Goal: Task Accomplishment & Management: Use online tool/utility

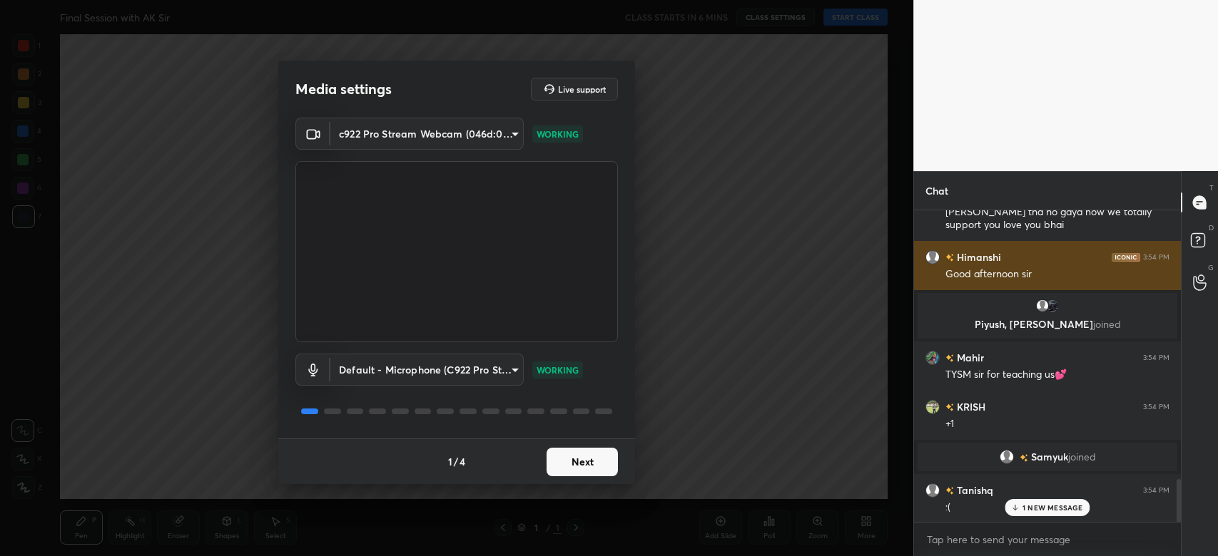
scroll to position [1992, 0]
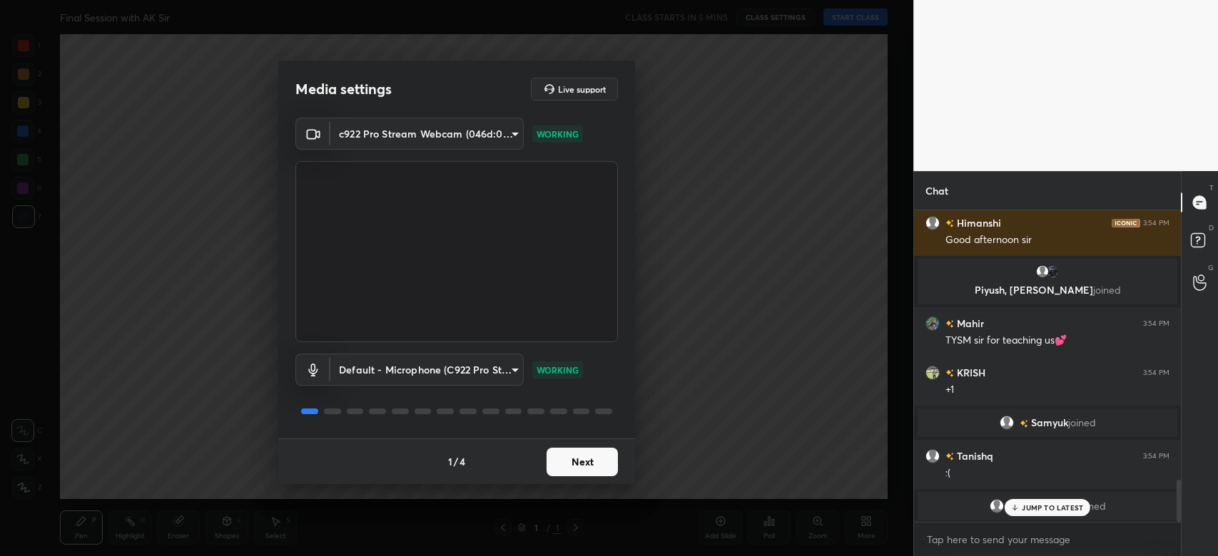
click at [569, 459] on button "Next" at bounding box center [581, 462] width 71 height 29
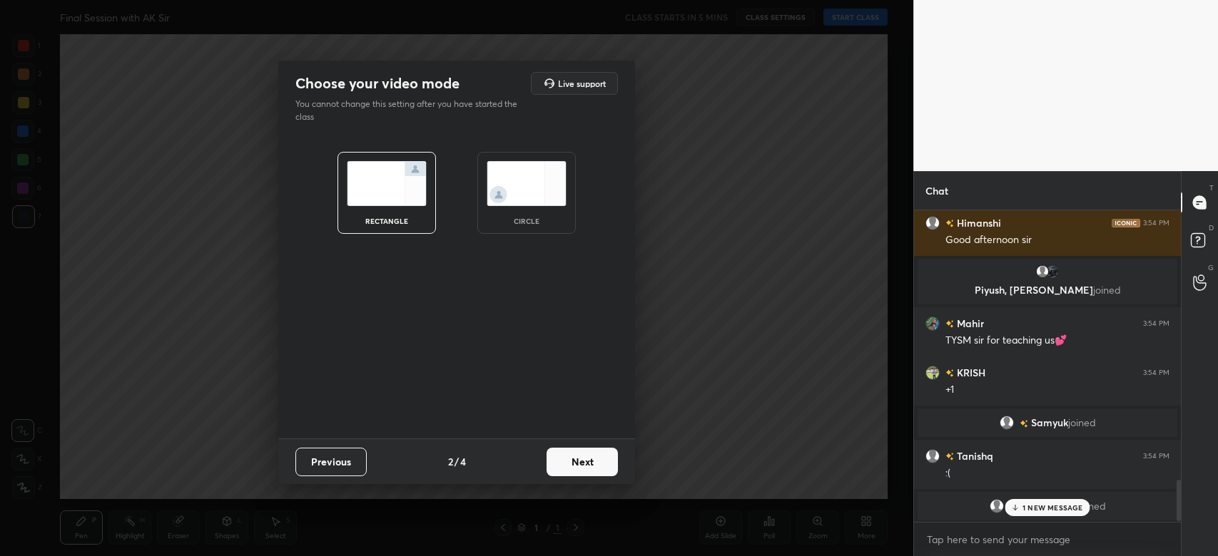
scroll to position [2054, 0]
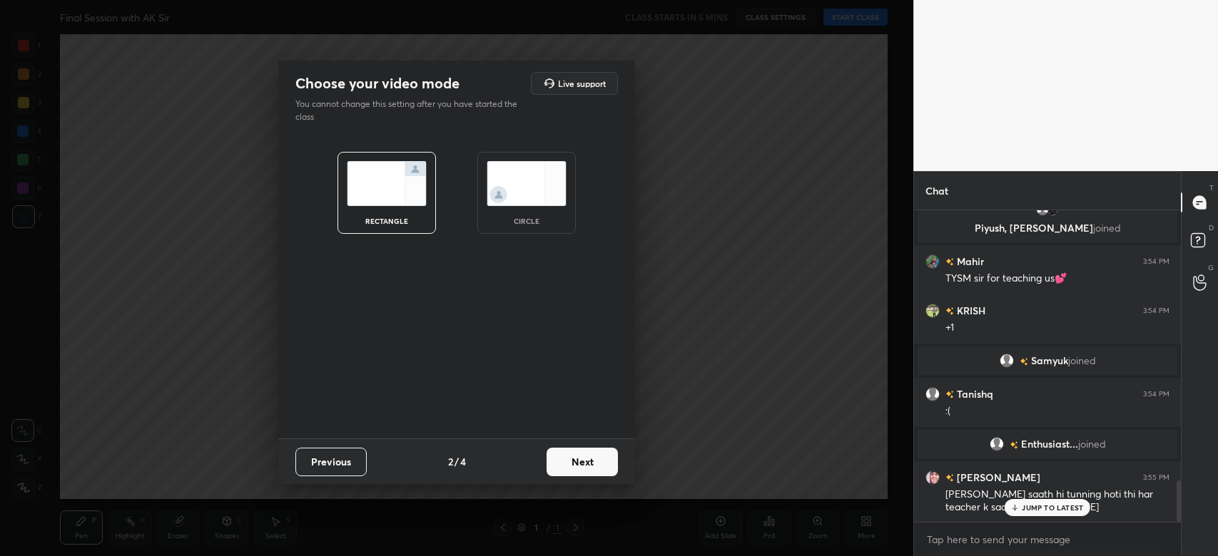
click at [569, 459] on button "Next" at bounding box center [581, 462] width 71 height 29
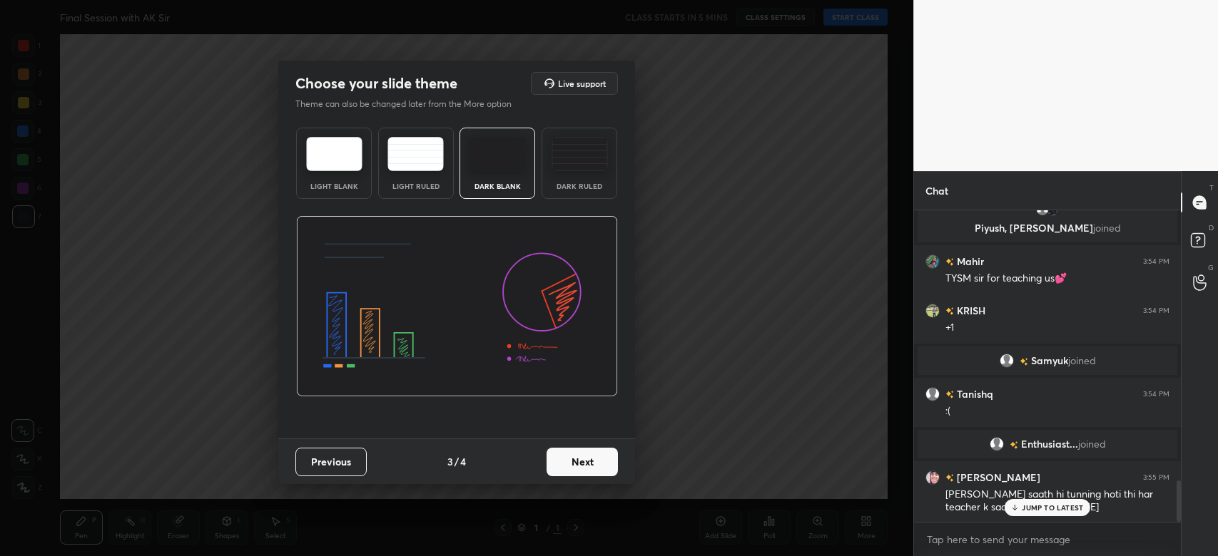
click at [569, 459] on button "Next" at bounding box center [581, 462] width 71 height 29
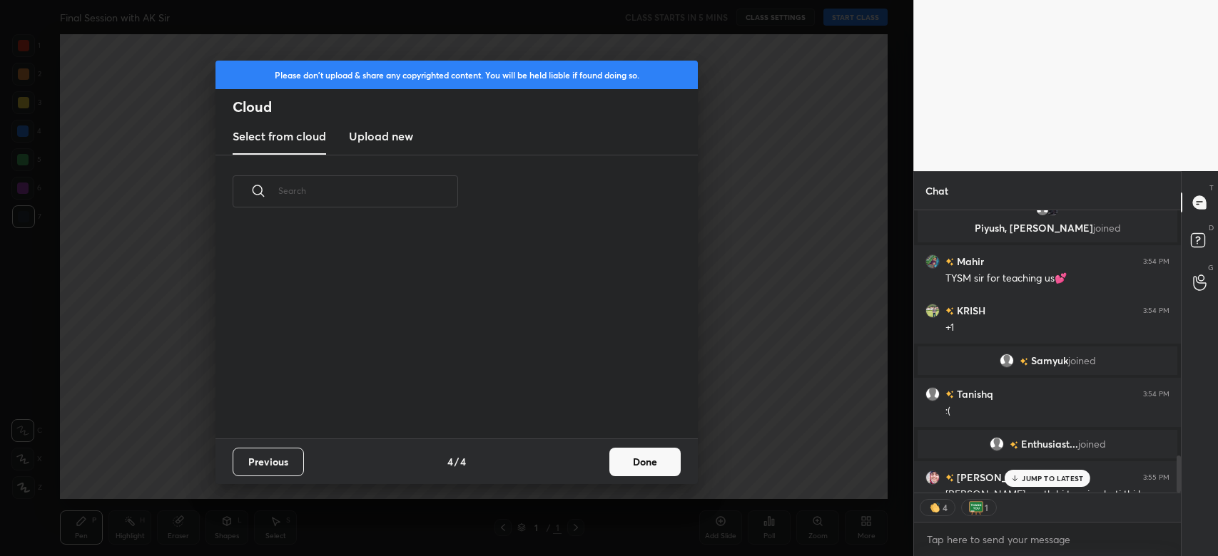
scroll to position [4, 7]
click at [633, 459] on button "Done" at bounding box center [644, 462] width 71 height 29
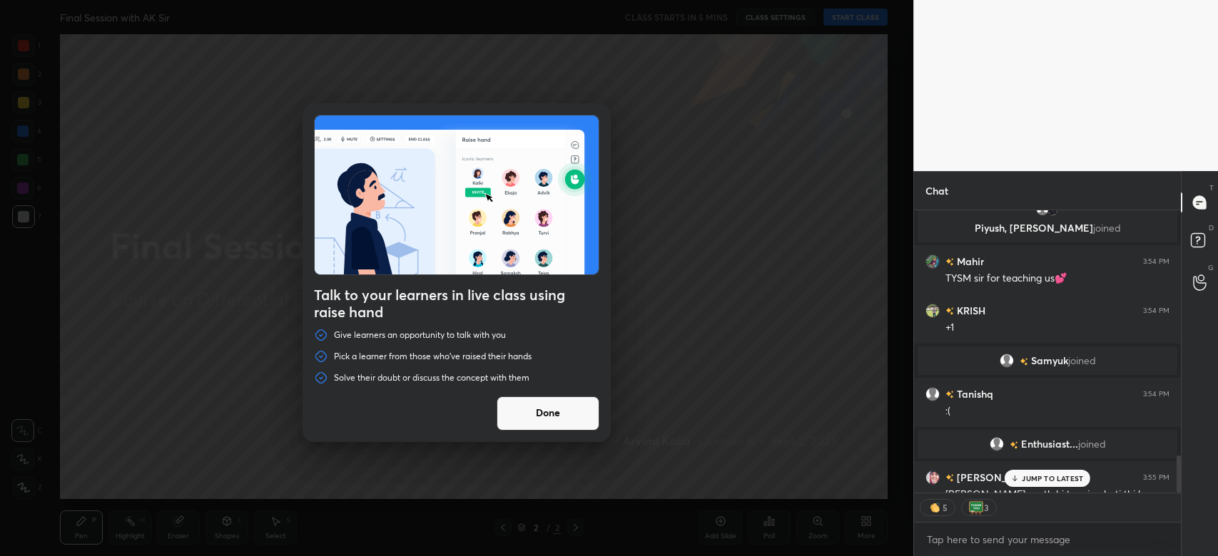
click at [556, 412] on button "Done" at bounding box center [547, 414] width 103 height 34
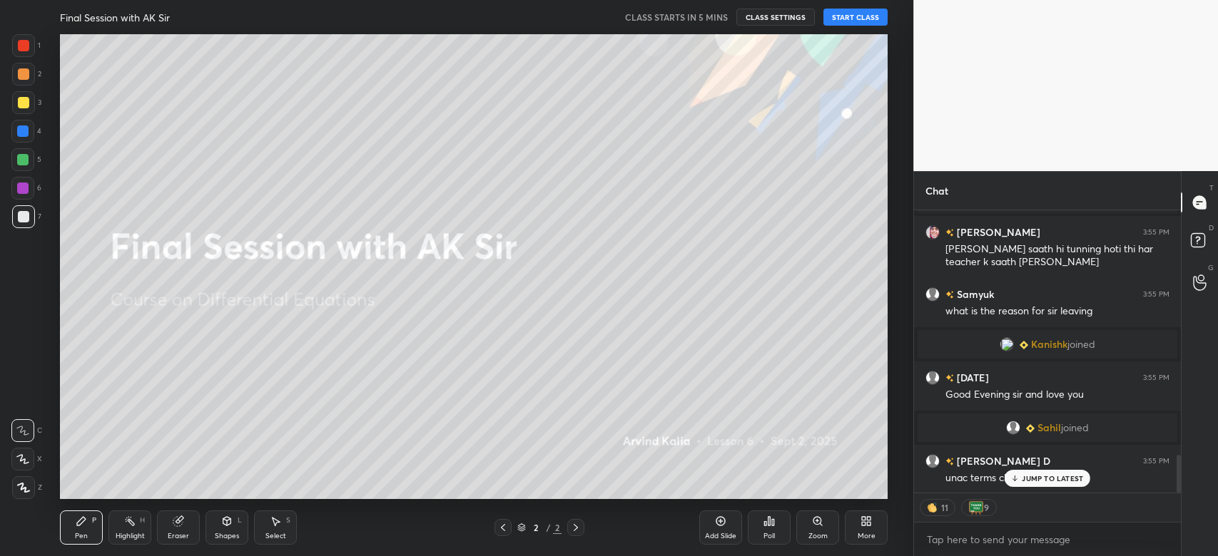
scroll to position [1815, 0]
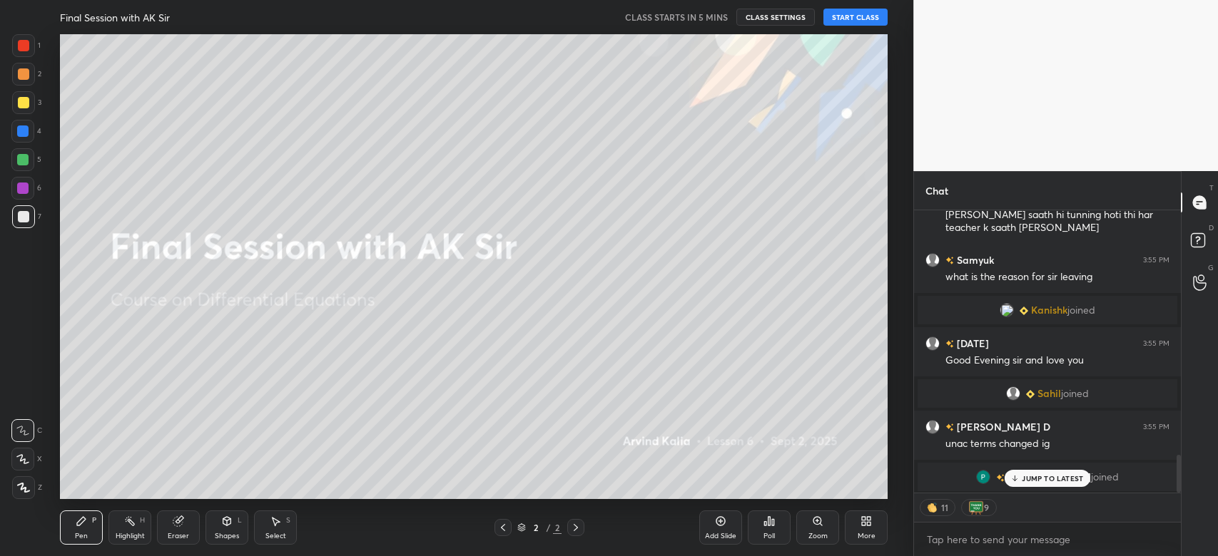
click at [1047, 481] on div "[PERSON_NAME] D 3:54 PM [PERSON_NAME] 3:54 PM thanks for making me feel interes…" at bounding box center [1047, 351] width 267 height 282
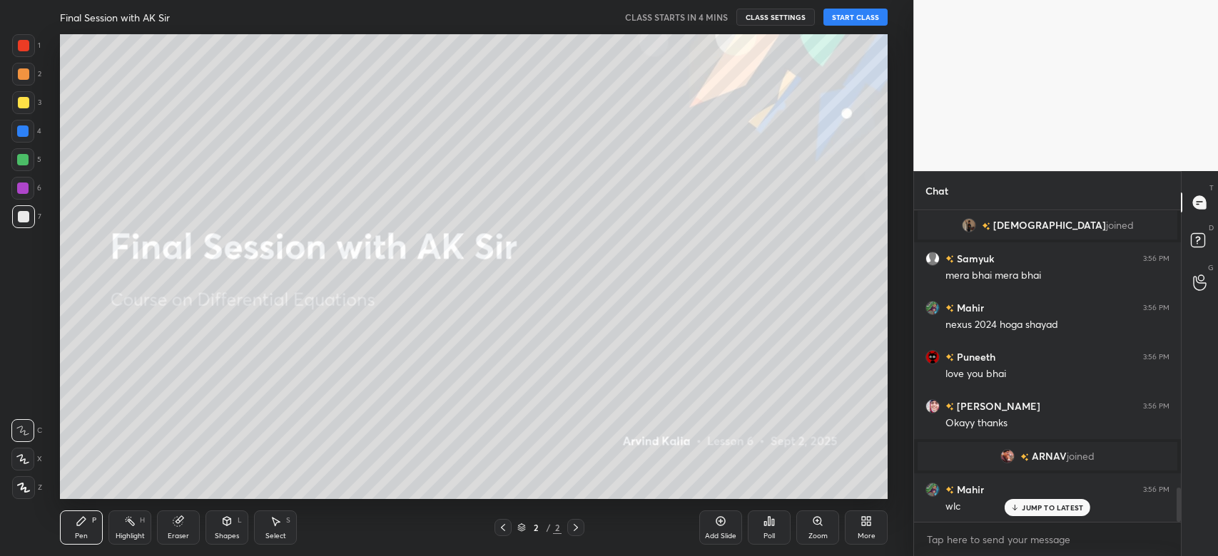
scroll to position [2525, 0]
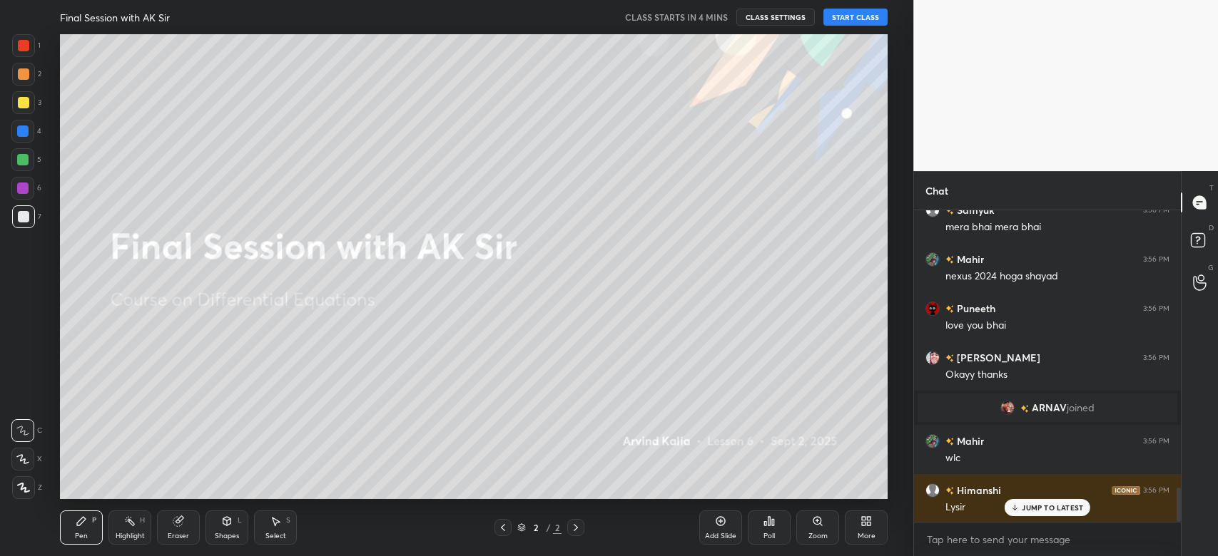
click at [1059, 509] on p "JUMP TO LATEST" at bounding box center [1051, 508] width 61 height 9
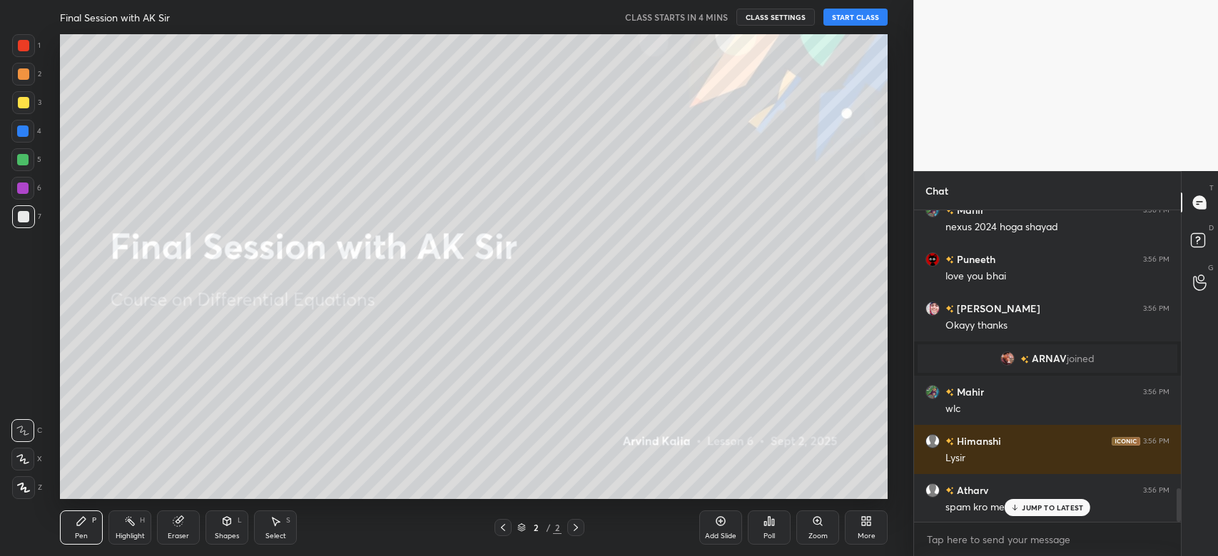
click at [1059, 509] on p "JUMP TO LATEST" at bounding box center [1051, 508] width 61 height 9
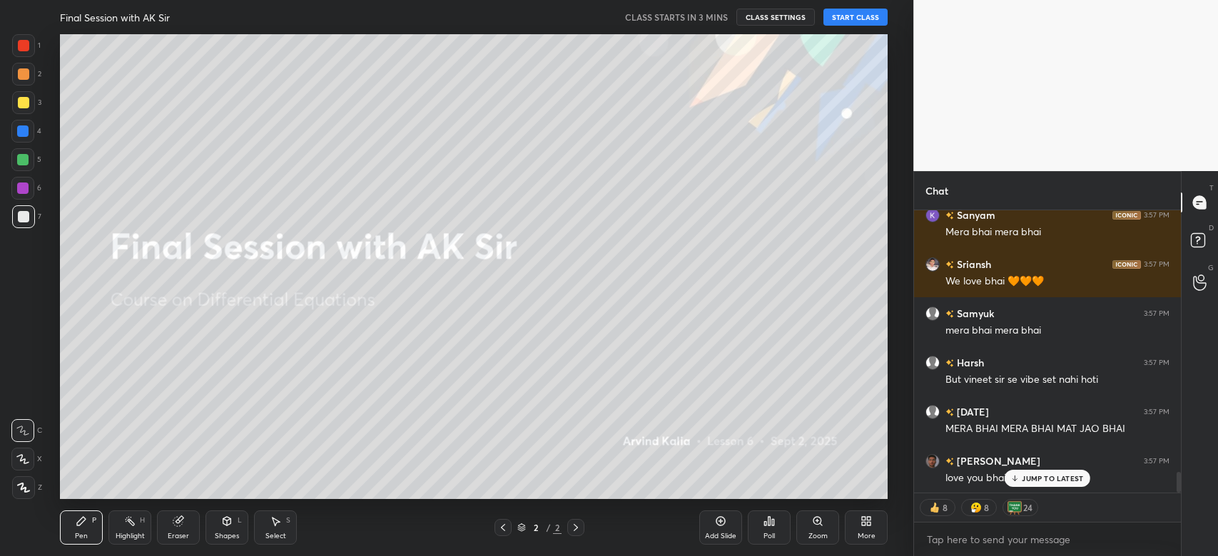
scroll to position [3690, 0]
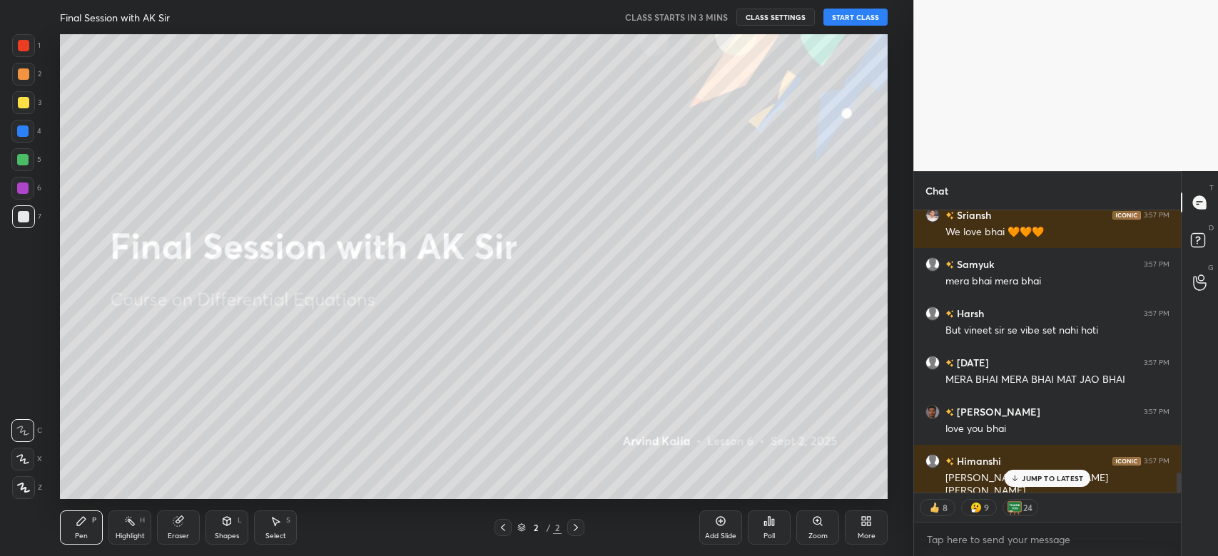
click at [1051, 482] on p "JUMP TO LATEST" at bounding box center [1051, 478] width 61 height 9
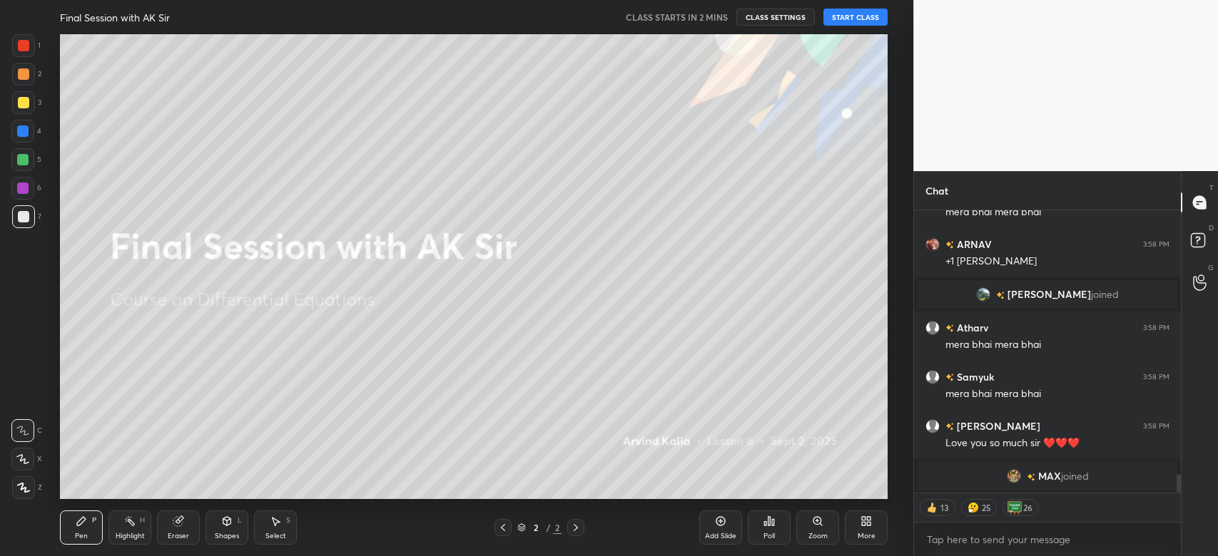
scroll to position [4017, 0]
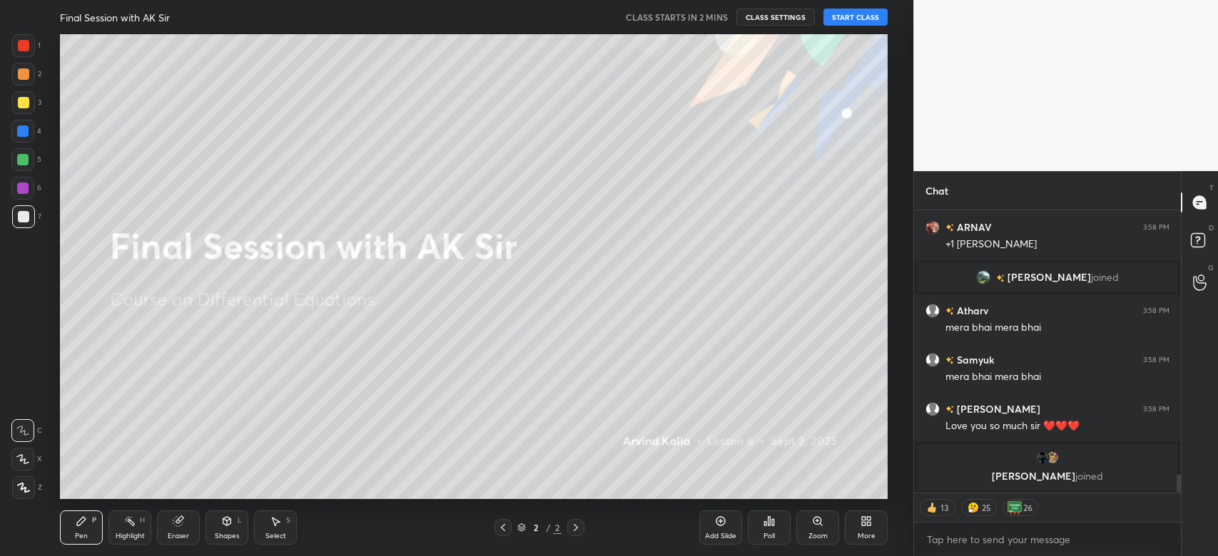
type textarea "x"
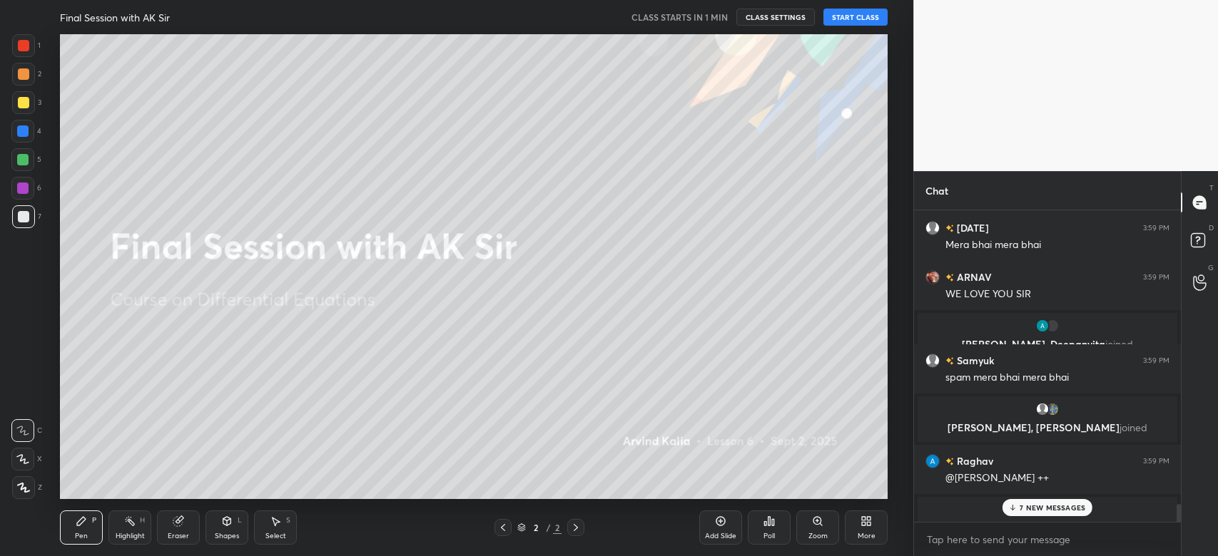
scroll to position [5059, 0]
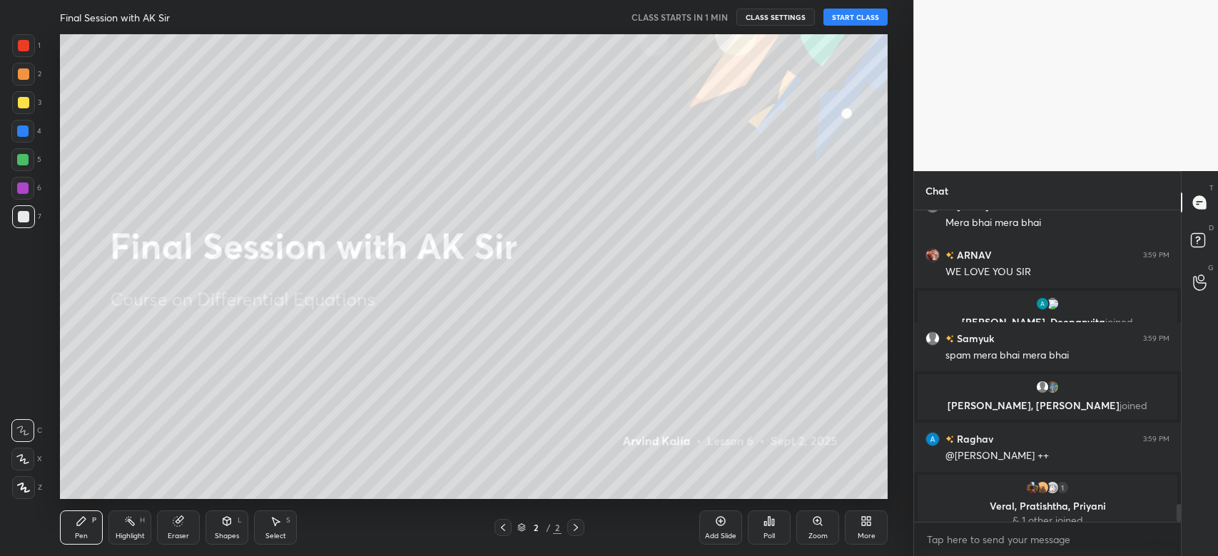
click at [1039, 506] on p "Veral, Pratishtha, Priyani" at bounding box center [1047, 506] width 243 height 11
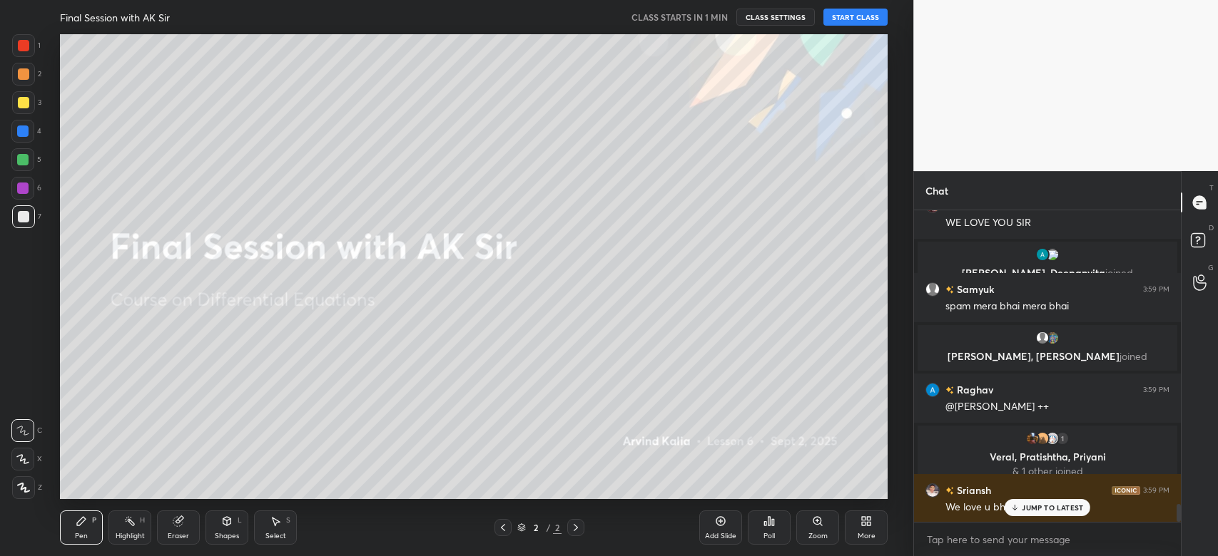
click at [1058, 507] on p "JUMP TO LATEST" at bounding box center [1051, 508] width 61 height 9
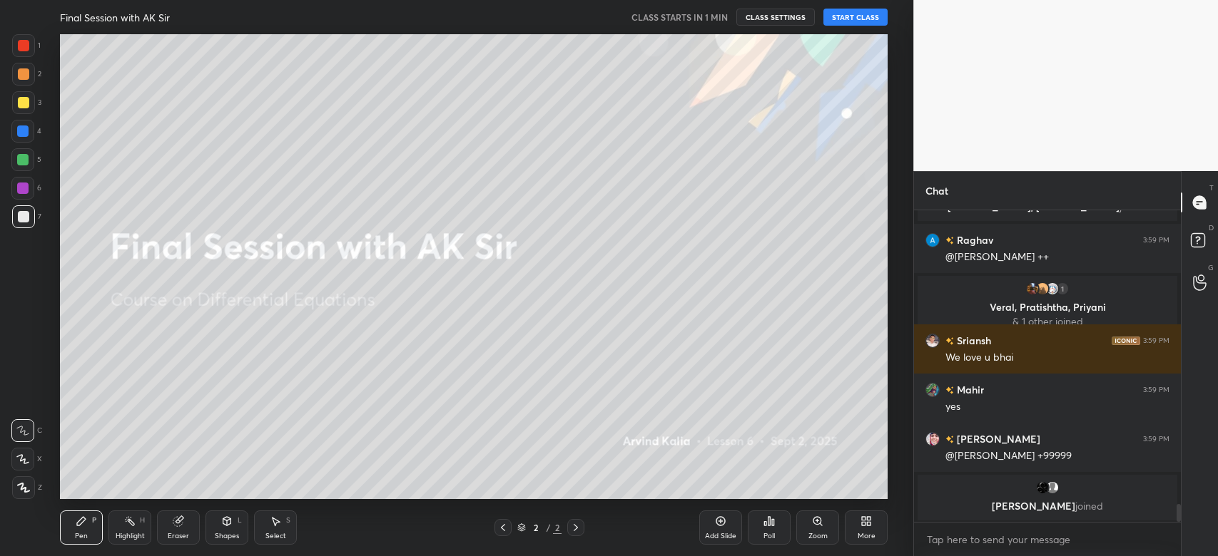
scroll to position [5307, 0]
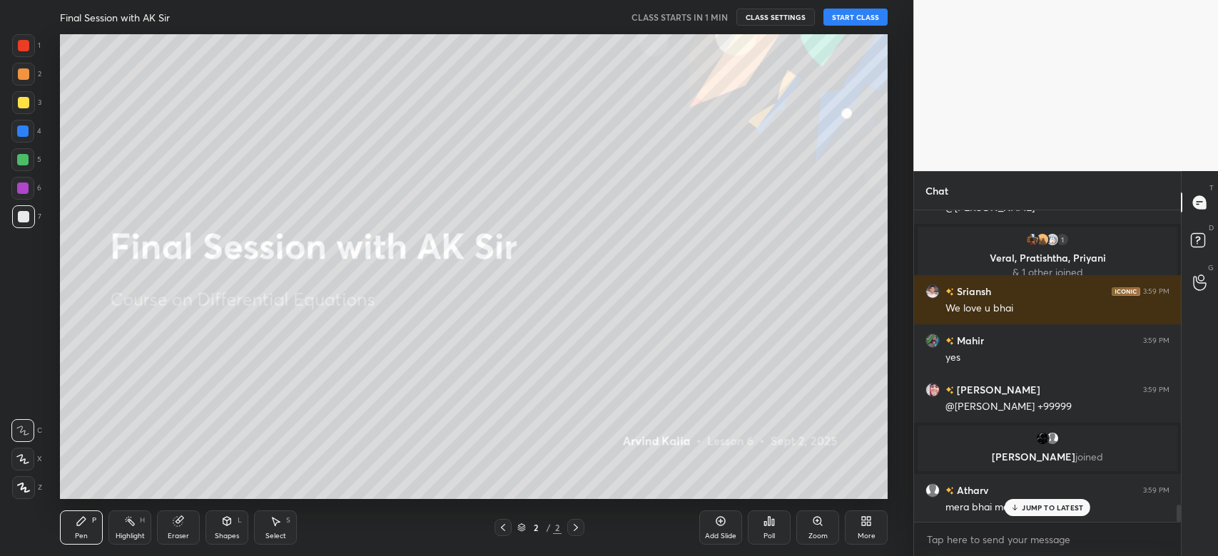
click at [1048, 505] on p "JUMP TO LATEST" at bounding box center [1051, 508] width 61 height 9
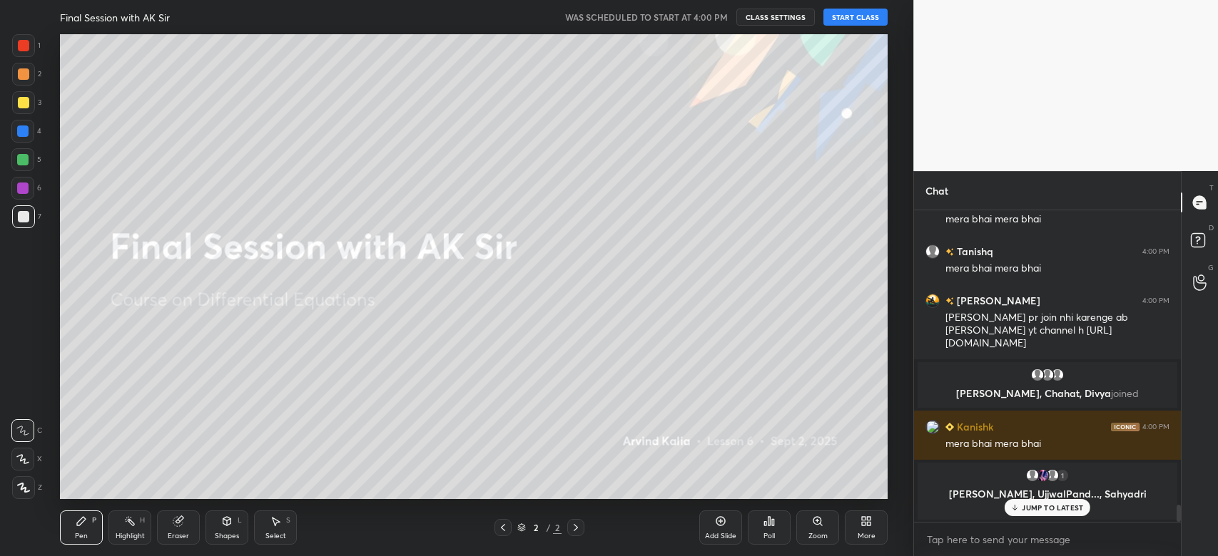
scroll to position [5354, 0]
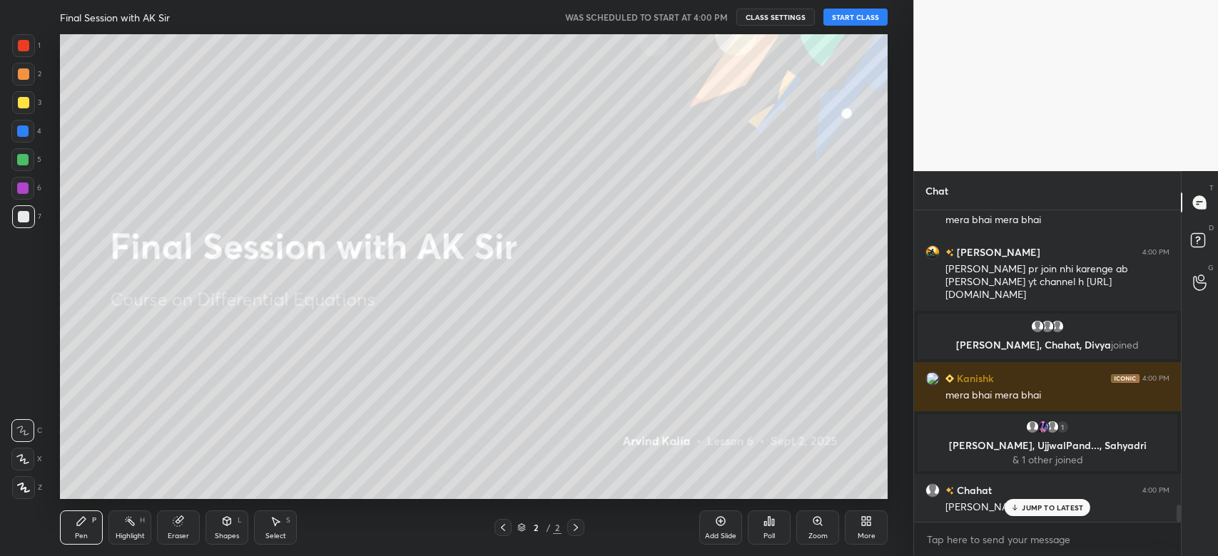
click at [688, 19] on h5 "WAS SCHEDULED TO START AT 4:00 PM" at bounding box center [646, 17] width 163 height 13
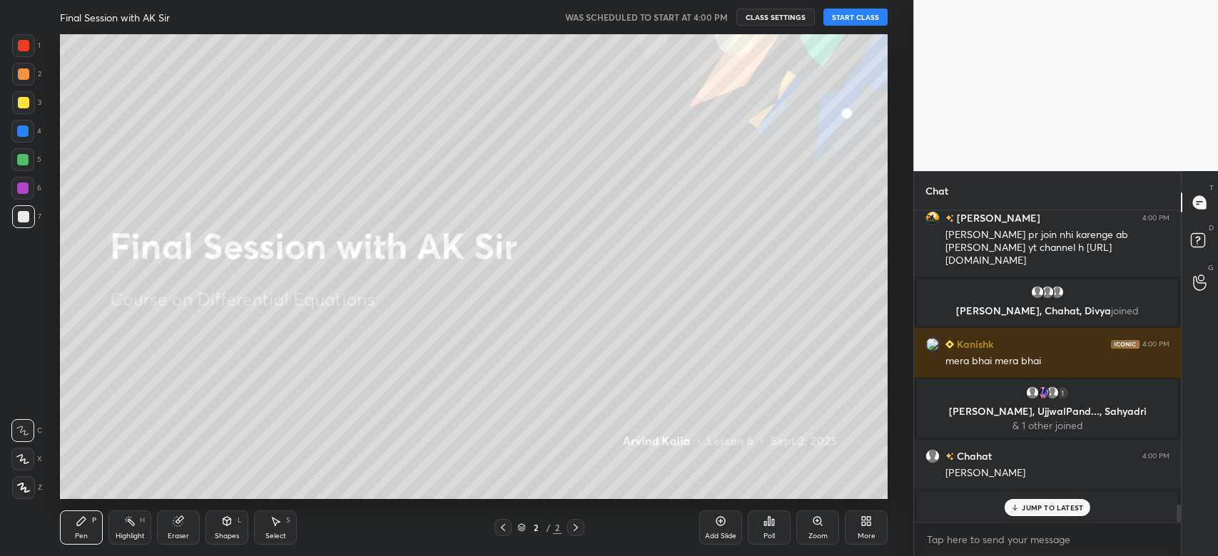
click at [651, 14] on h5 "WAS SCHEDULED TO START AT 4:00 PM" at bounding box center [646, 17] width 163 height 13
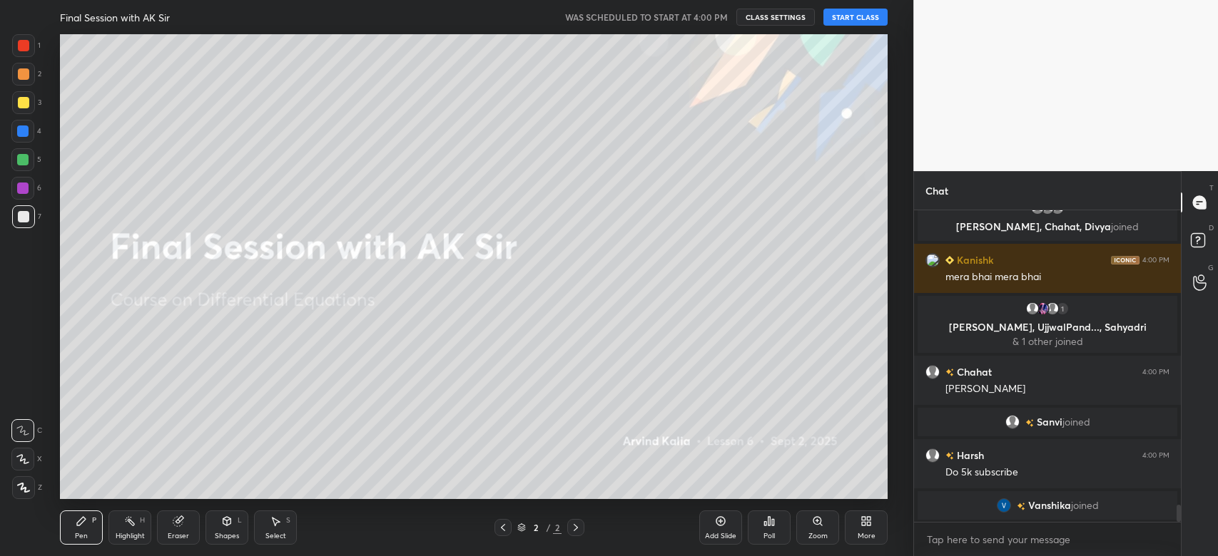
click at [777, 15] on button "CLASS SETTINGS" at bounding box center [775, 17] width 78 height 17
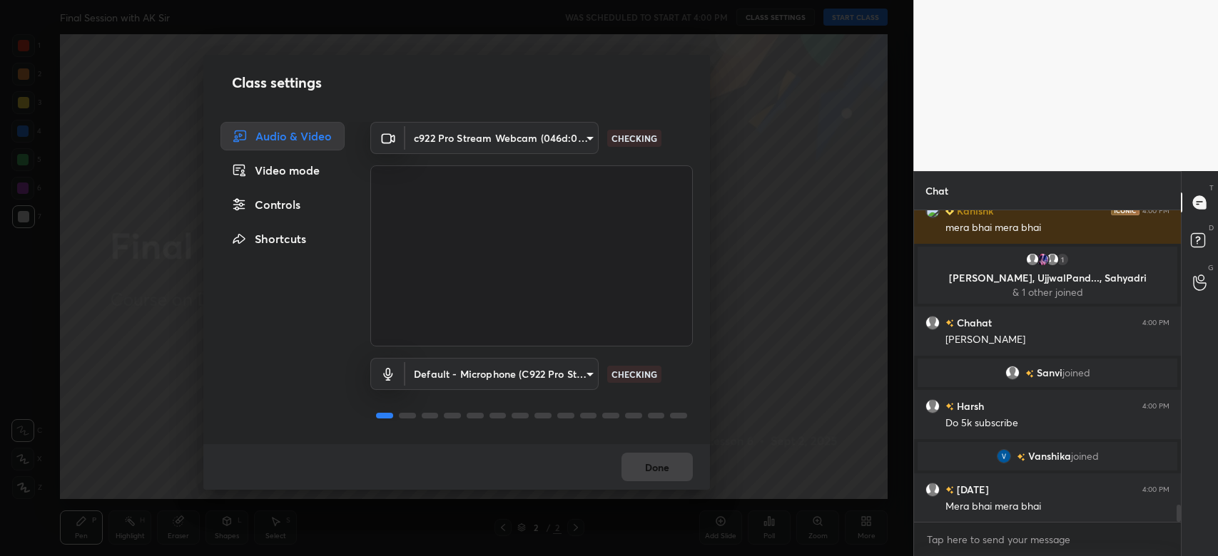
scroll to position [5515, 0]
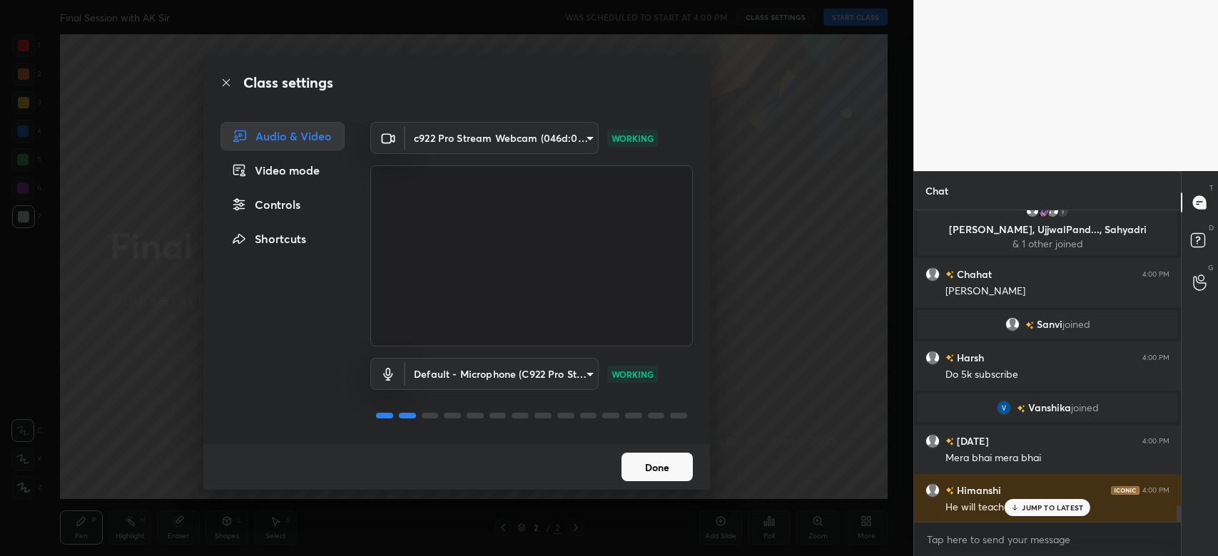
click at [280, 206] on div "Controls" at bounding box center [282, 204] width 124 height 29
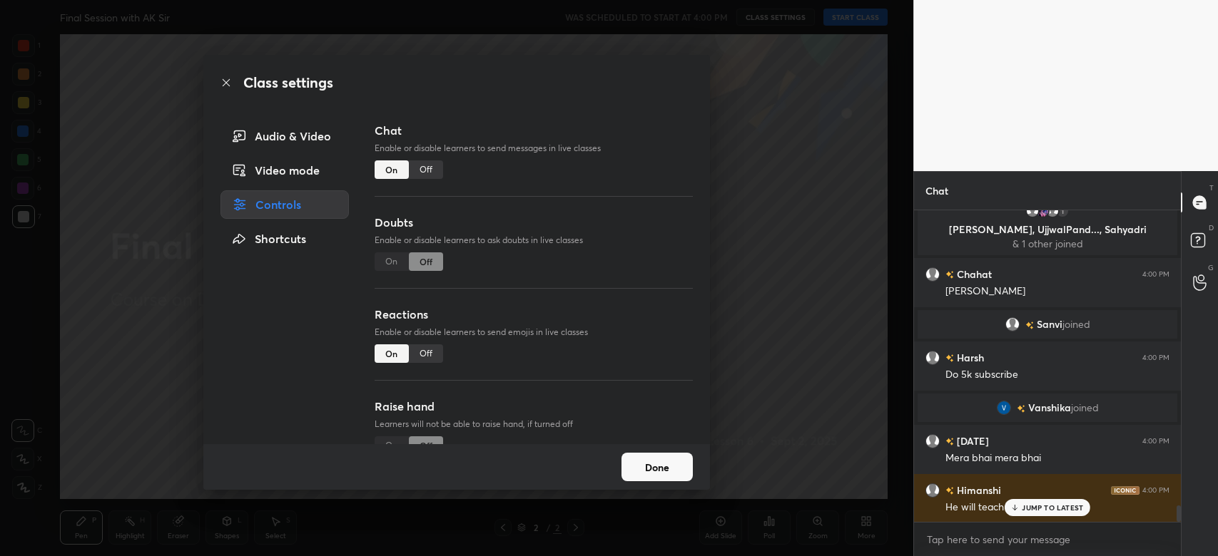
scroll to position [5549, 0]
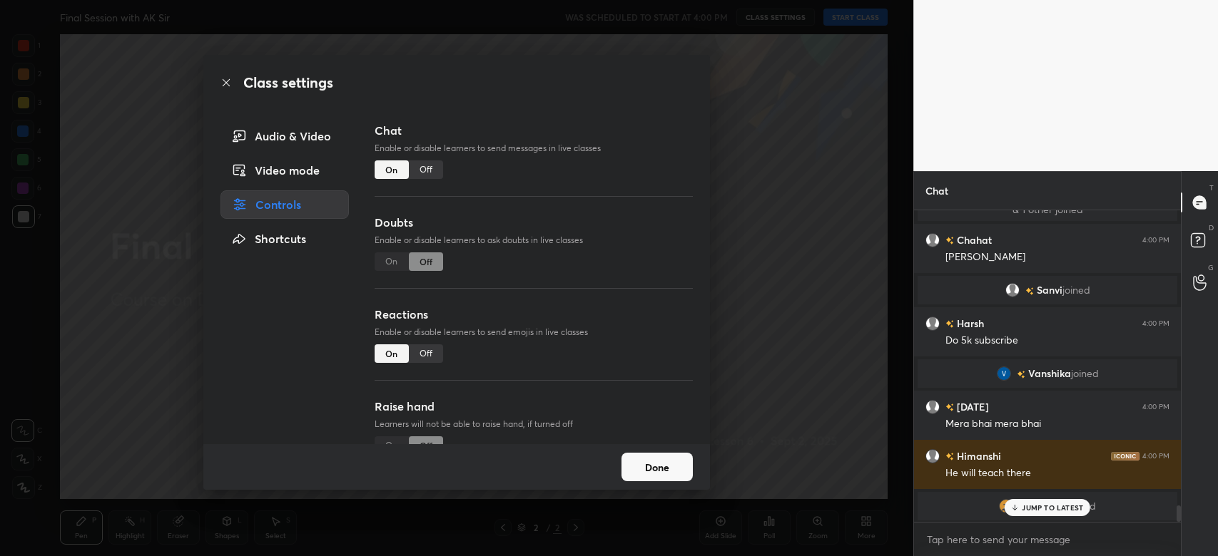
click at [432, 173] on div "Off" at bounding box center [426, 169] width 34 height 19
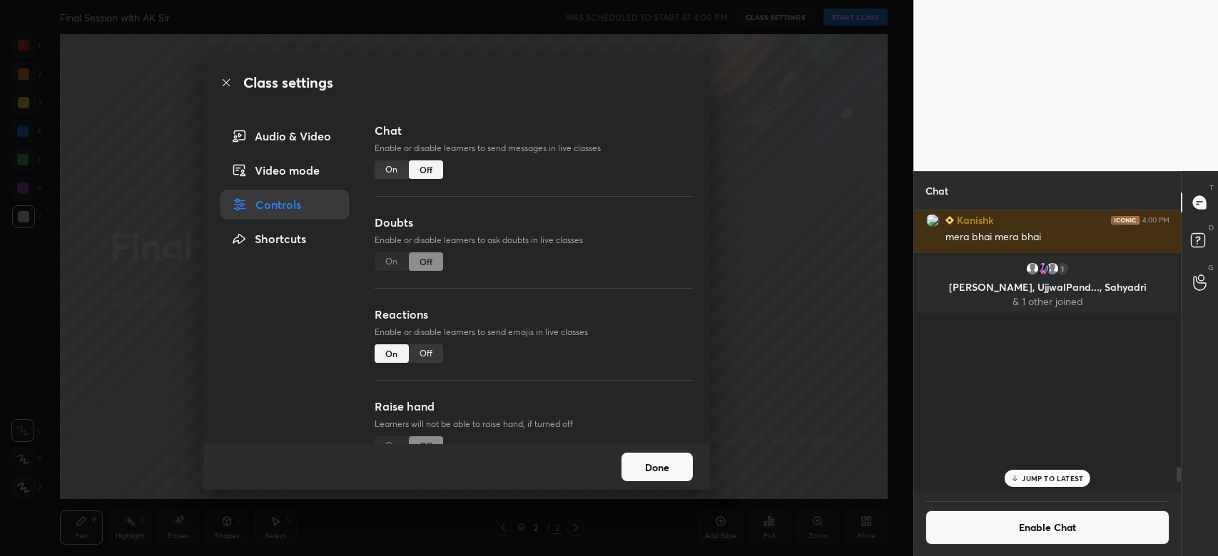
scroll to position [279, 262]
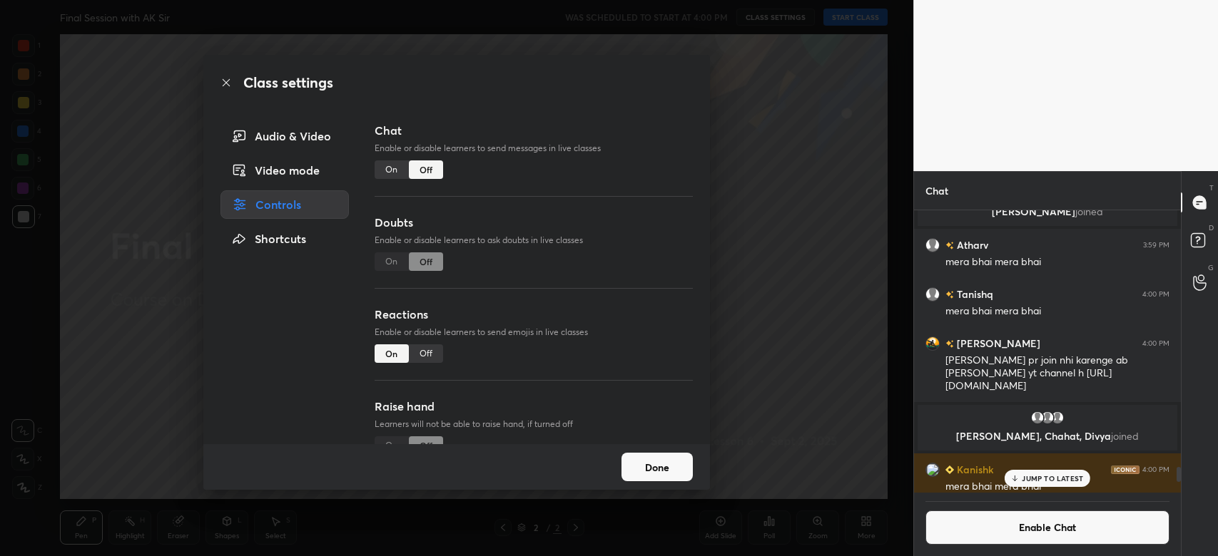
click at [651, 478] on button "Done" at bounding box center [656, 467] width 71 height 29
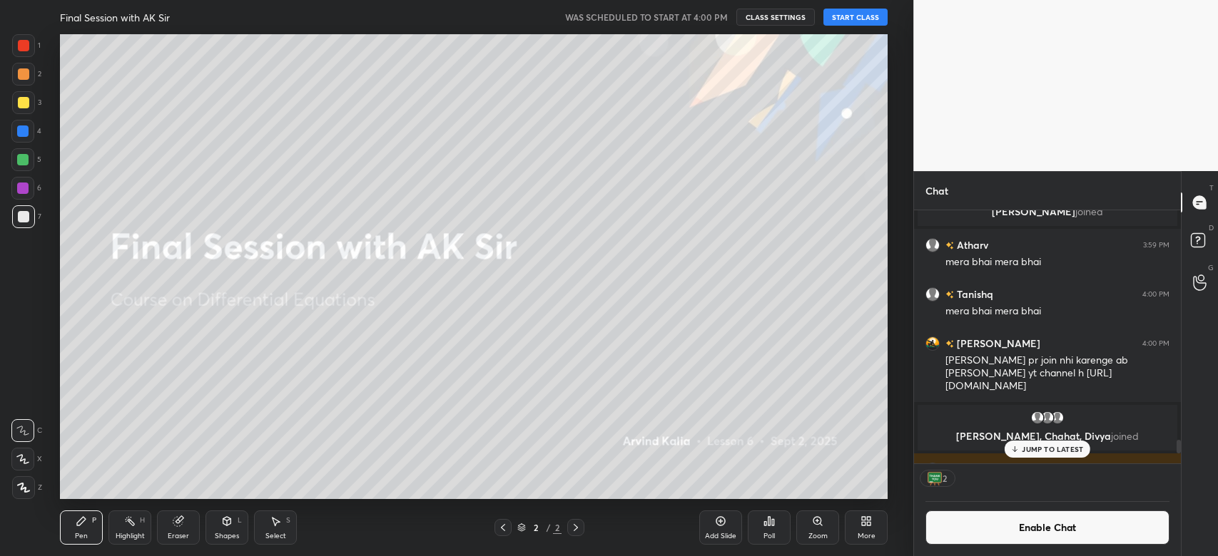
scroll to position [5, 4]
click at [1071, 452] on p "JUMP TO LATEST" at bounding box center [1051, 449] width 61 height 9
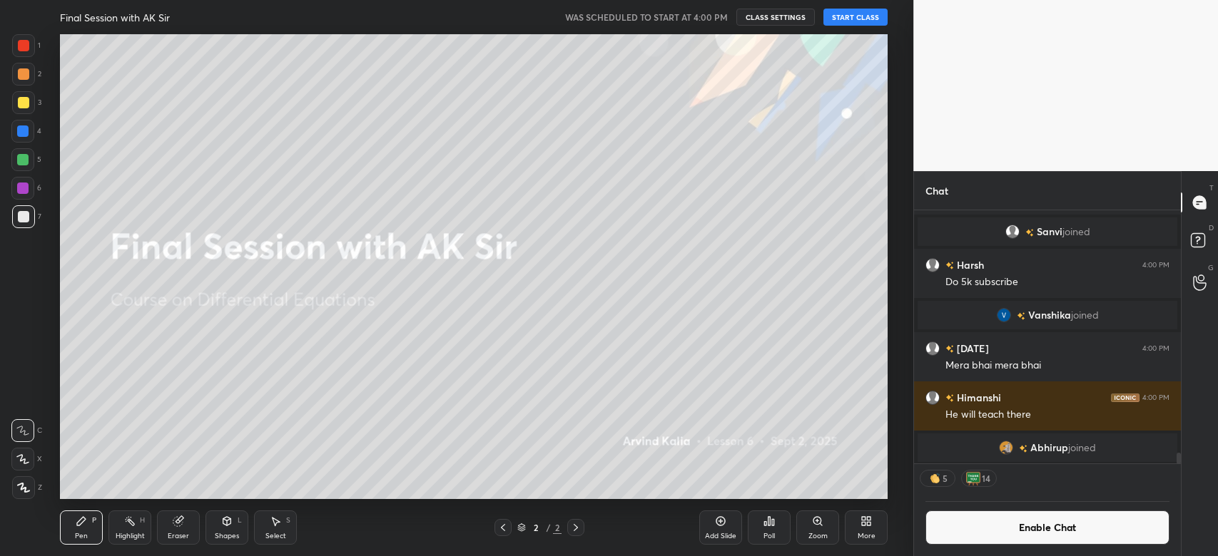
click at [856, 16] on button "START CLASS" at bounding box center [855, 17] width 64 height 17
click at [766, 9] on button "CLASS SETTINGS" at bounding box center [781, 17] width 78 height 17
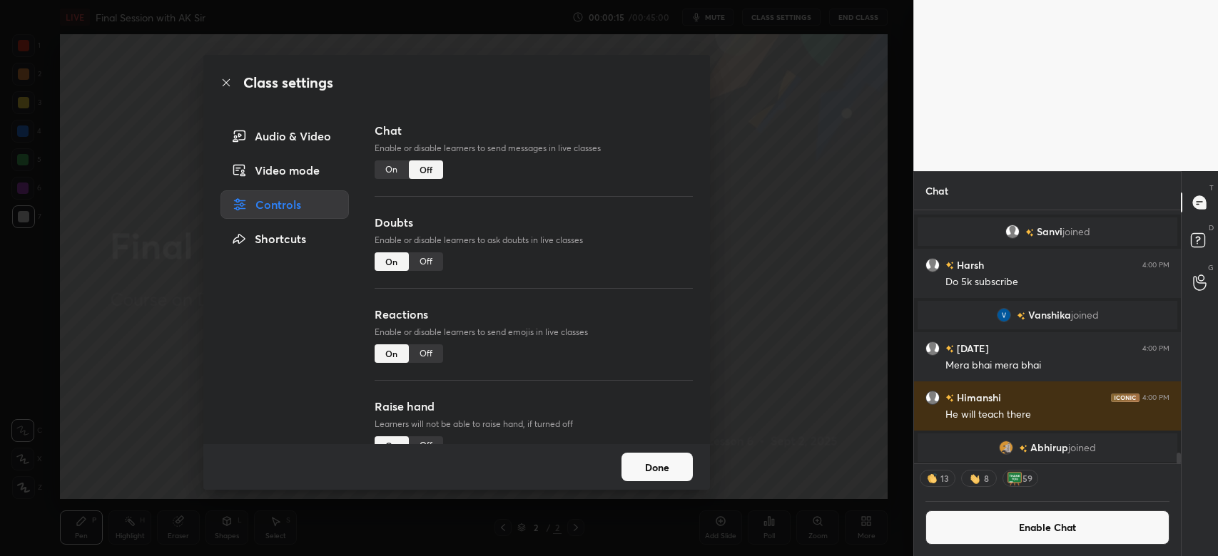
click at [381, 168] on div "On" at bounding box center [391, 169] width 34 height 19
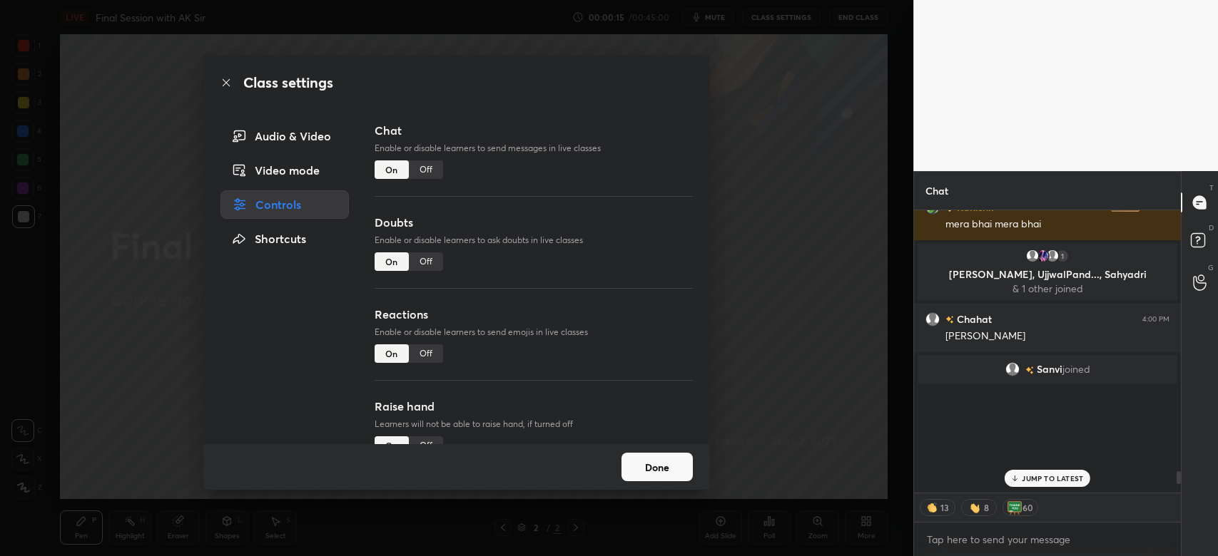
scroll to position [279, 262]
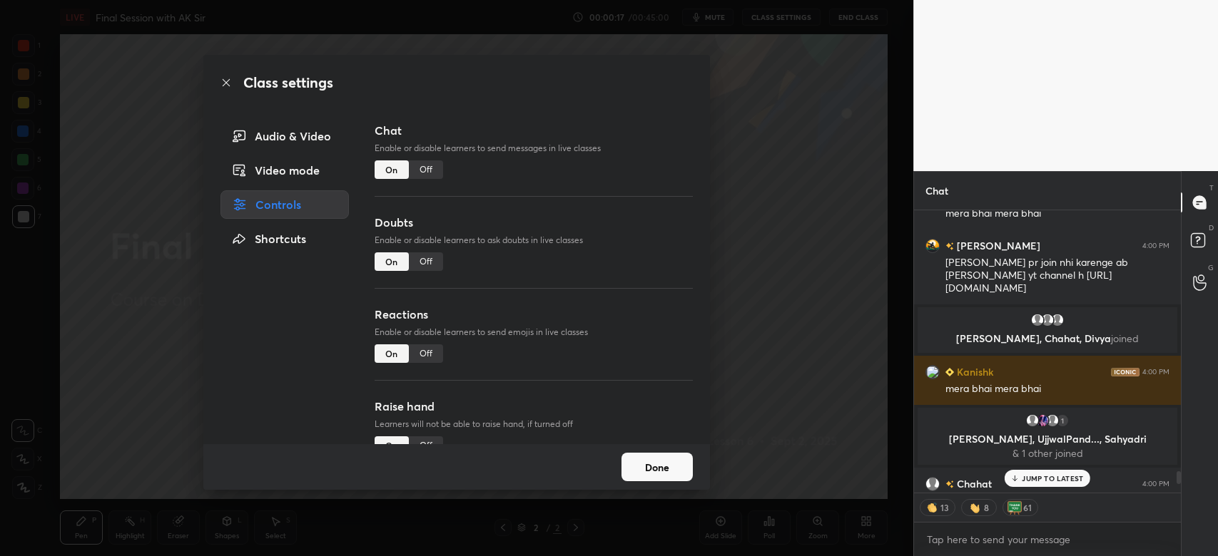
click at [640, 459] on button "Done" at bounding box center [656, 467] width 71 height 29
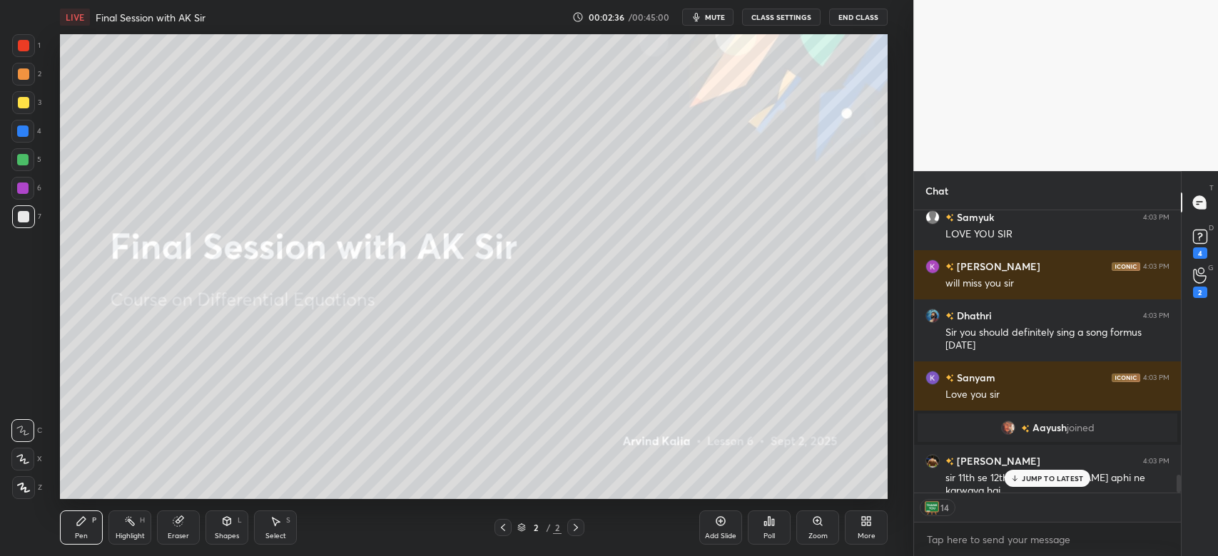
scroll to position [4331, 0]
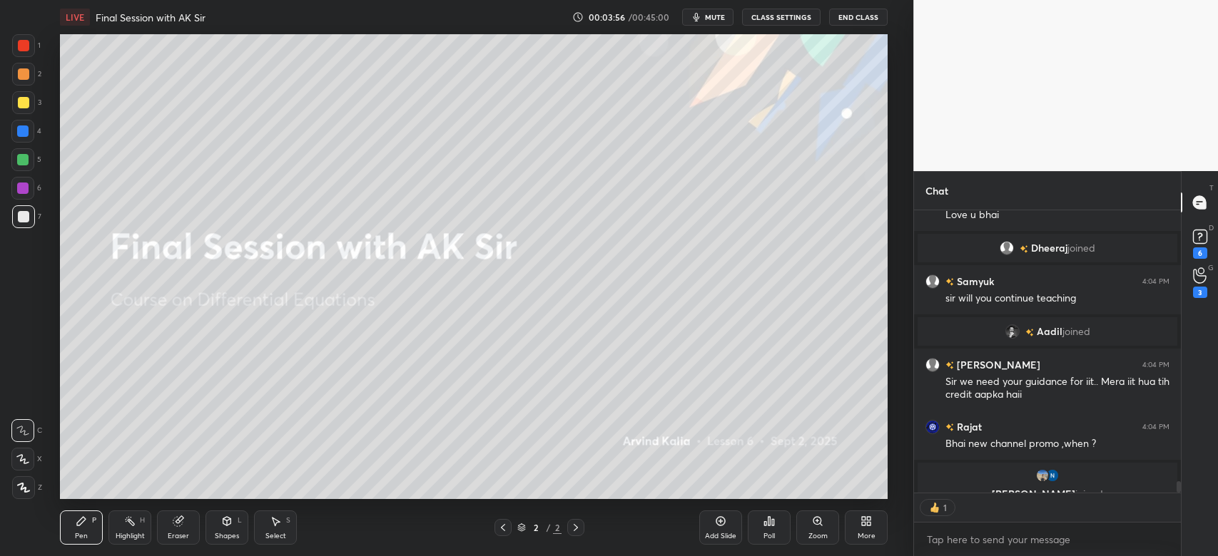
type textarea "x"
click at [787, 15] on button "CLASS SETTINGS" at bounding box center [781, 17] width 78 height 17
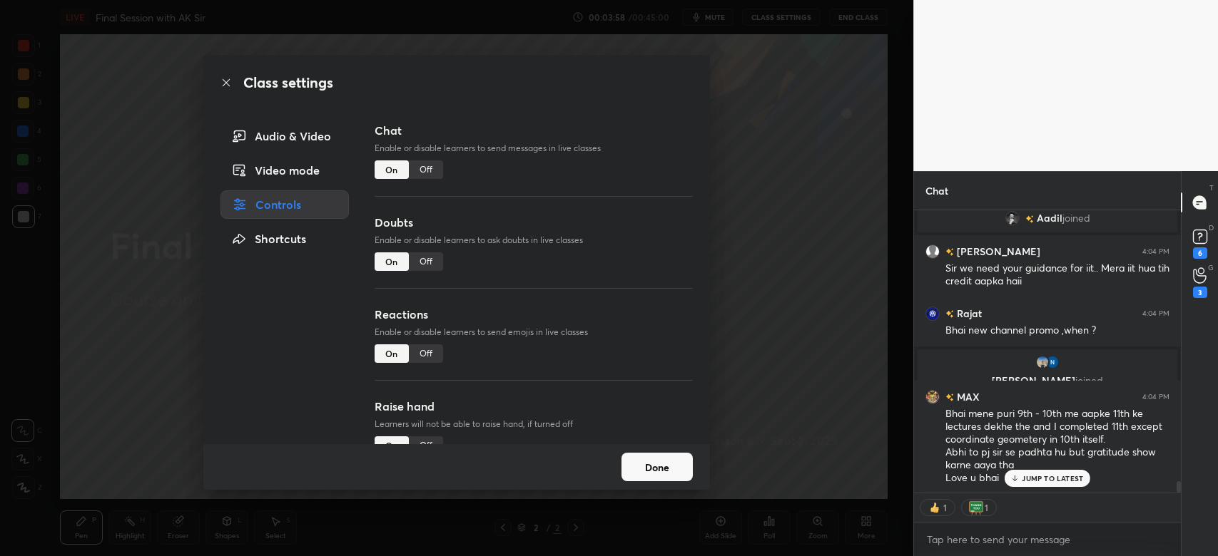
click at [422, 167] on div "Off" at bounding box center [426, 169] width 34 height 19
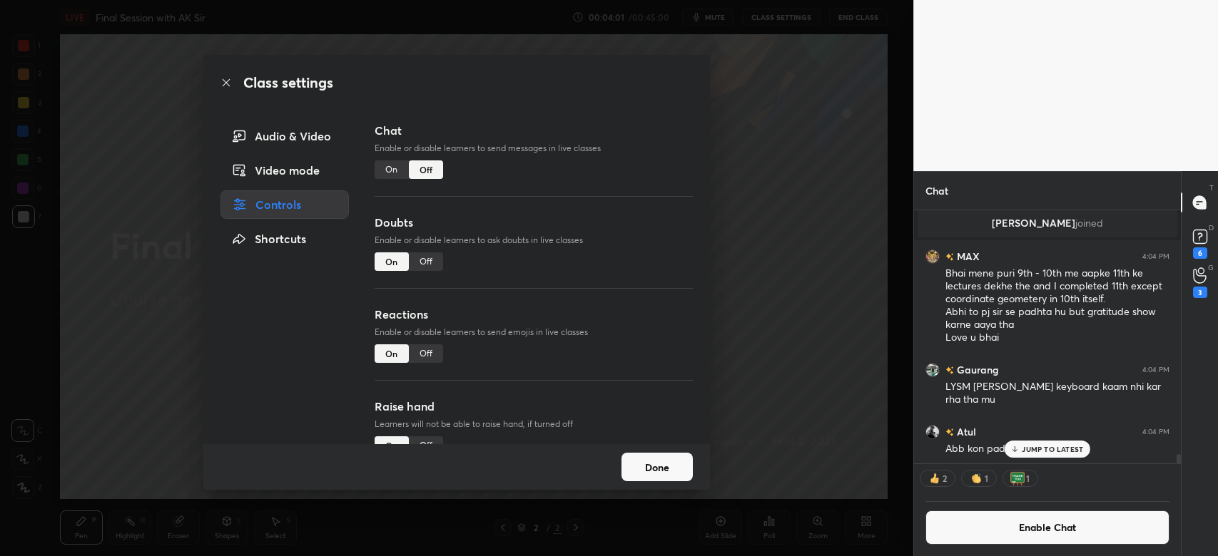
click at [631, 469] on button "Done" at bounding box center [656, 467] width 71 height 29
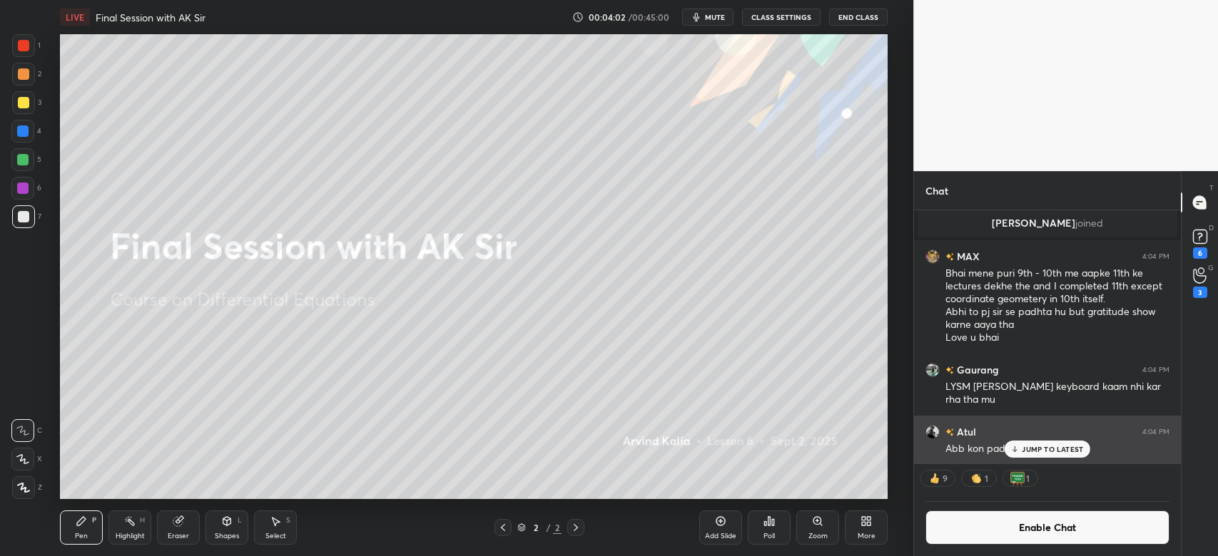
click at [1036, 459] on div "Atul 4:04 PM Abb kon padayi ga sir..?" at bounding box center [1047, 440] width 267 height 49
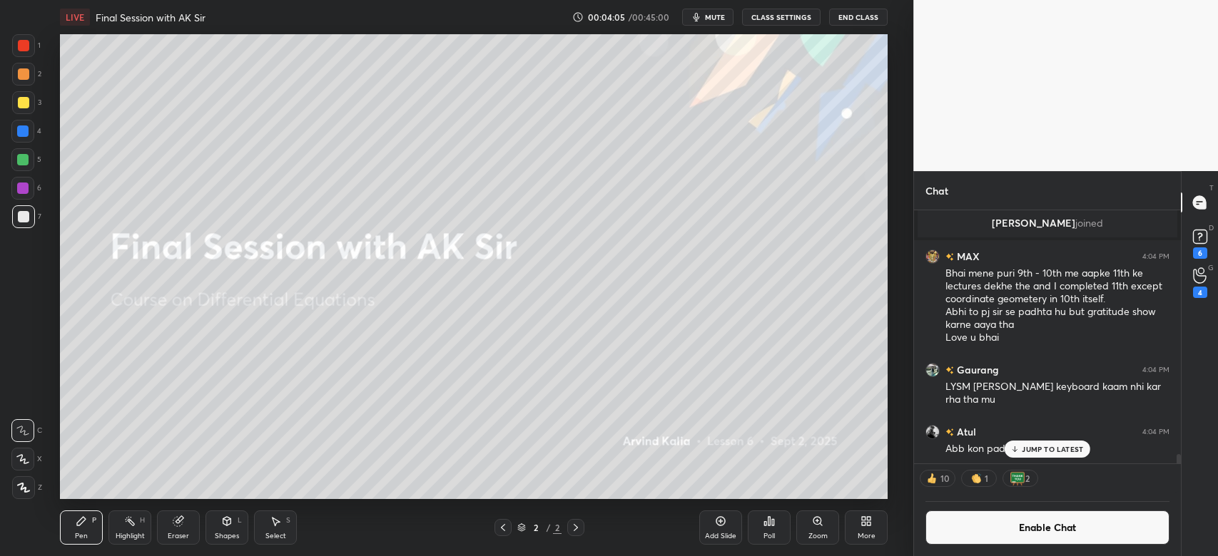
click at [1076, 453] on p "JUMP TO LATEST" at bounding box center [1051, 449] width 61 height 9
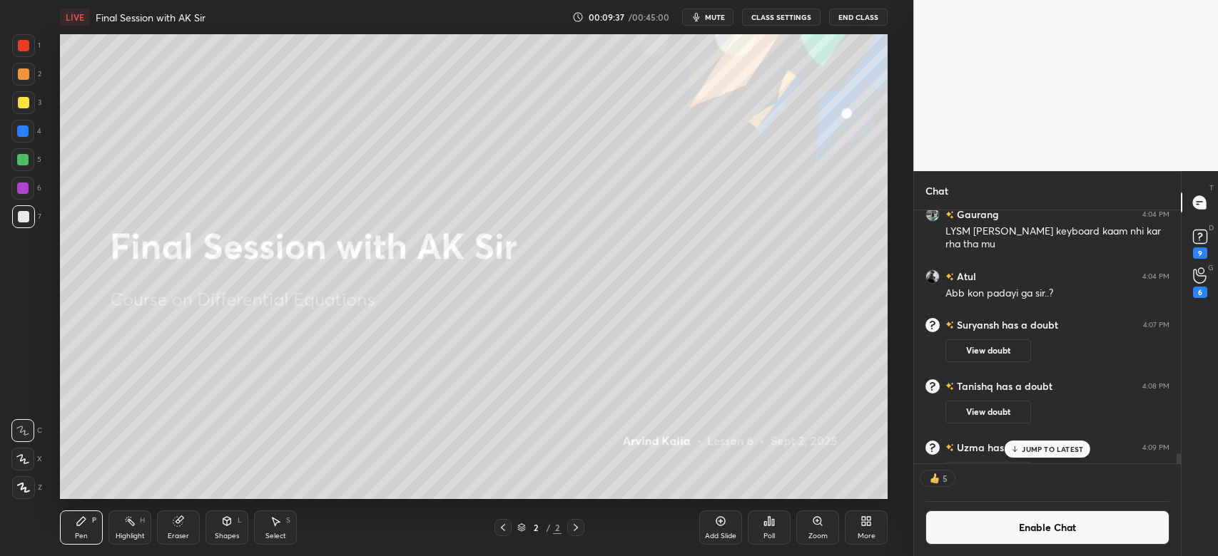
scroll to position [6613, 0]
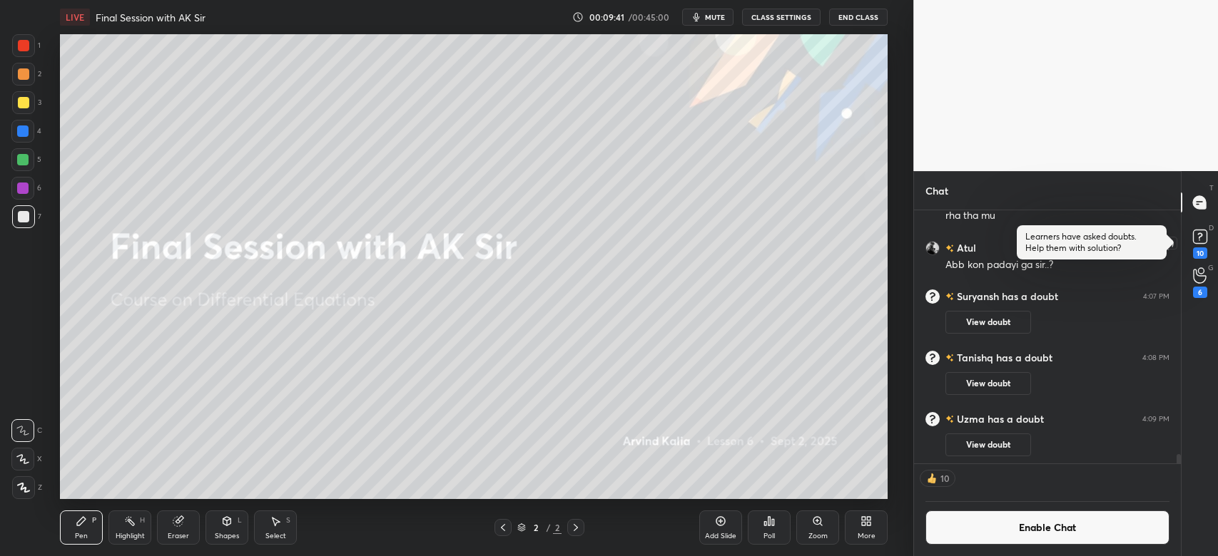
click at [1200, 240] on rect at bounding box center [1200, 237] width 14 height 14
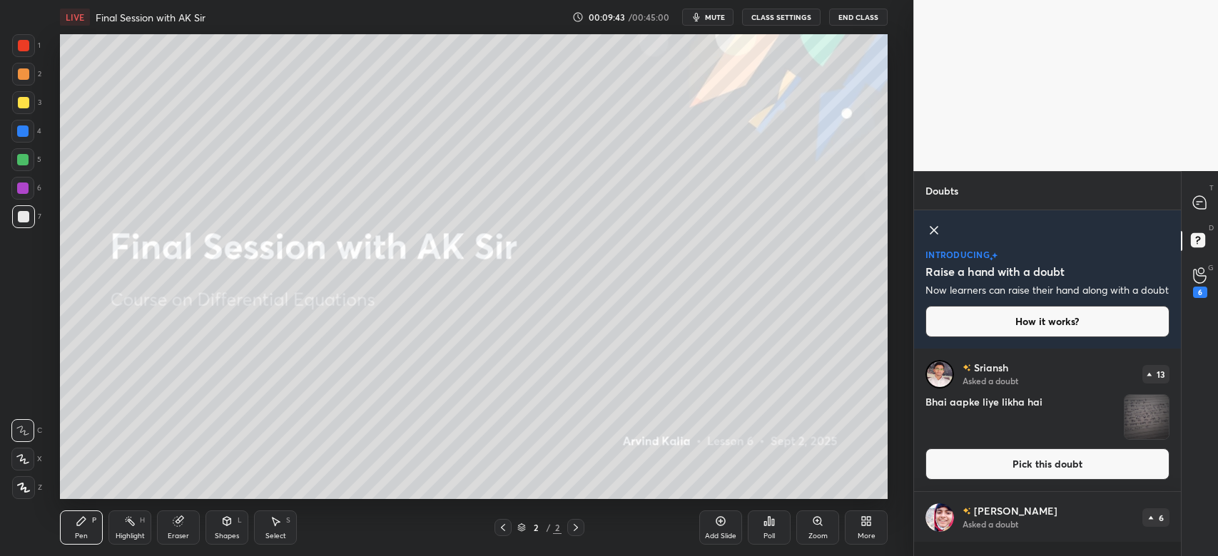
click at [934, 228] on icon at bounding box center [933, 230] width 7 height 7
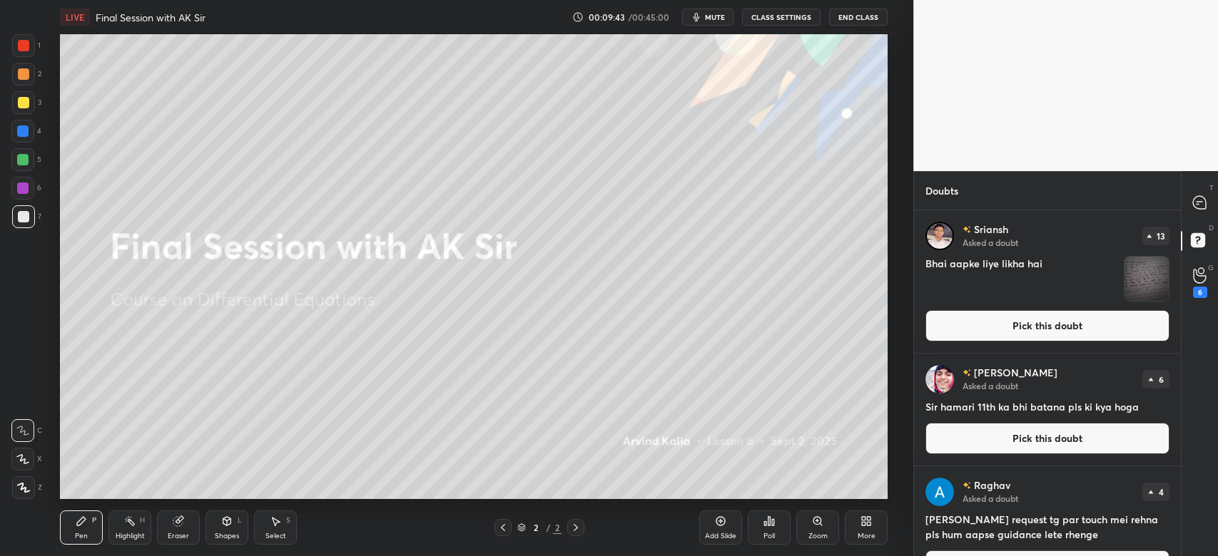
scroll to position [342, 262]
click at [1023, 322] on button "Pick this doubt" at bounding box center [1047, 325] width 244 height 31
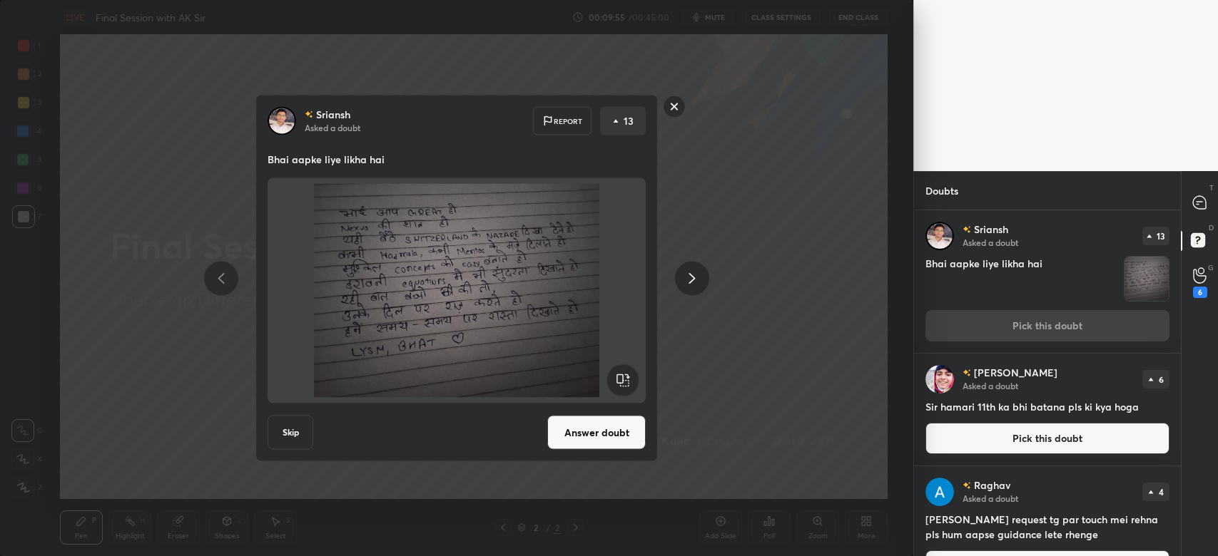
click at [605, 436] on button "Answer doubt" at bounding box center [596, 433] width 98 height 34
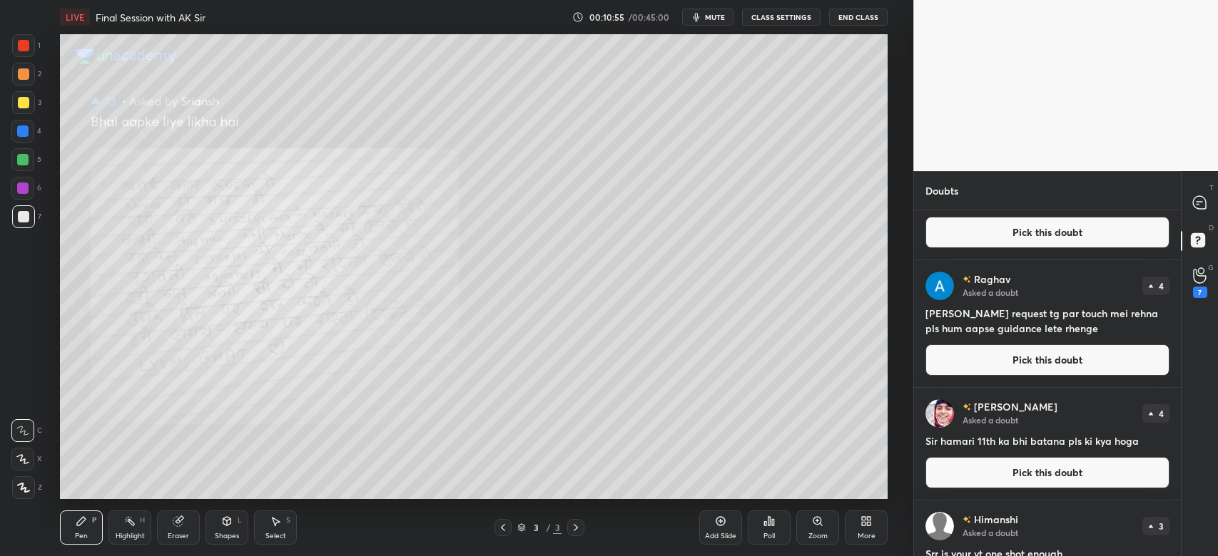
scroll to position [80, 0]
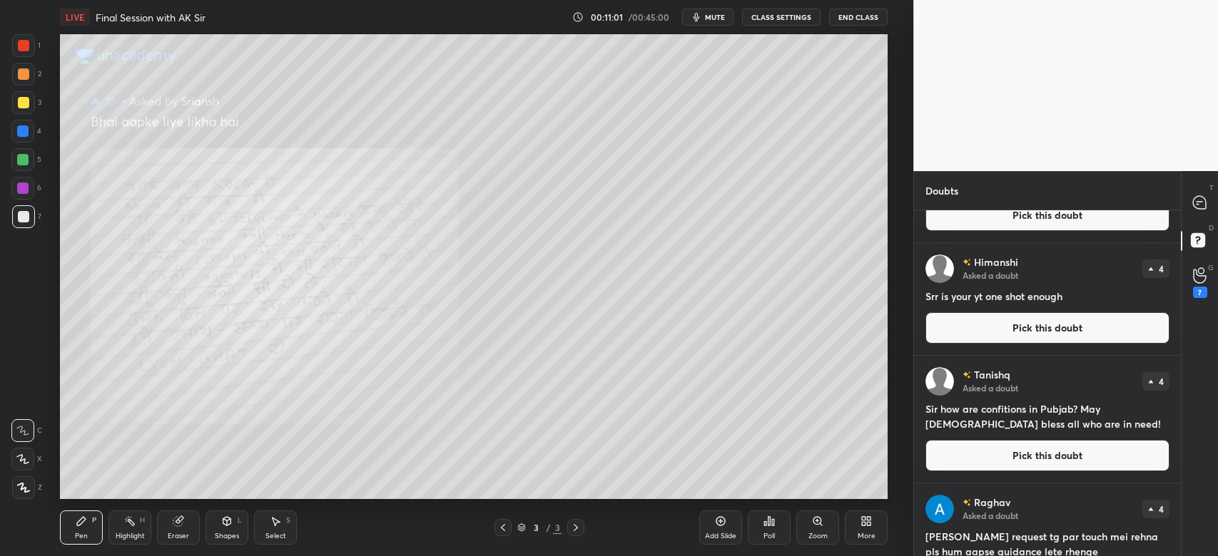
click at [785, 14] on button "CLASS SETTINGS" at bounding box center [781, 17] width 78 height 17
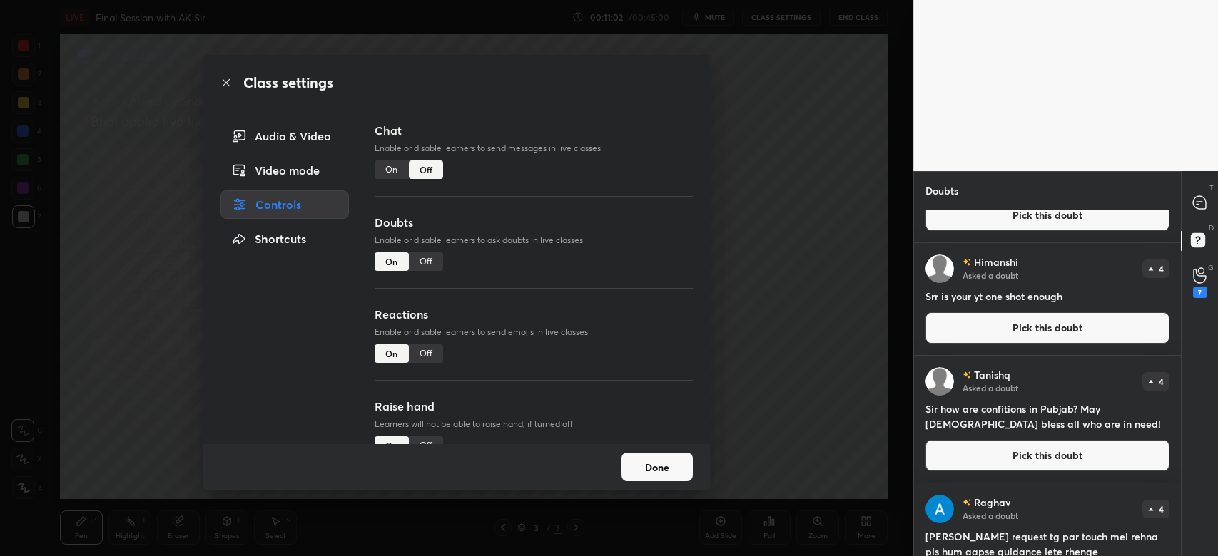
click at [420, 261] on div "Off" at bounding box center [426, 261] width 34 height 19
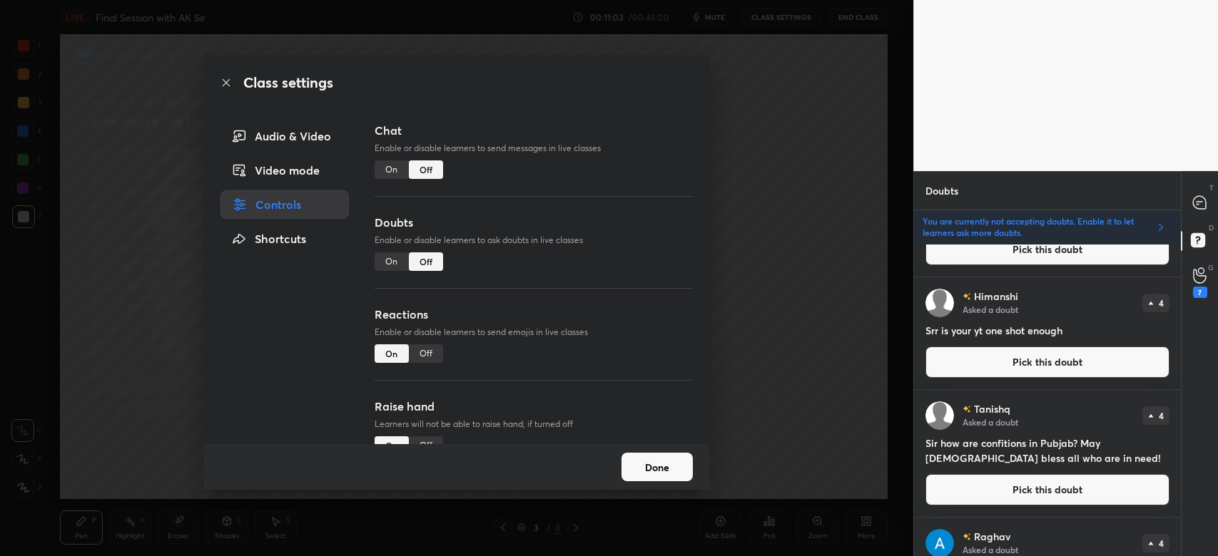
click at [648, 465] on button "Done" at bounding box center [656, 467] width 71 height 29
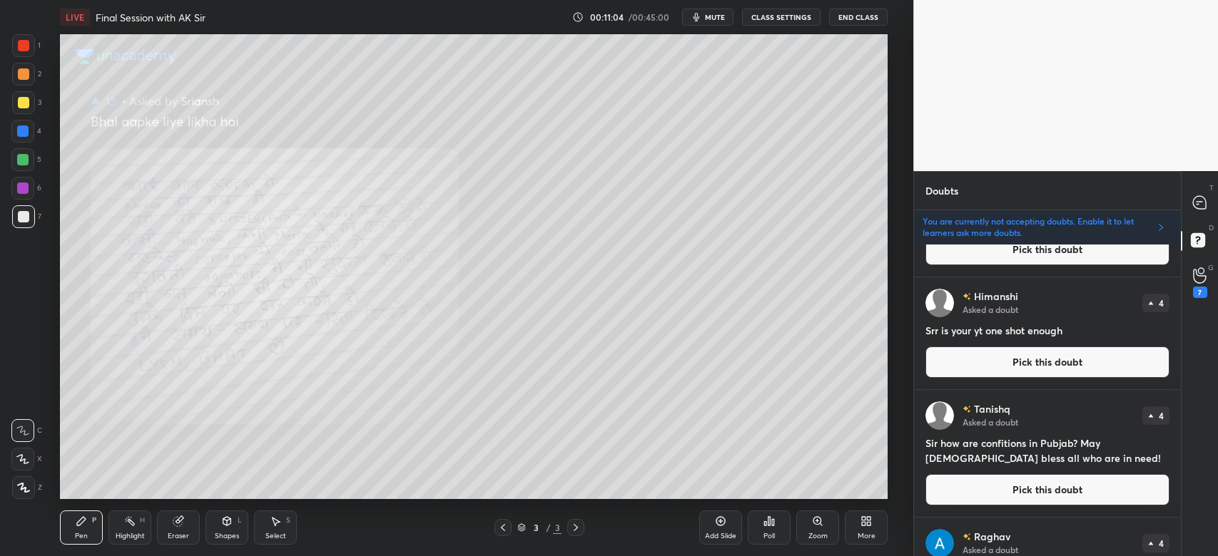
scroll to position [0, 0]
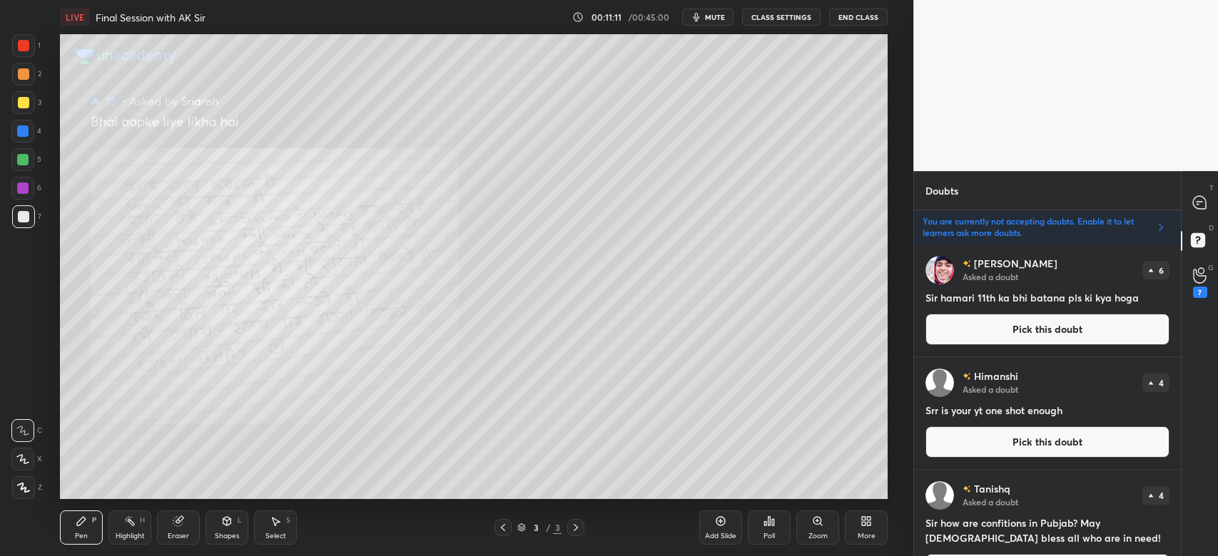
click at [1050, 333] on button "Pick this doubt" at bounding box center [1047, 329] width 244 height 31
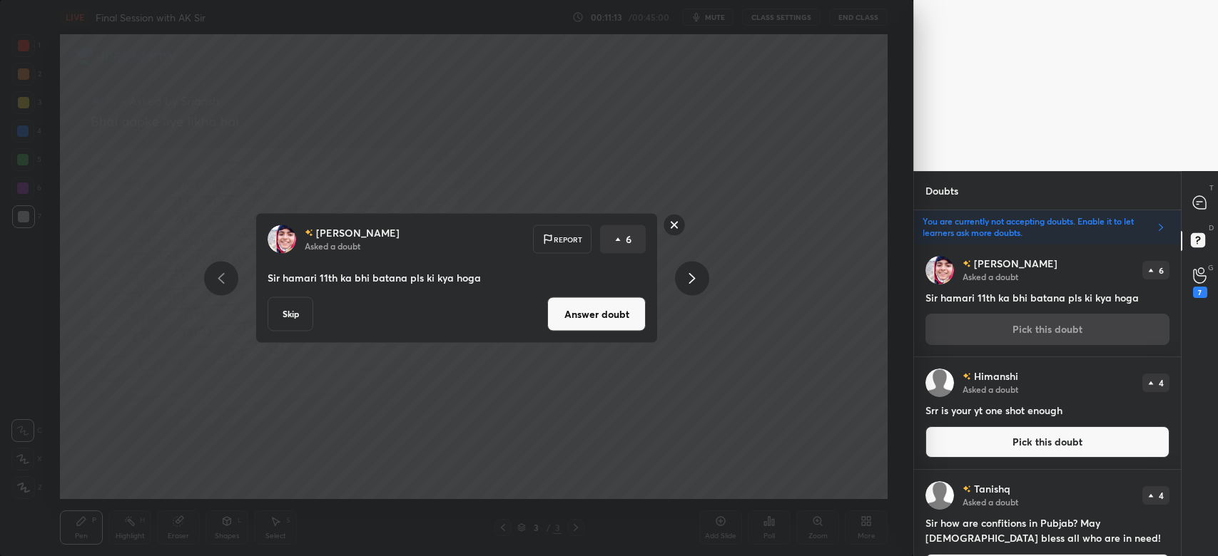
click at [601, 319] on button "Answer doubt" at bounding box center [596, 314] width 98 height 34
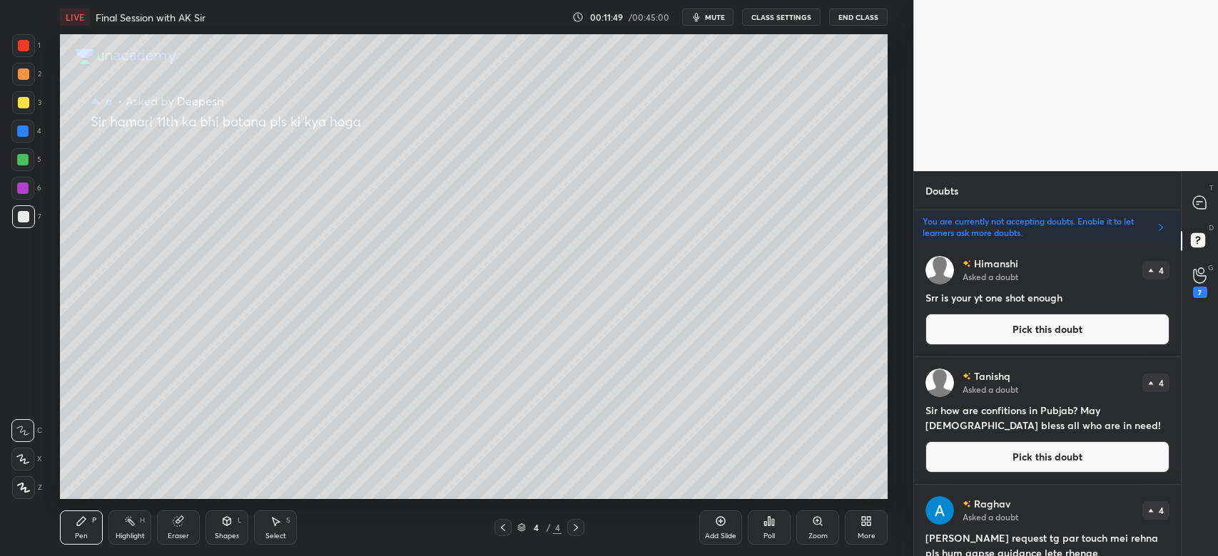
click at [1040, 335] on button "Pick this doubt" at bounding box center [1047, 329] width 244 height 31
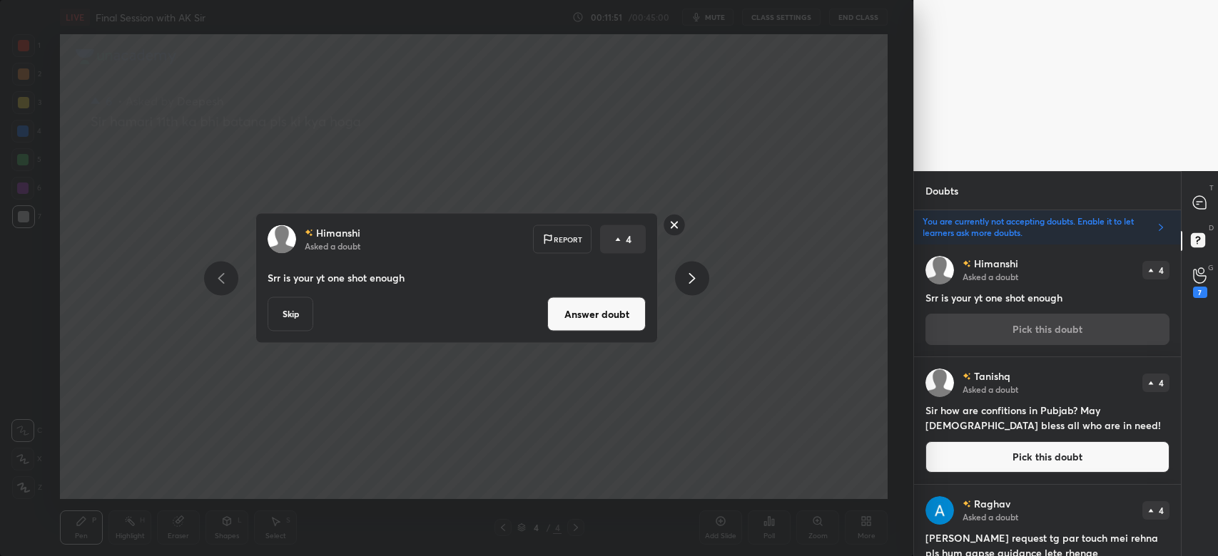
click at [585, 317] on button "Answer doubt" at bounding box center [596, 314] width 98 height 34
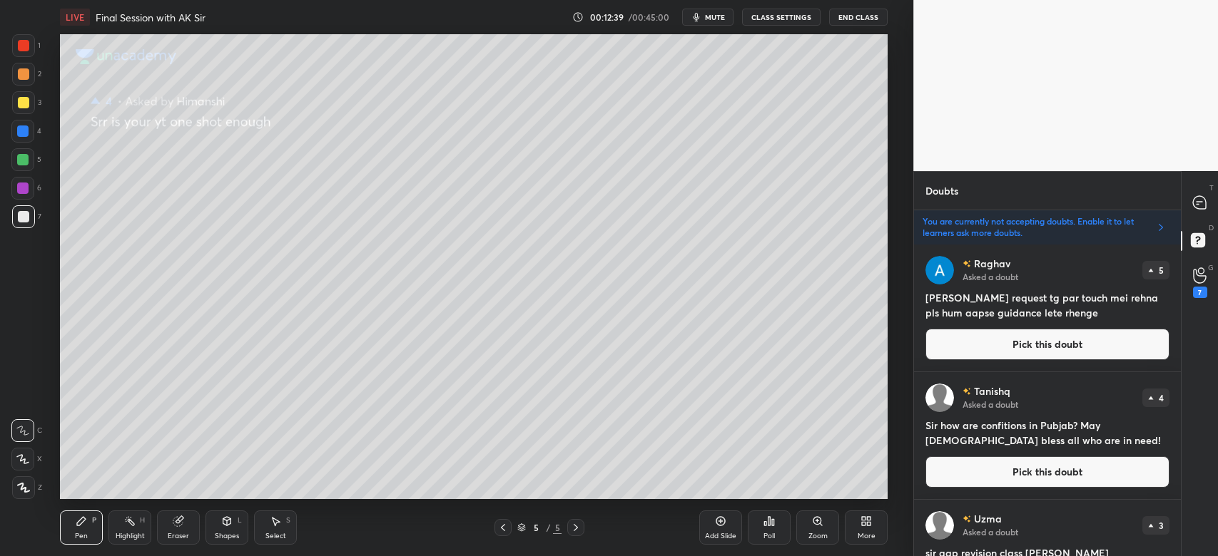
click at [1031, 346] on button "Pick this doubt" at bounding box center [1047, 344] width 244 height 31
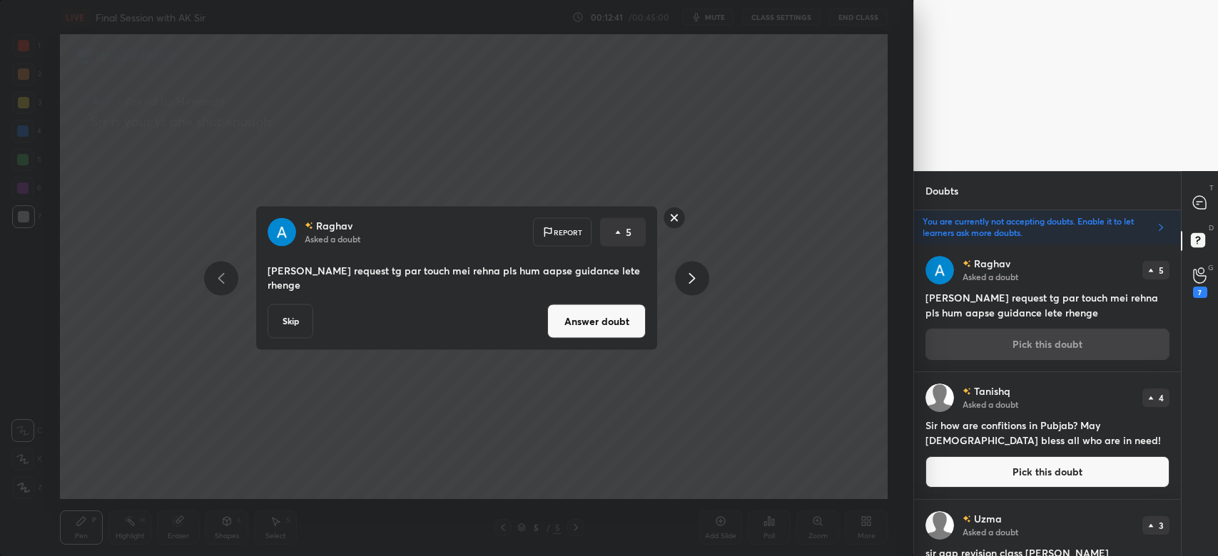
click at [586, 328] on button "Answer doubt" at bounding box center [596, 322] width 98 height 34
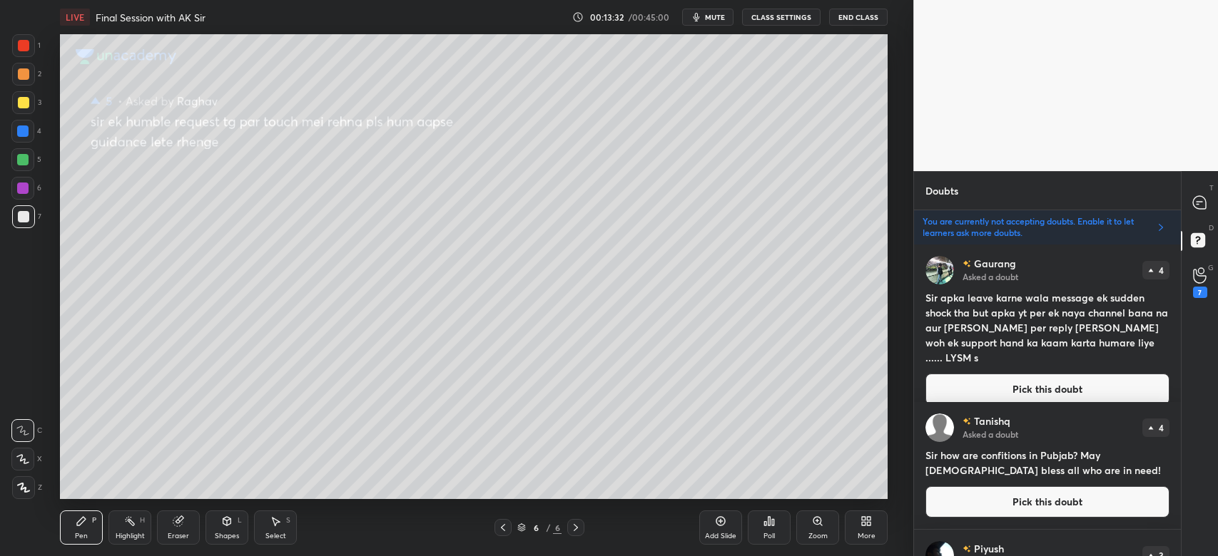
click at [1039, 338] on h4 "Sir apka leave karne wala message ek sudden shock tha but apka yt per ek naya c…" at bounding box center [1047, 327] width 244 height 75
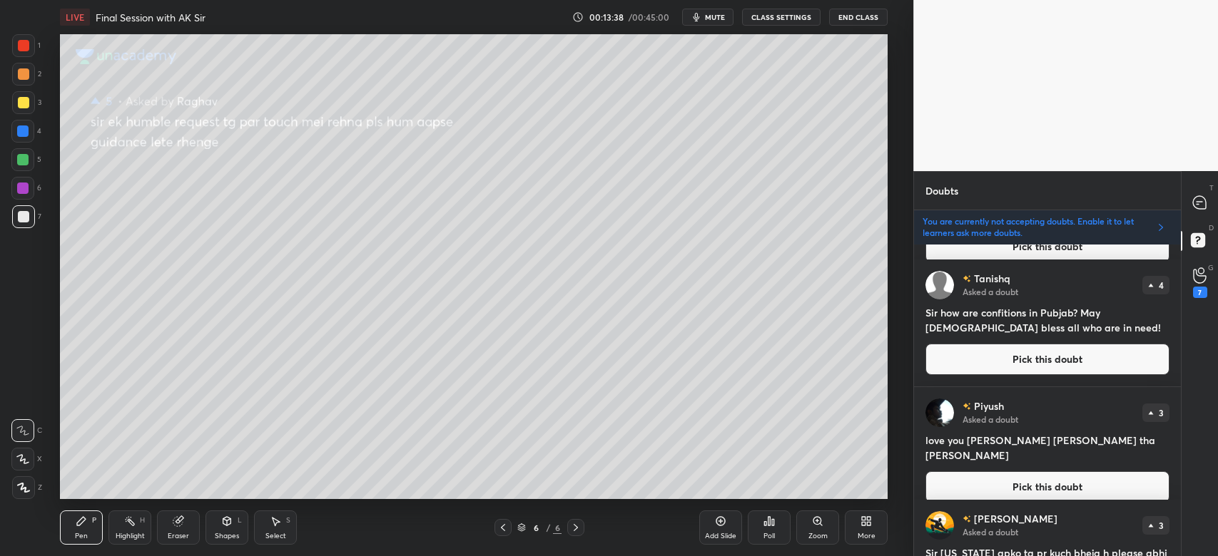
scroll to position [143, 0]
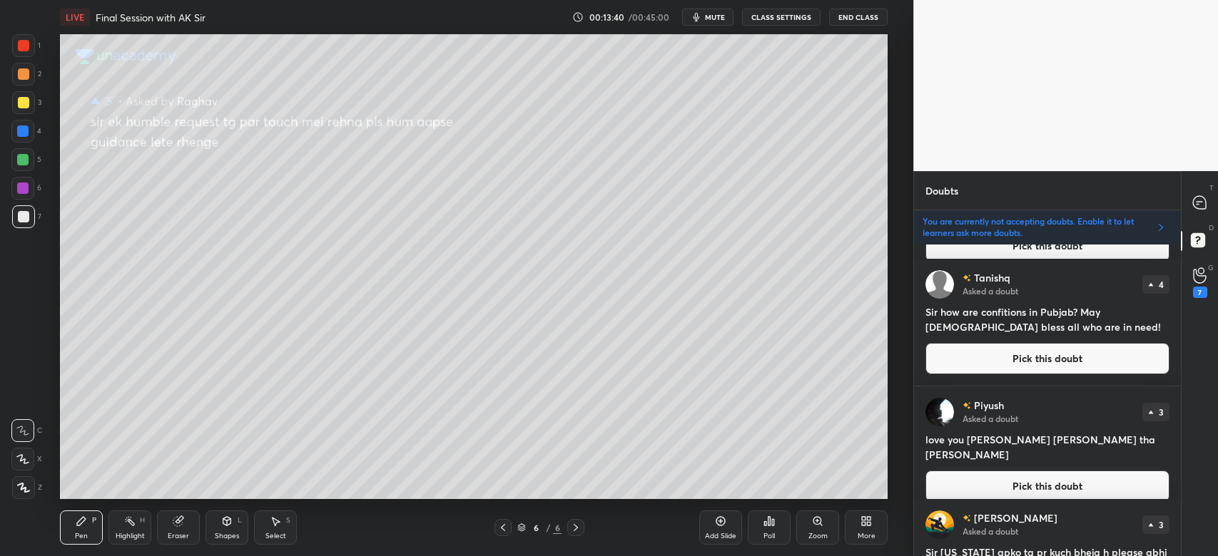
click at [1036, 357] on button "Pick this doubt" at bounding box center [1047, 358] width 244 height 31
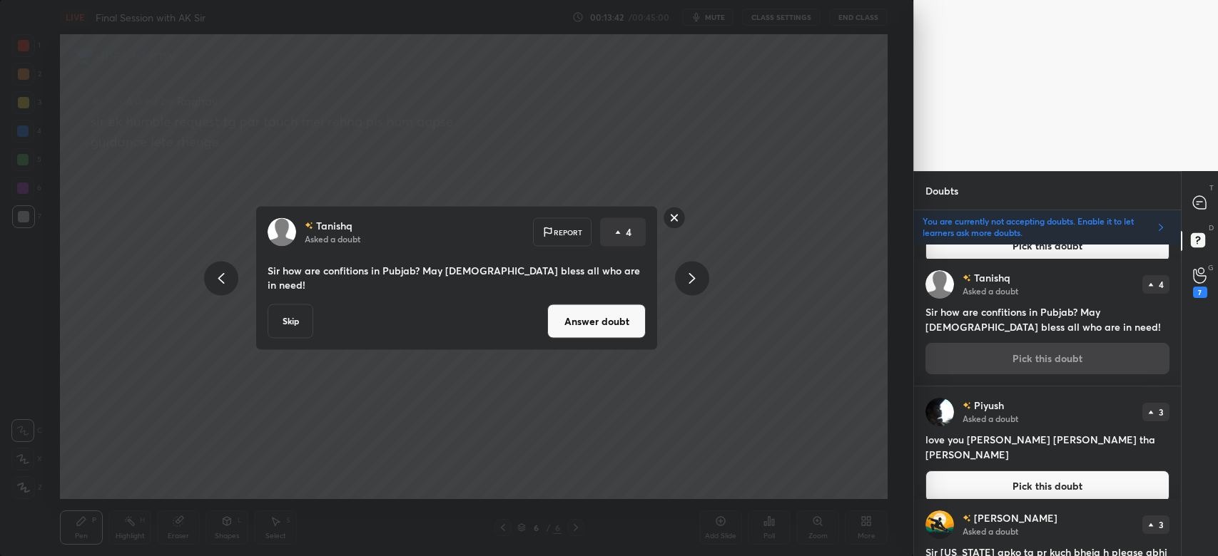
click at [613, 316] on button "Answer doubt" at bounding box center [596, 322] width 98 height 34
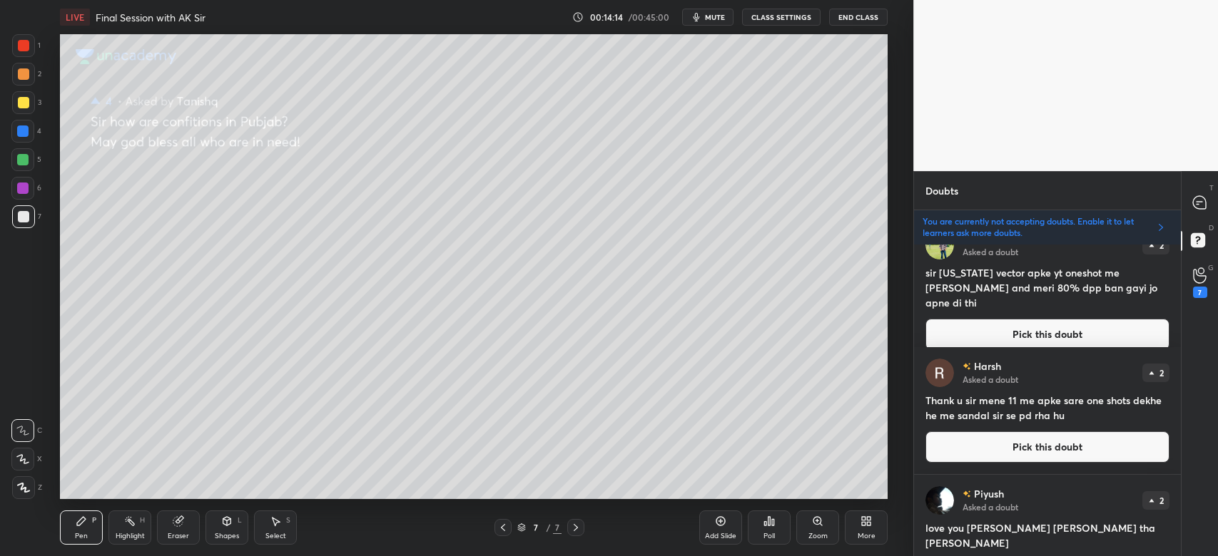
scroll to position [423, 0]
click at [792, 19] on button "CLASS SETTINGS" at bounding box center [781, 17] width 78 height 17
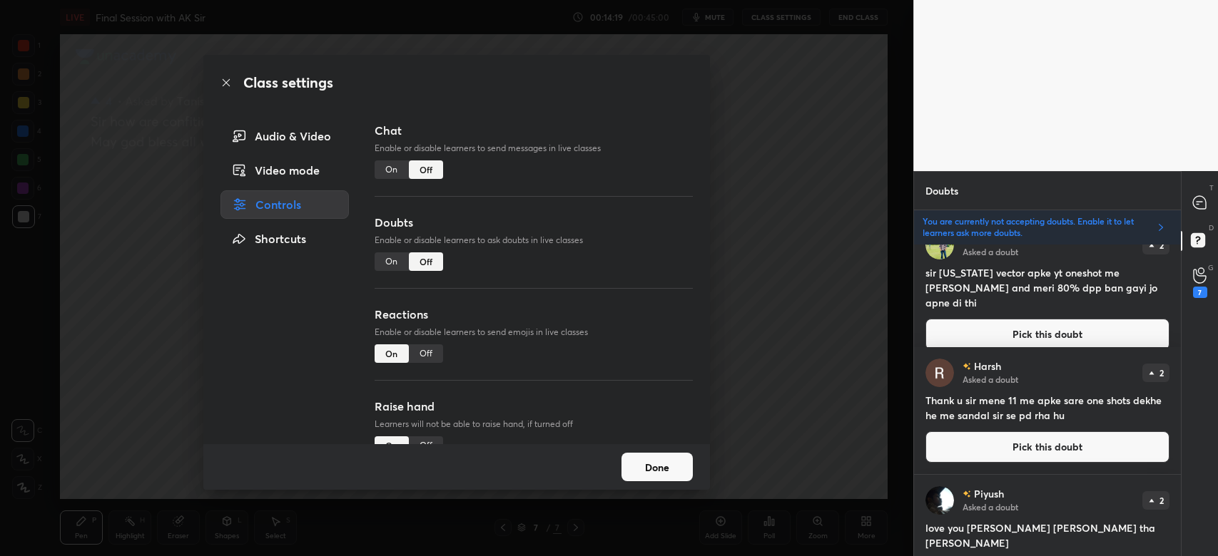
click at [661, 472] on button "Done" at bounding box center [656, 467] width 71 height 29
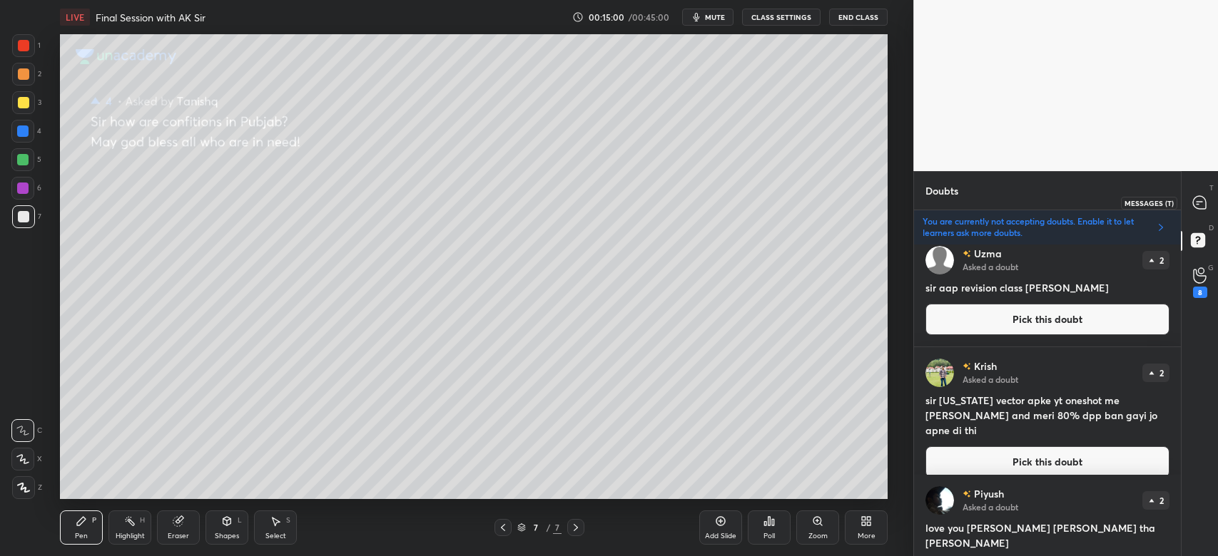
click at [1204, 200] on icon at bounding box center [1199, 202] width 13 height 13
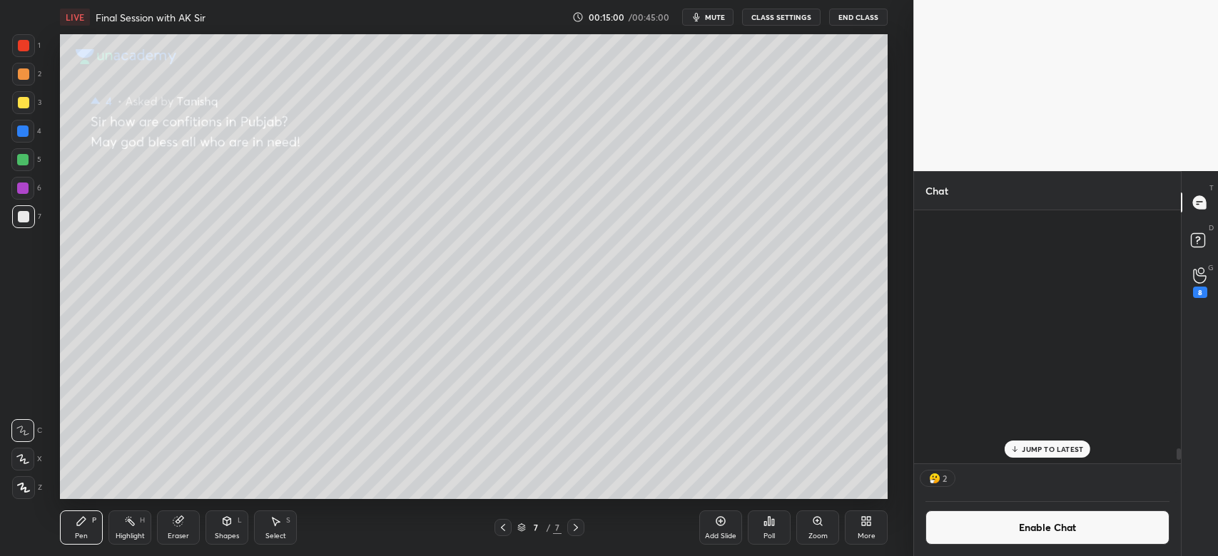
scroll to position [250, 262]
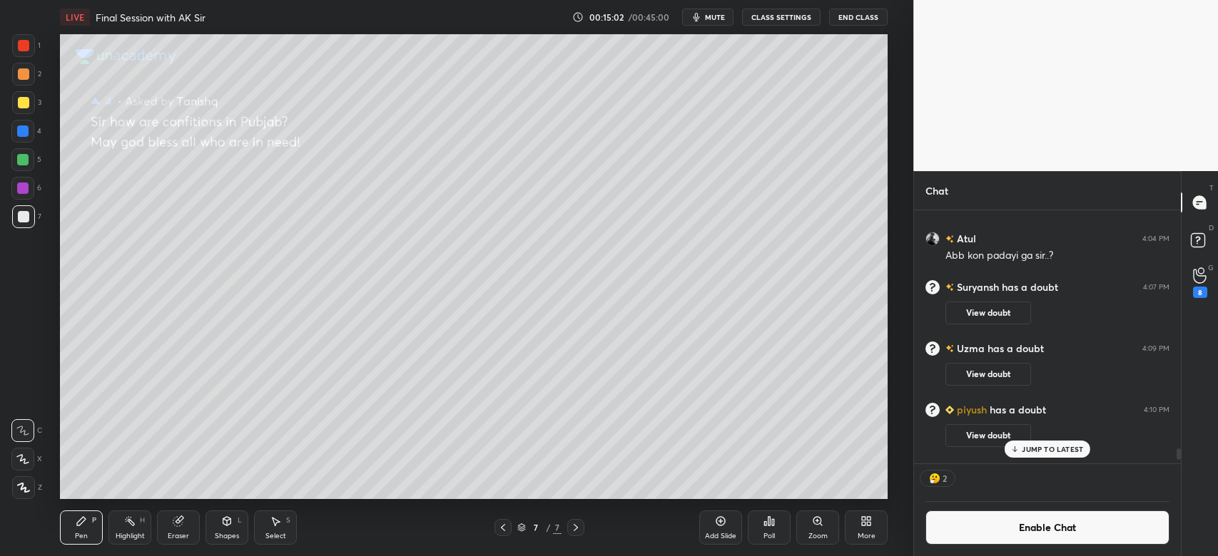
click at [1066, 454] on p "JUMP TO LATEST" at bounding box center [1051, 449] width 61 height 9
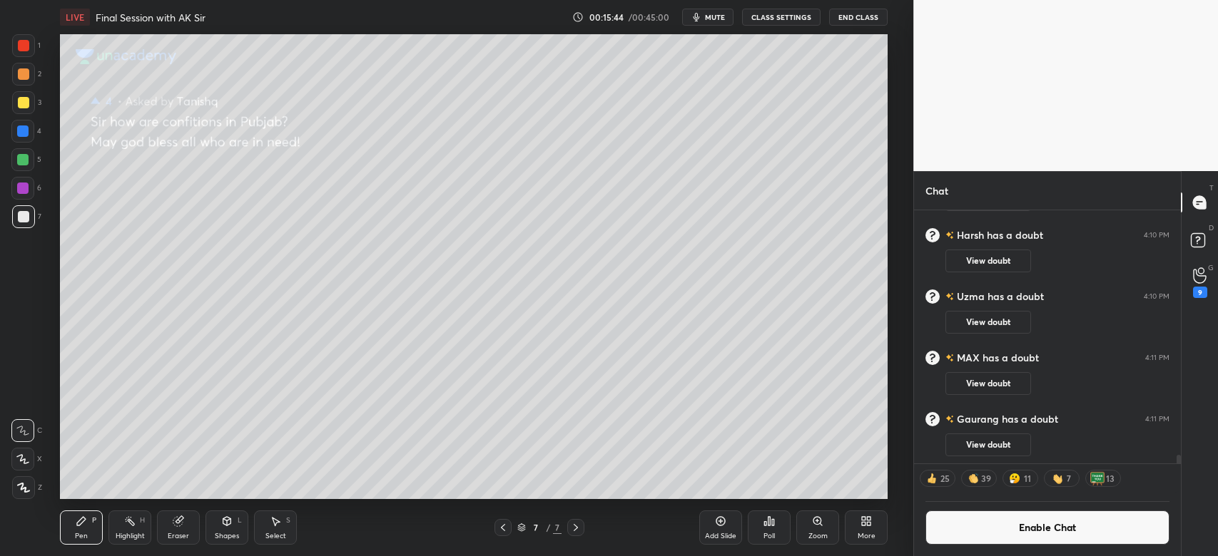
click at [1056, 522] on button "Enable Chat" at bounding box center [1047, 528] width 244 height 34
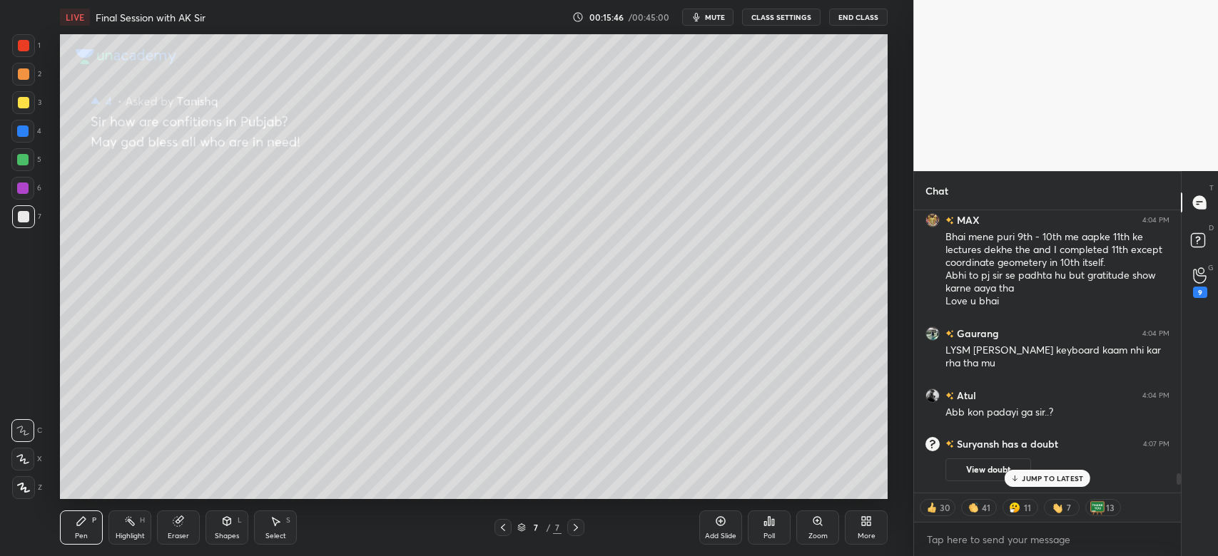
click at [1054, 476] on p "JUMP TO LATEST" at bounding box center [1051, 478] width 61 height 9
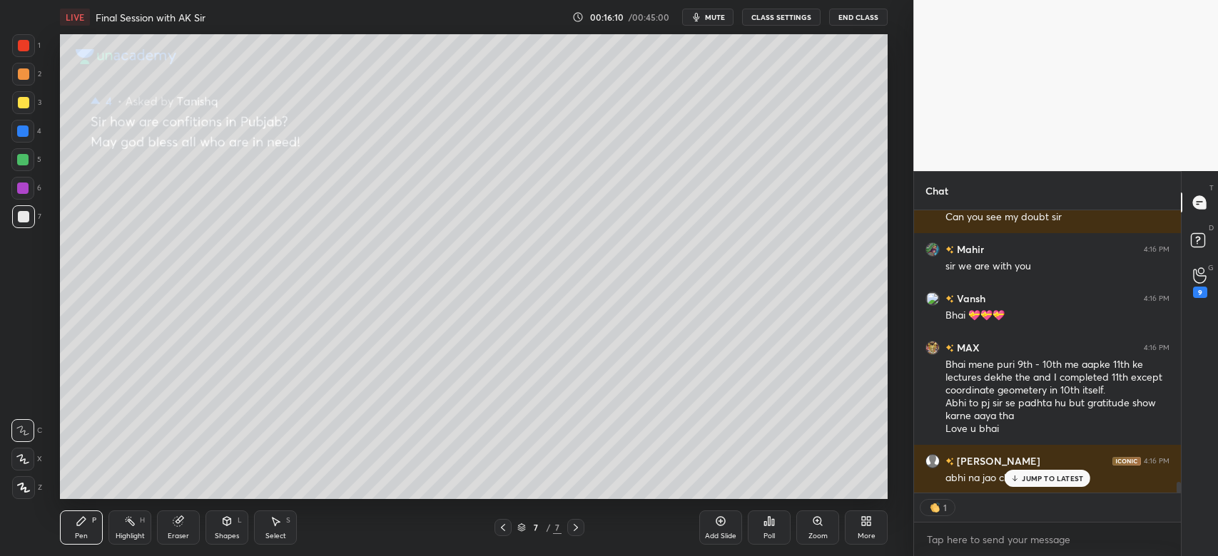
scroll to position [7357, 0]
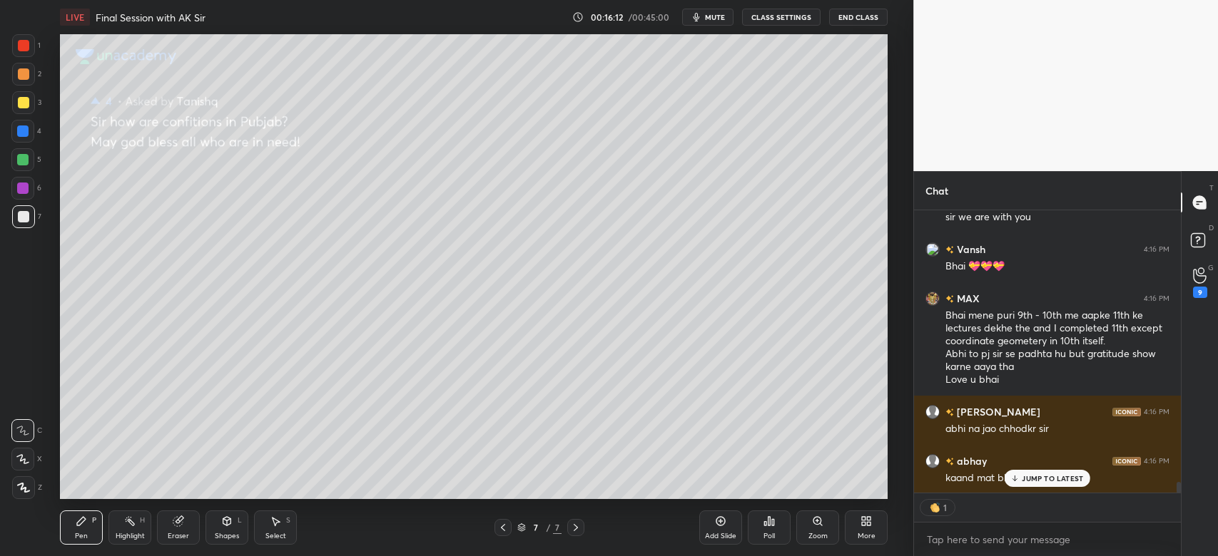
click at [1054, 476] on div "[PERSON_NAME] has a doubt 4:11 PM View doubt [PERSON_NAME] has a doubt 4:11 PM …" at bounding box center [1047, 351] width 267 height 282
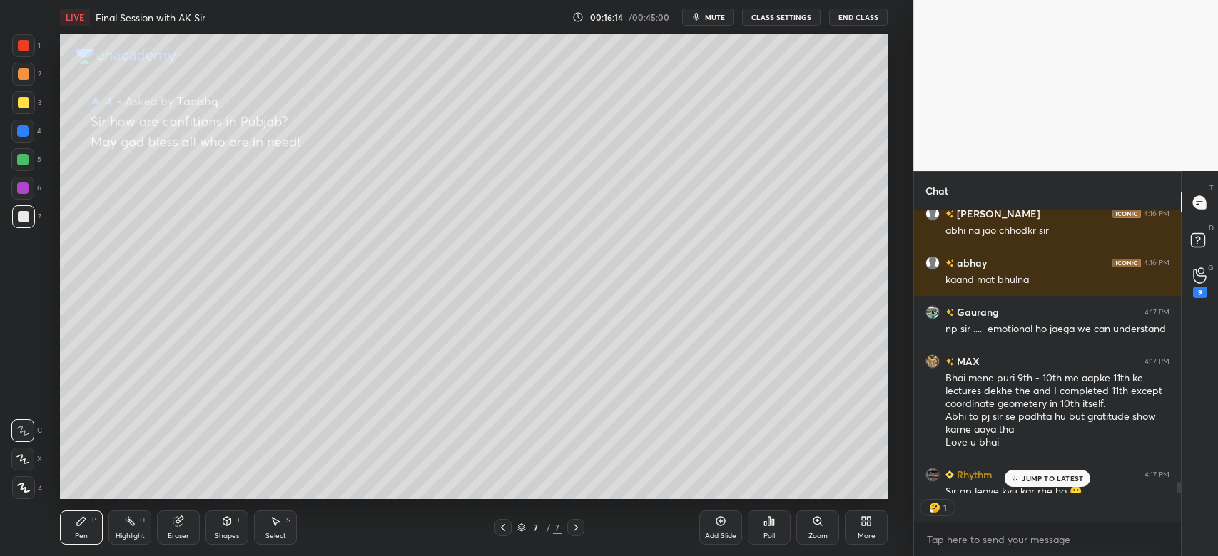
scroll to position [279, 262]
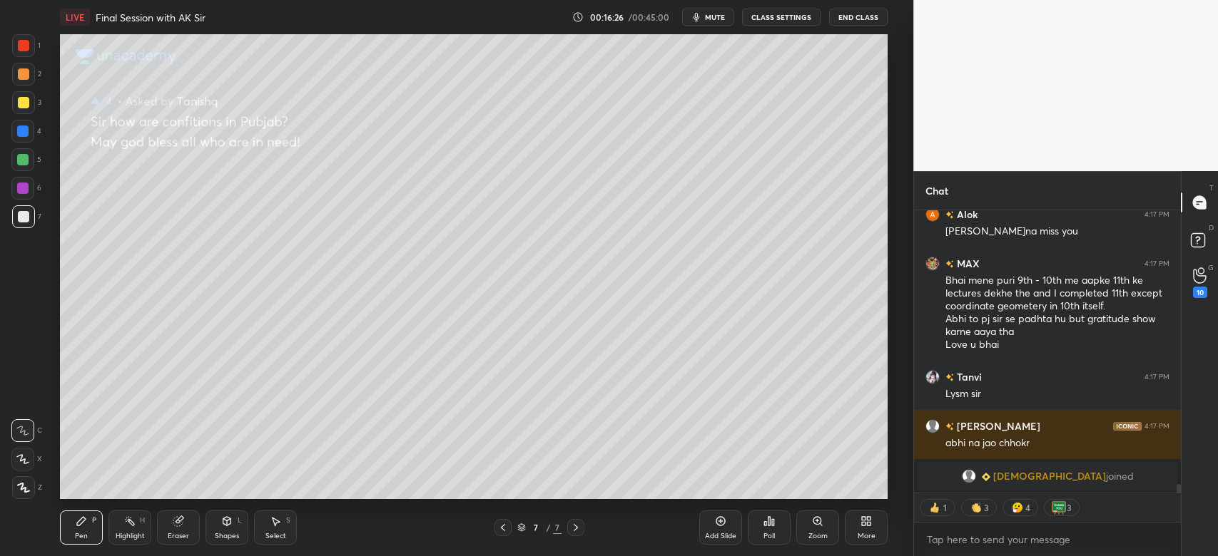
type textarea "x"
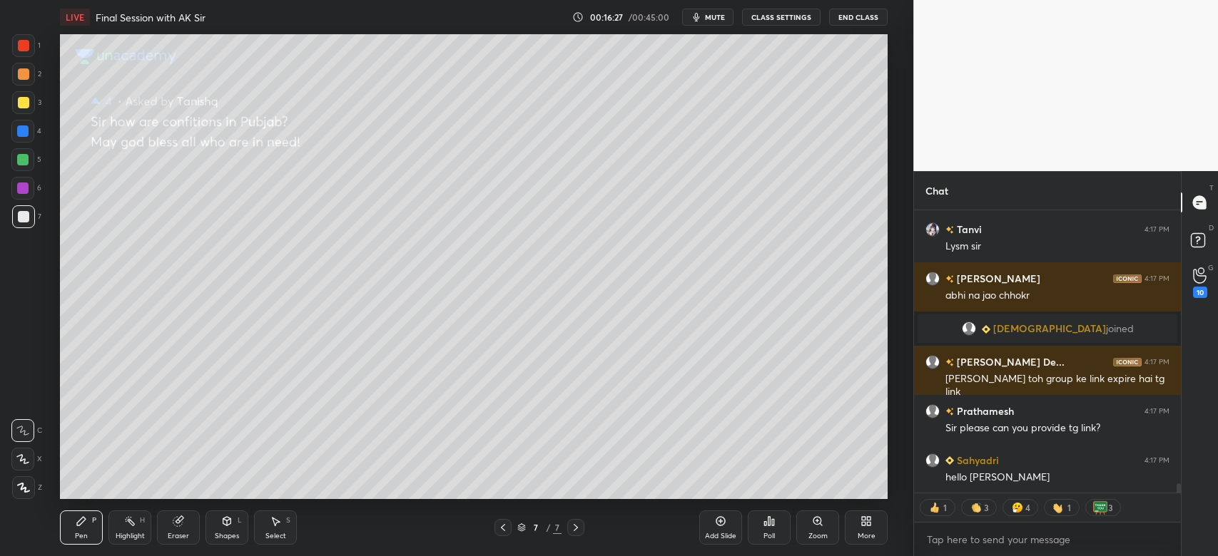
click at [770, 19] on button "CLASS SETTINGS" at bounding box center [781, 17] width 78 height 17
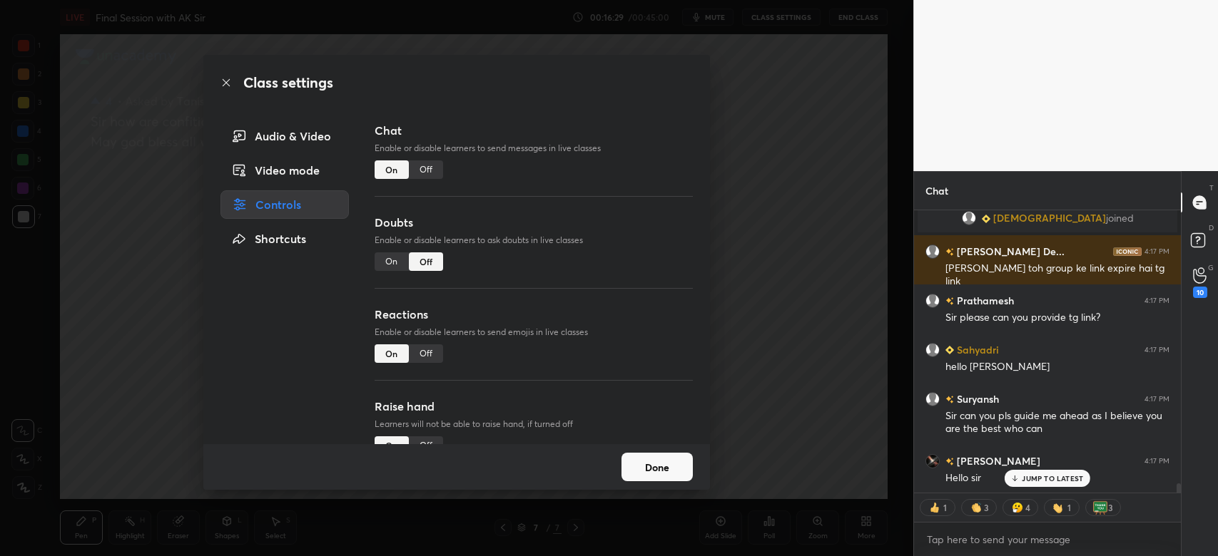
click at [427, 173] on div "Off" at bounding box center [426, 169] width 34 height 19
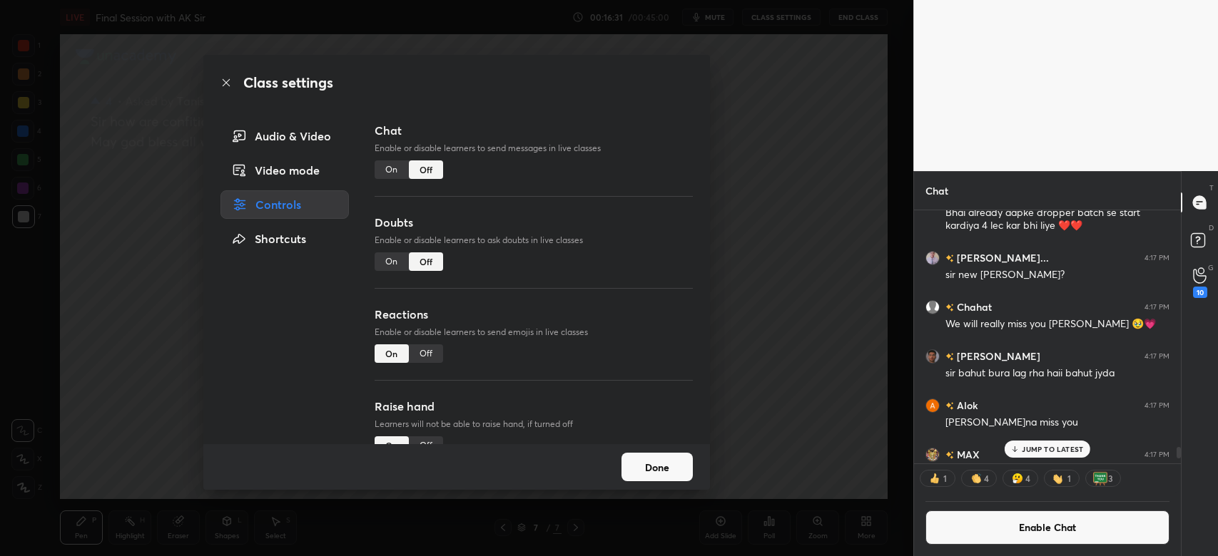
click at [649, 468] on button "Done" at bounding box center [656, 467] width 71 height 29
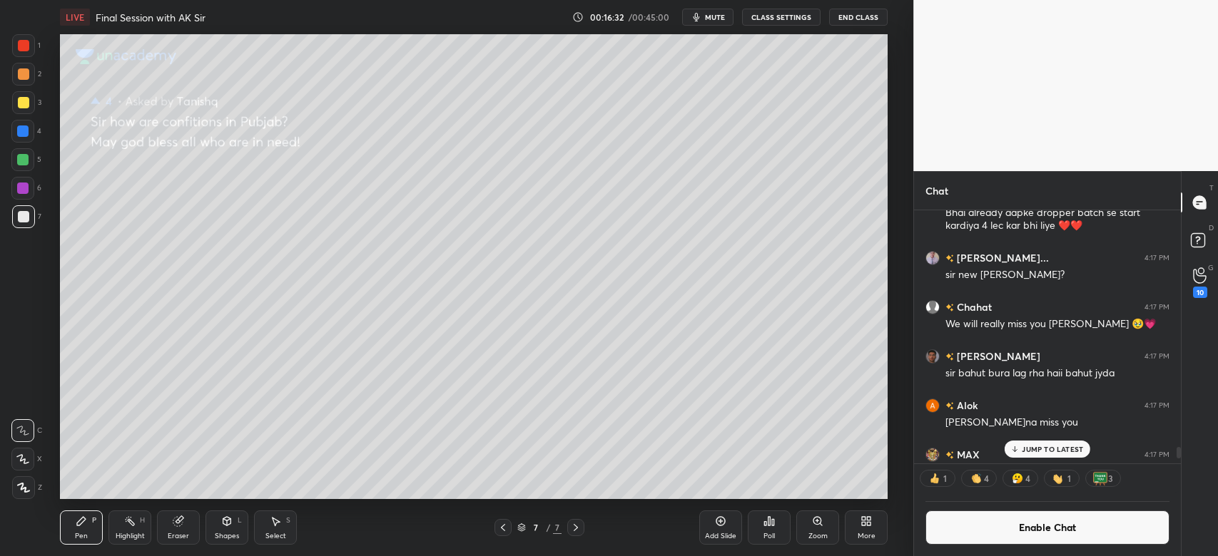
click at [1039, 455] on div "JUMP TO LATEST" at bounding box center [1047, 449] width 86 height 17
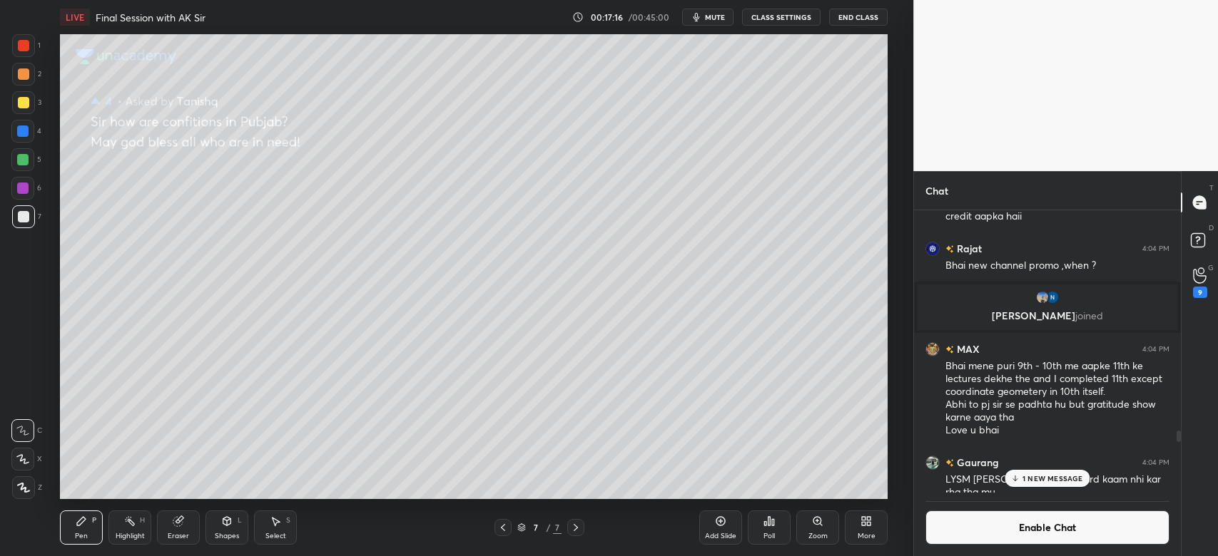
scroll to position [5, 4]
click at [1044, 449] on p "1 NEW MESSAGE" at bounding box center [1052, 449] width 61 height 9
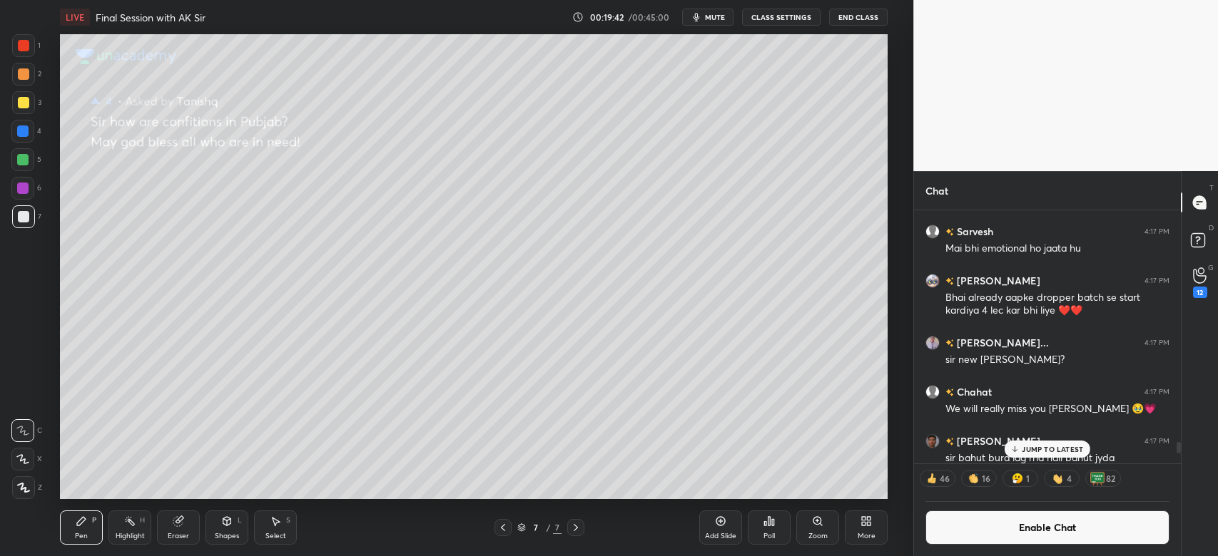
scroll to position [8792, 0]
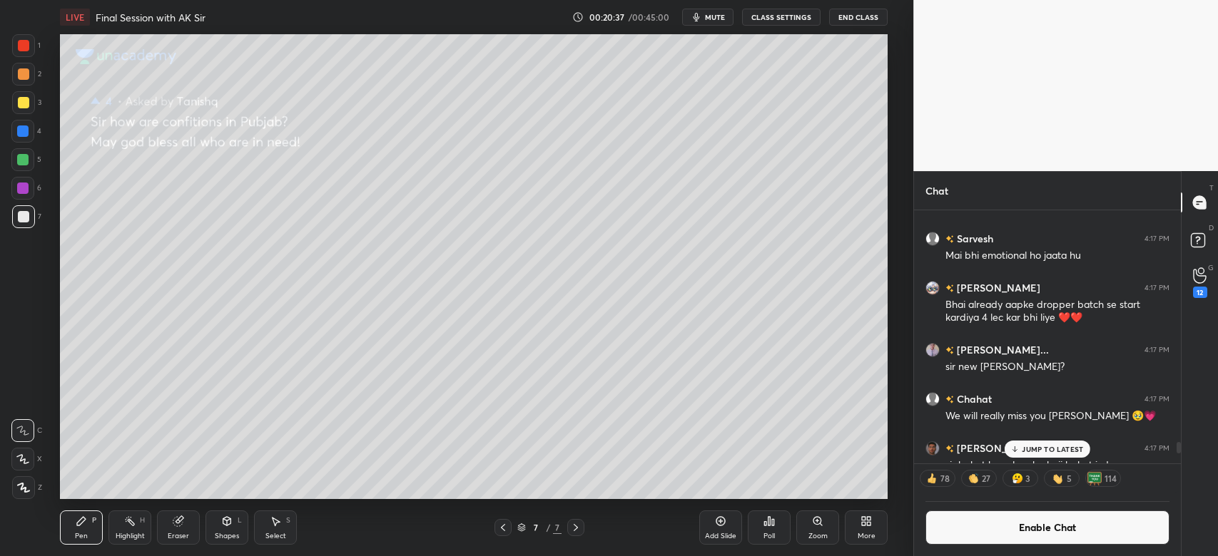
click at [1025, 539] on button "Enable Chat" at bounding box center [1047, 528] width 244 height 34
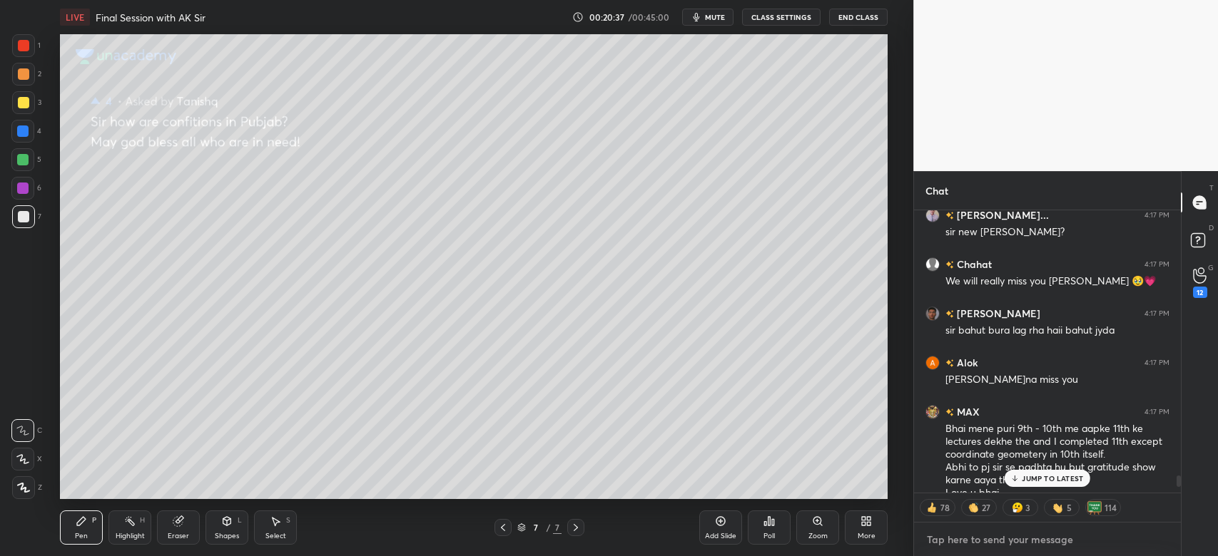
type textarea "x"
click at [1025, 539] on textarea at bounding box center [1047, 540] width 244 height 23
paste textarea "[URL][DOMAIN_NAME]"
type textarea "[URL][DOMAIN_NAME]"
type textarea "x"
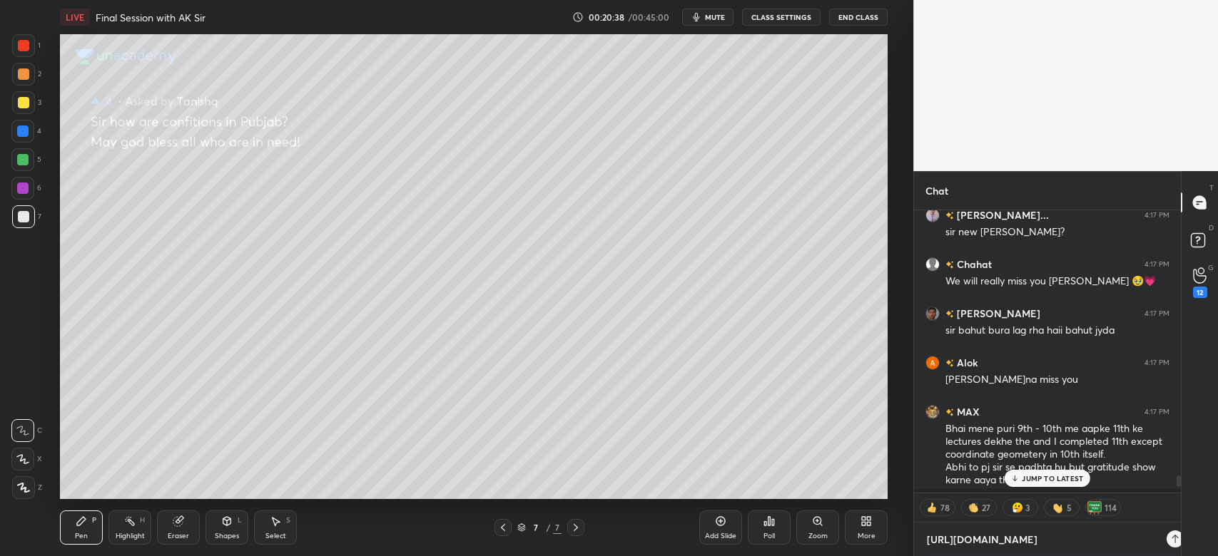
scroll to position [342, 262]
type textarea "x"
click at [792, 19] on button "CLASS SETTINGS" at bounding box center [781, 17] width 78 height 17
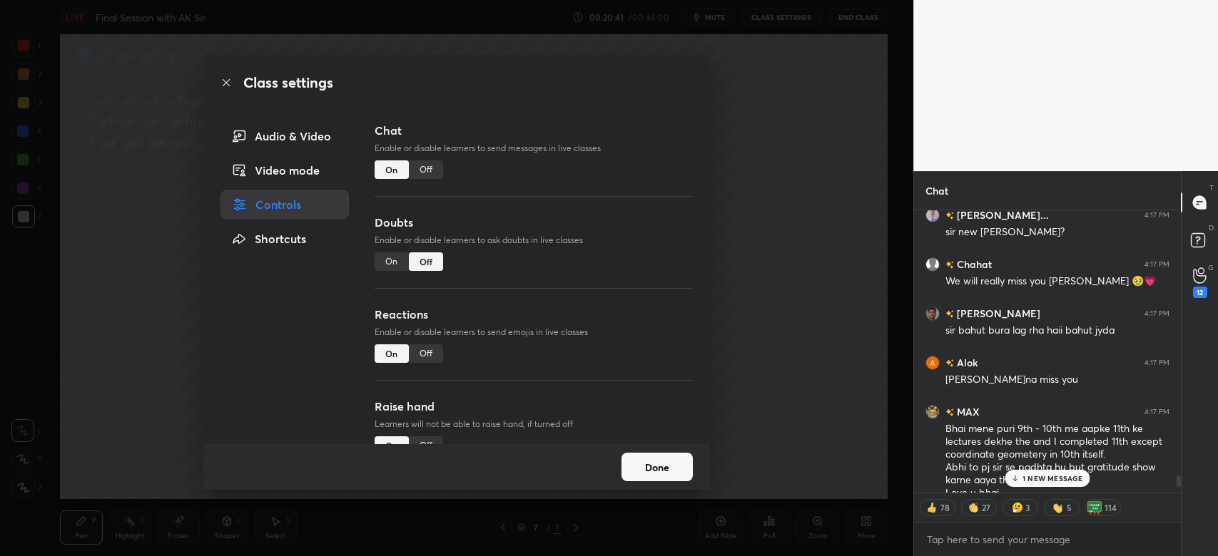
click at [428, 173] on div "Off" at bounding box center [426, 169] width 34 height 19
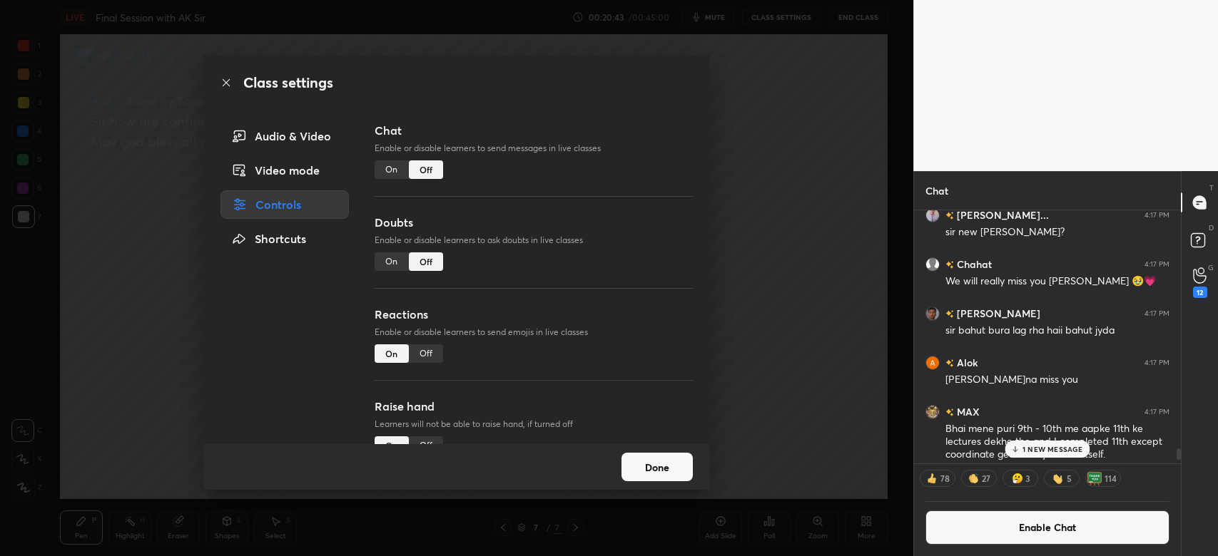
click at [1046, 453] on p "1 NEW MESSAGE" at bounding box center [1052, 449] width 61 height 9
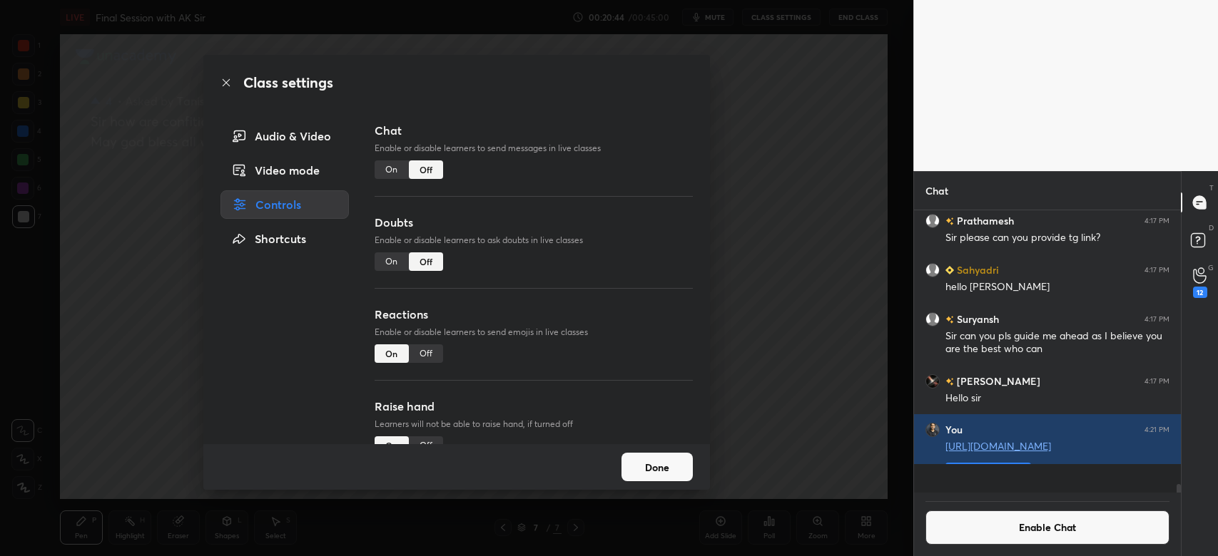
scroll to position [8363, 0]
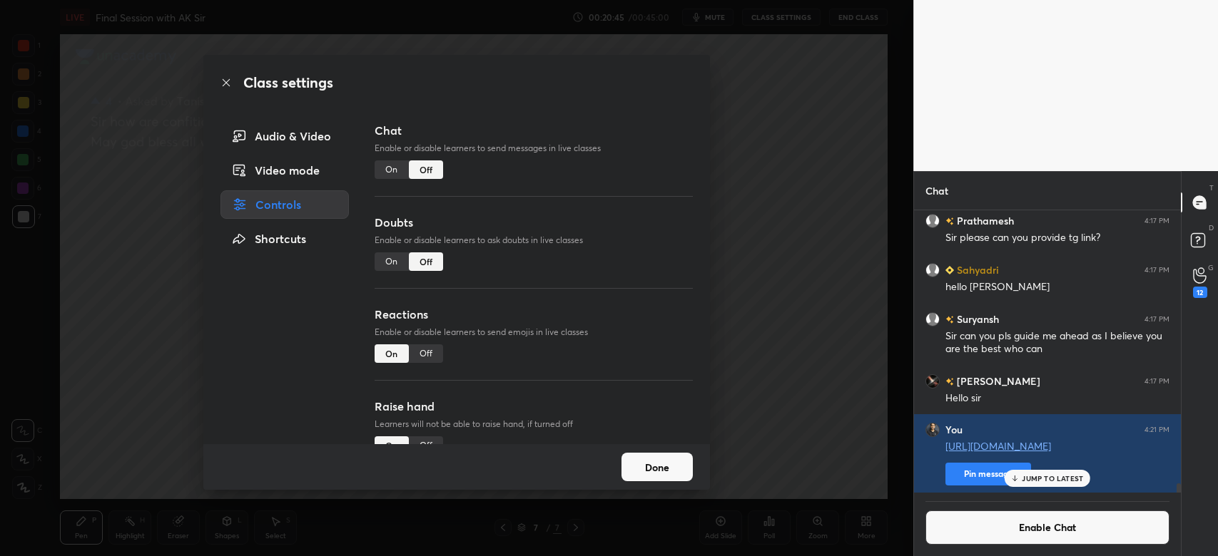
click at [663, 472] on button "Done" at bounding box center [656, 467] width 71 height 29
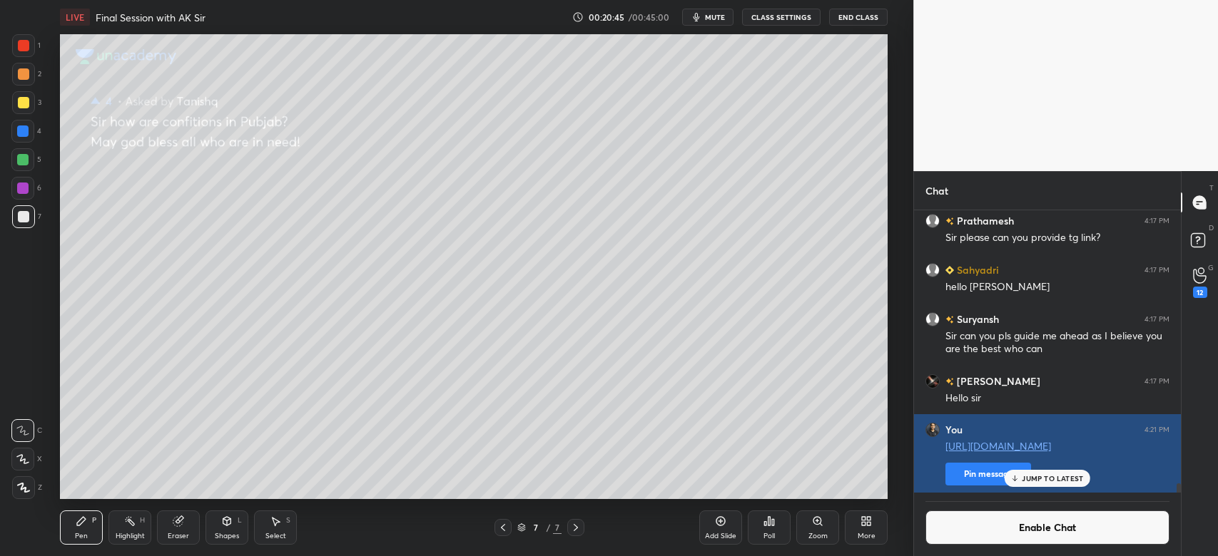
click at [993, 474] on button "Pin message" at bounding box center [988, 474] width 86 height 23
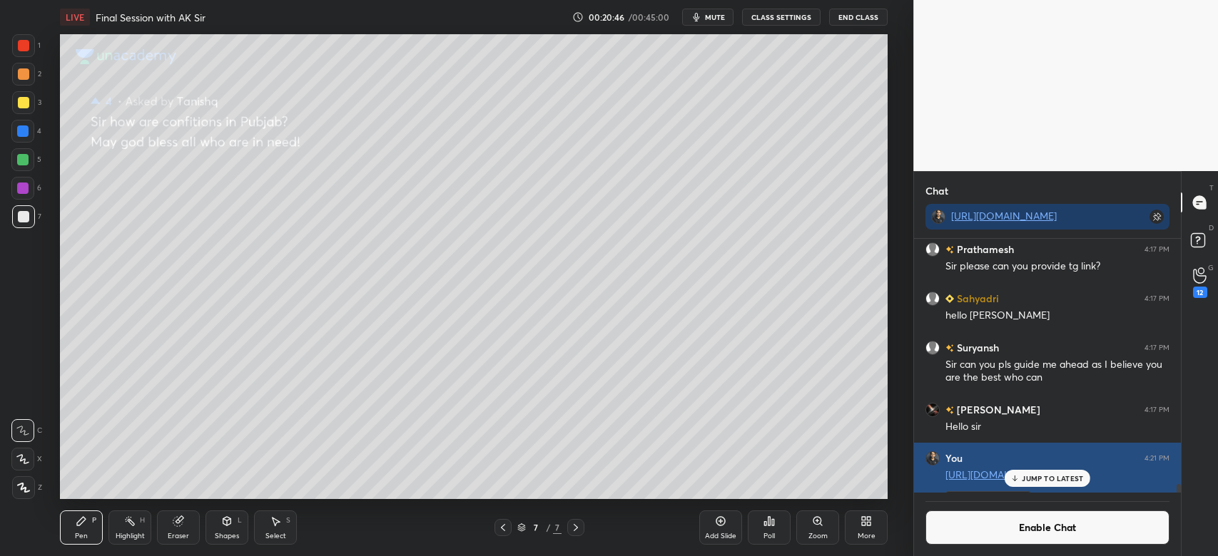
scroll to position [314, 262]
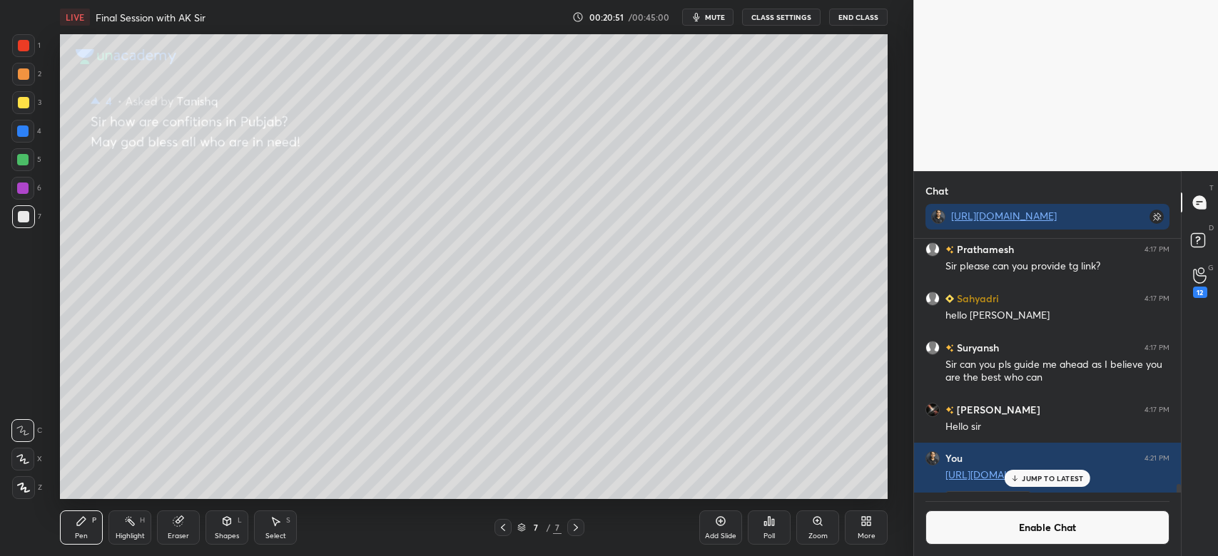
click at [1056, 479] on p "JUMP TO LATEST" at bounding box center [1051, 478] width 61 height 9
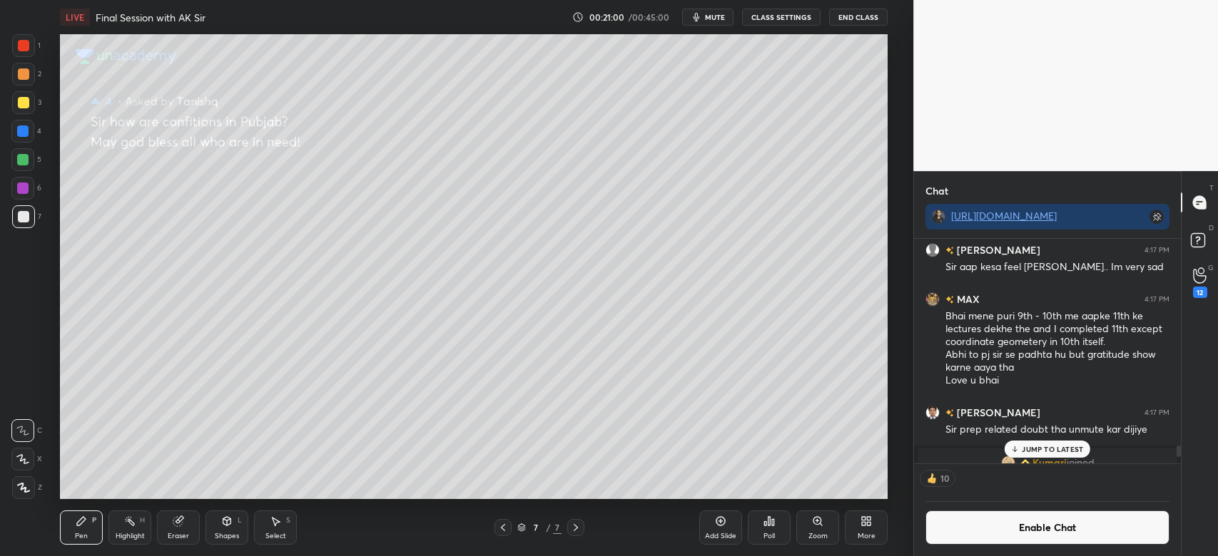
scroll to position [7686, 0]
click at [1036, 524] on button "Enable Chat" at bounding box center [1047, 528] width 244 height 34
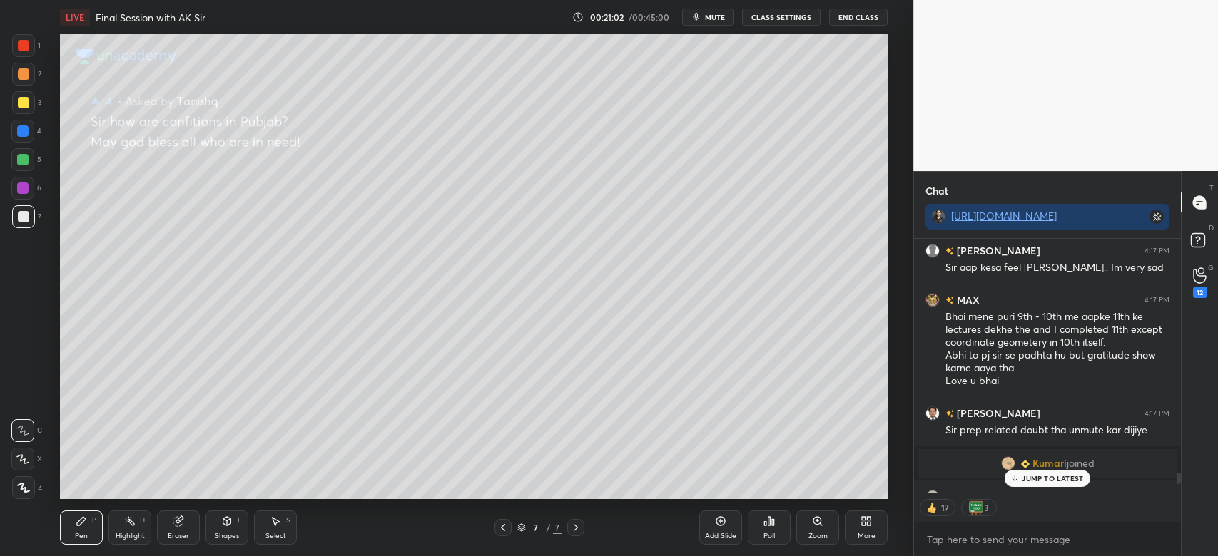
scroll to position [250, 262]
click at [1073, 481] on p "JUMP TO LATEST" at bounding box center [1051, 478] width 61 height 9
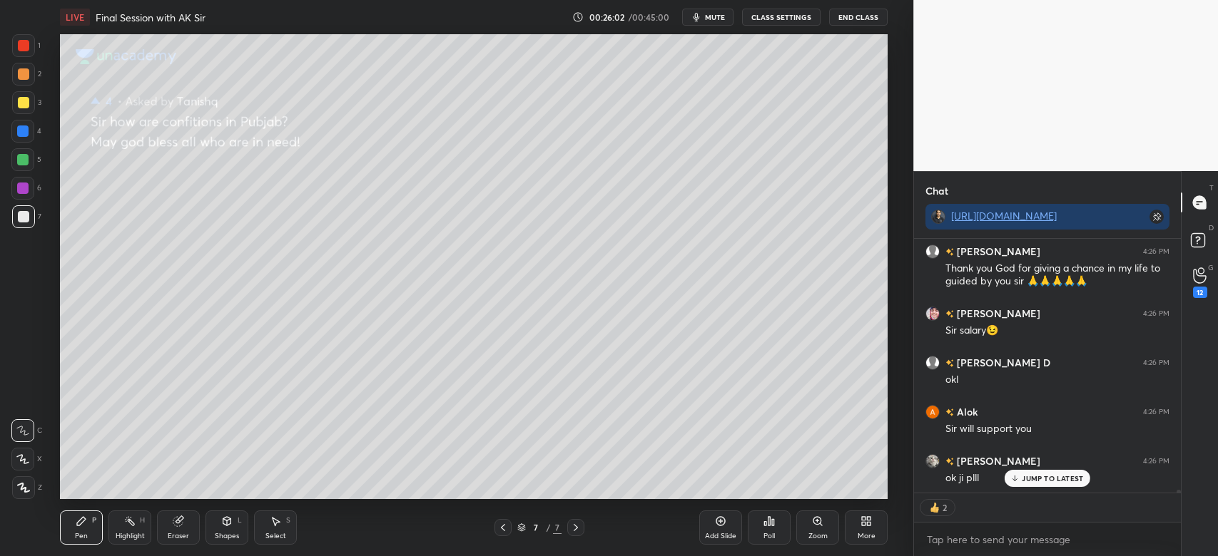
scroll to position [23840, 0]
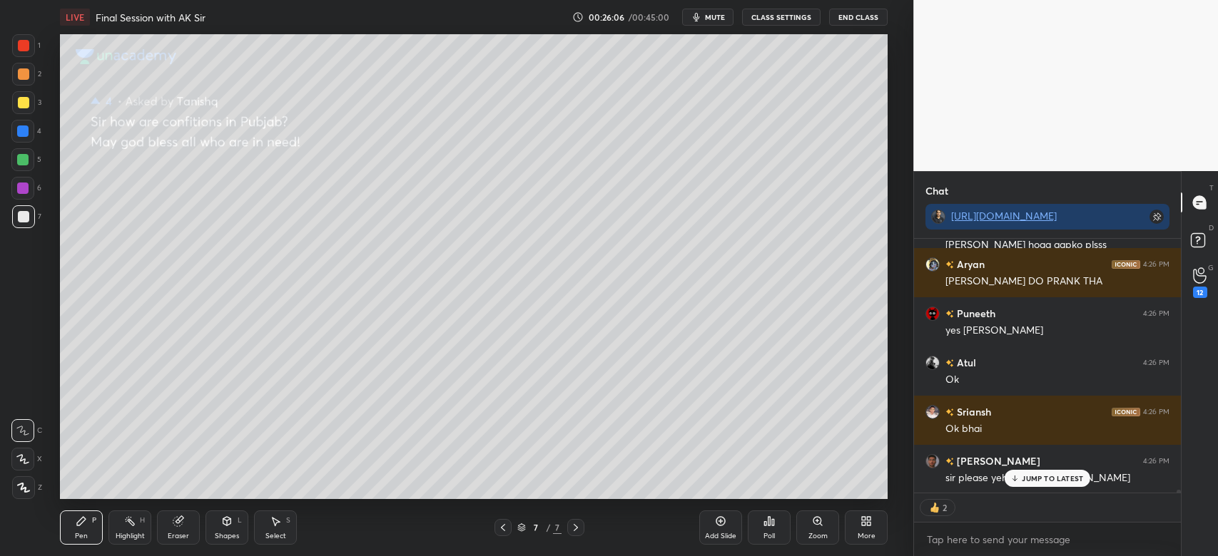
type textarea "x"
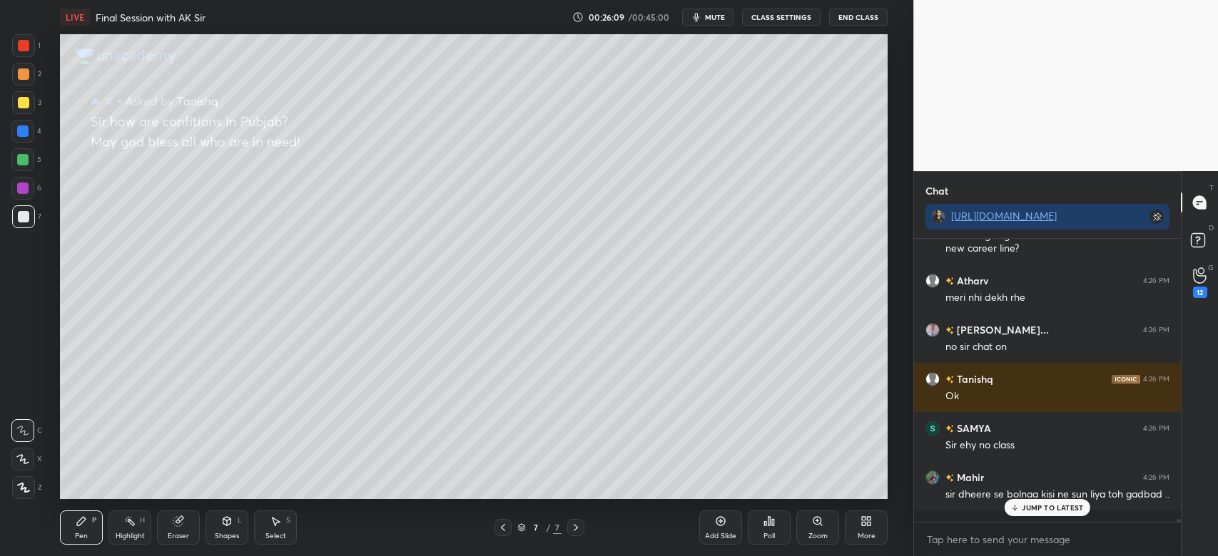
click at [782, 21] on button "CLASS SETTINGS" at bounding box center [781, 17] width 78 height 17
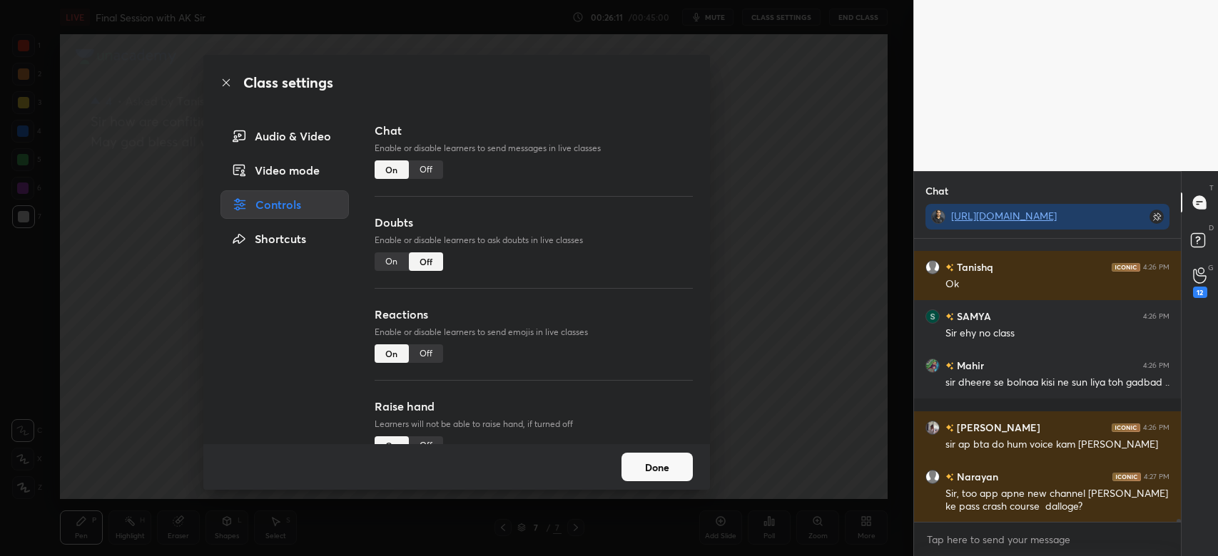
click at [422, 170] on div "Off" at bounding box center [426, 169] width 34 height 19
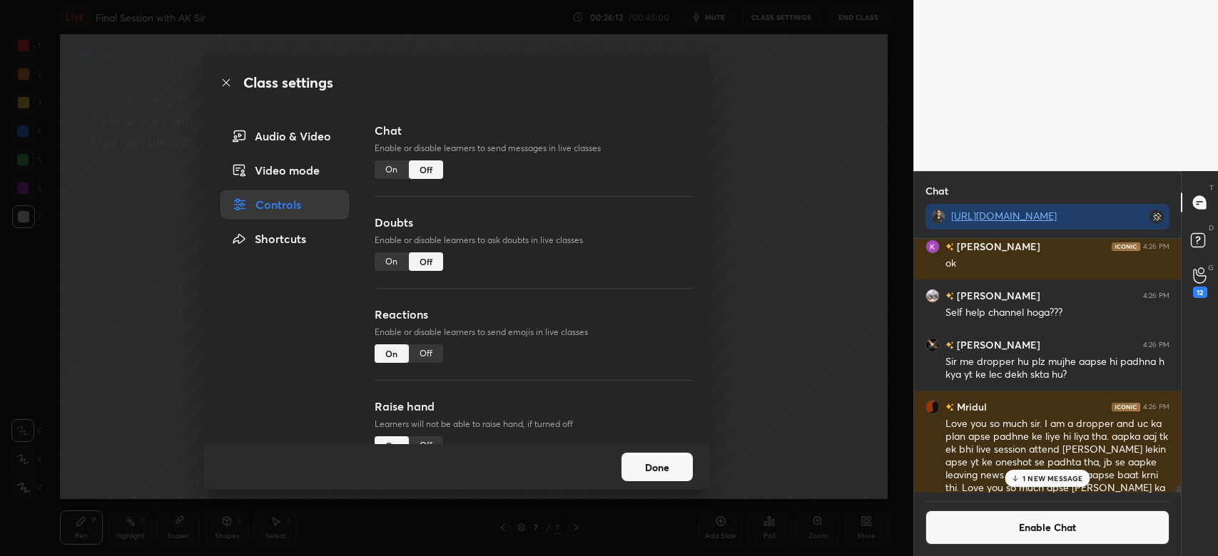
click at [680, 466] on button "Done" at bounding box center [656, 467] width 71 height 29
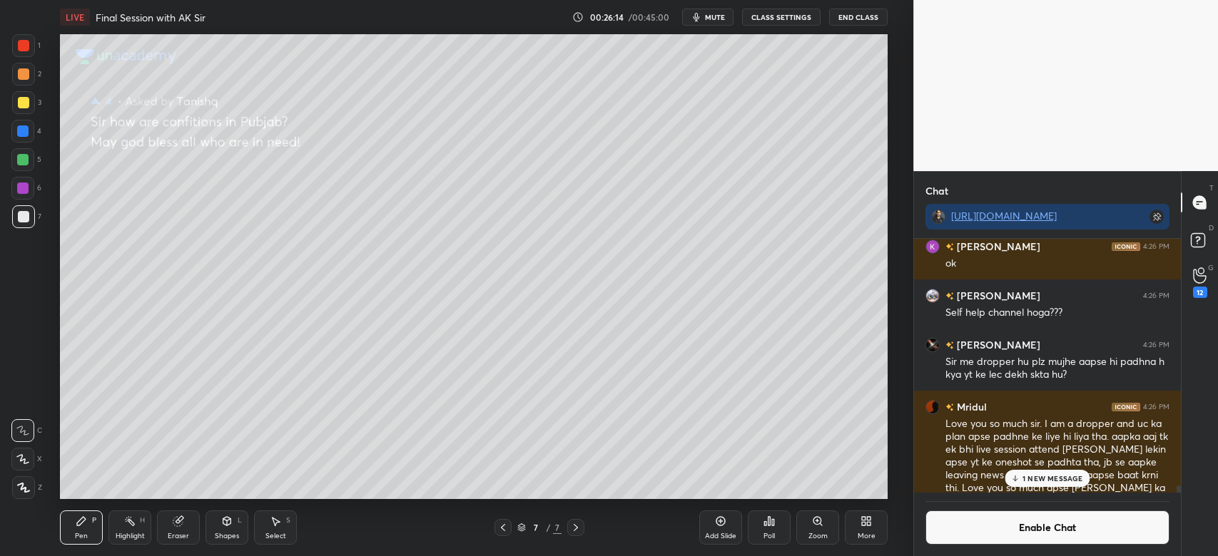
click at [1033, 485] on div "1 NEW MESSAGE" at bounding box center [1047, 478] width 85 height 17
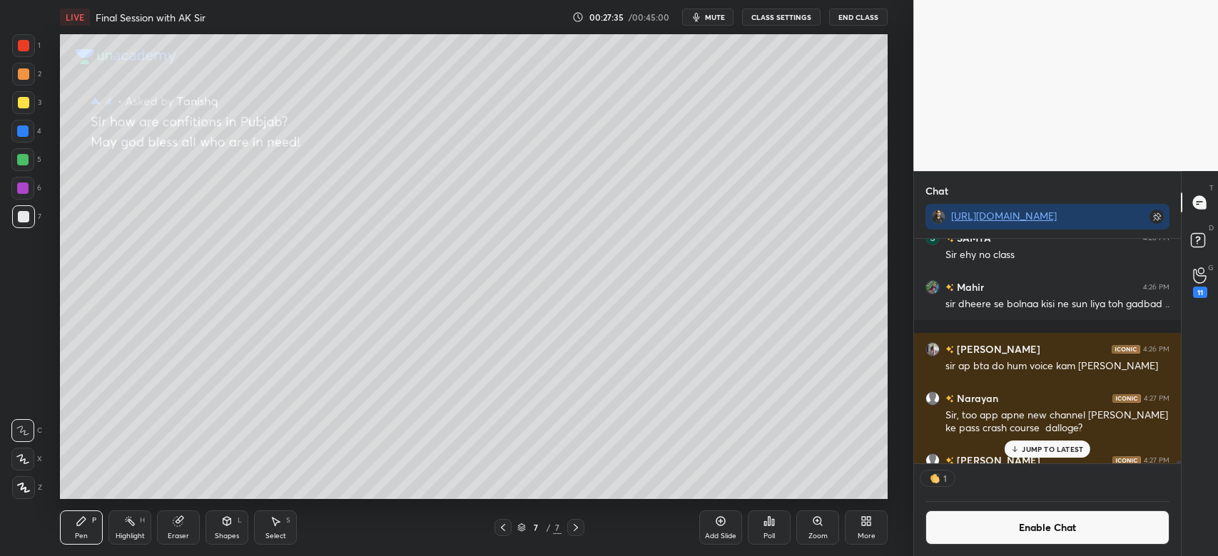
scroll to position [221, 262]
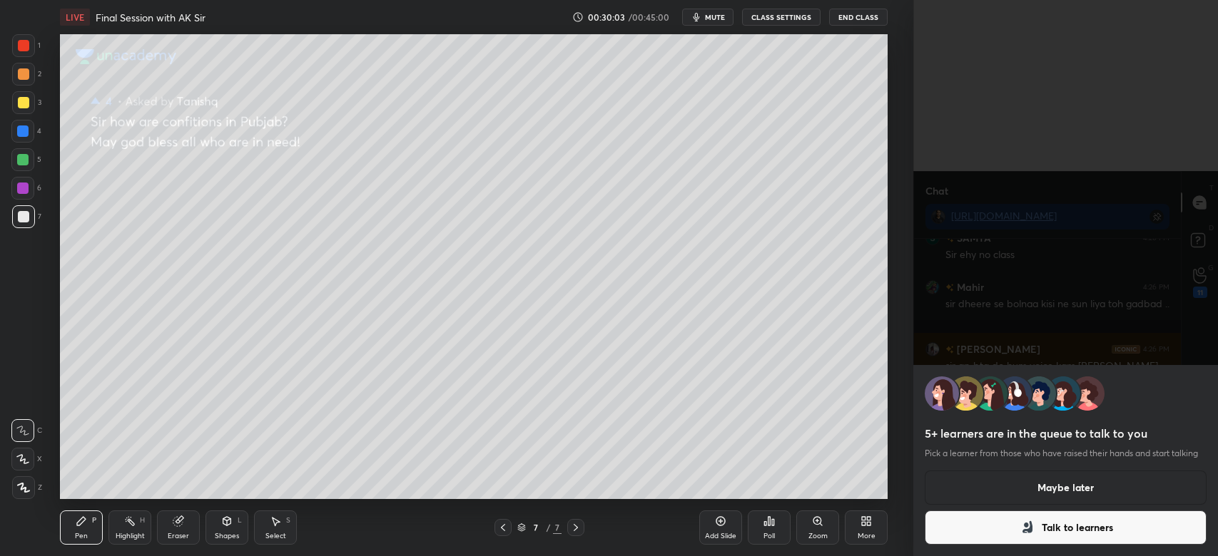
click at [1070, 496] on button "Maybe later" at bounding box center [1065, 488] width 282 height 34
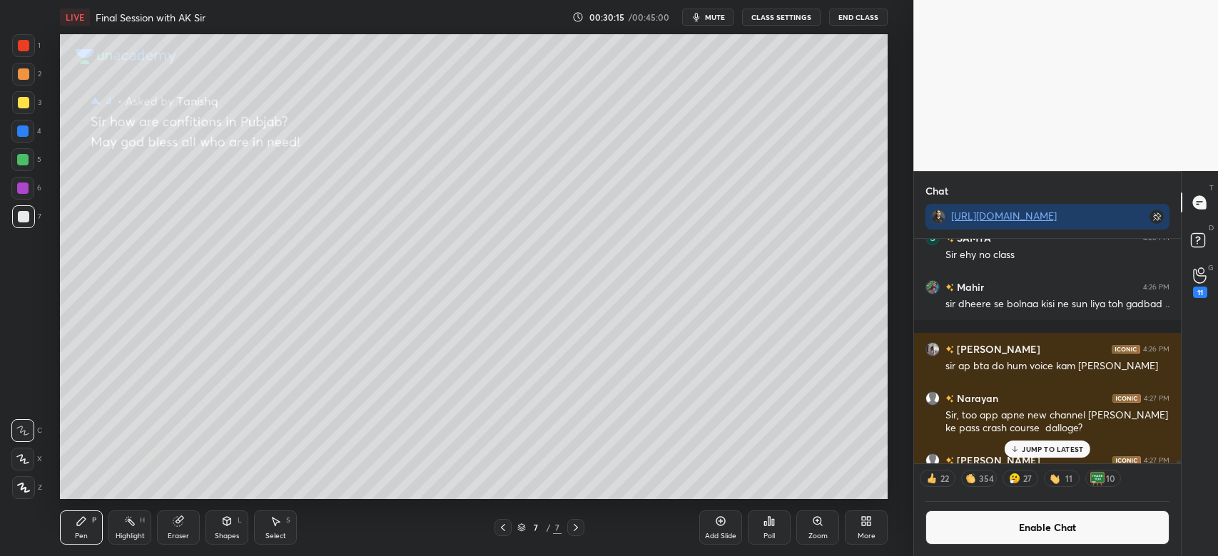
click at [1051, 454] on p "JUMP TO LATEST" at bounding box center [1051, 449] width 61 height 9
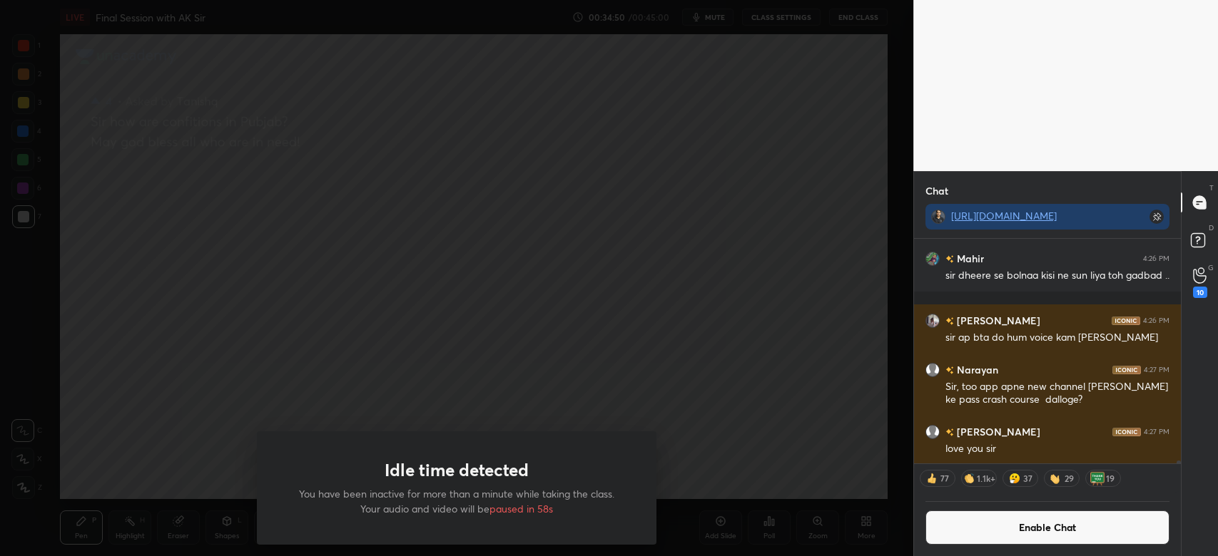
click at [702, 332] on div "Idle time detected You have been inactive for more than a minute while taking t…" at bounding box center [456, 278] width 913 height 556
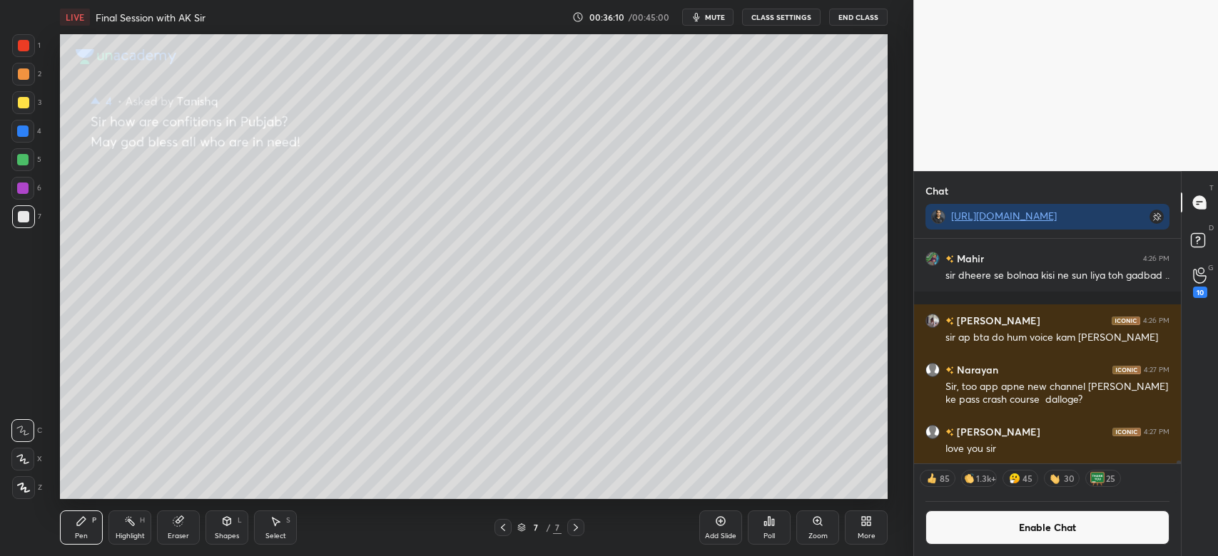
click at [1013, 530] on button "Enable Chat" at bounding box center [1047, 528] width 244 height 34
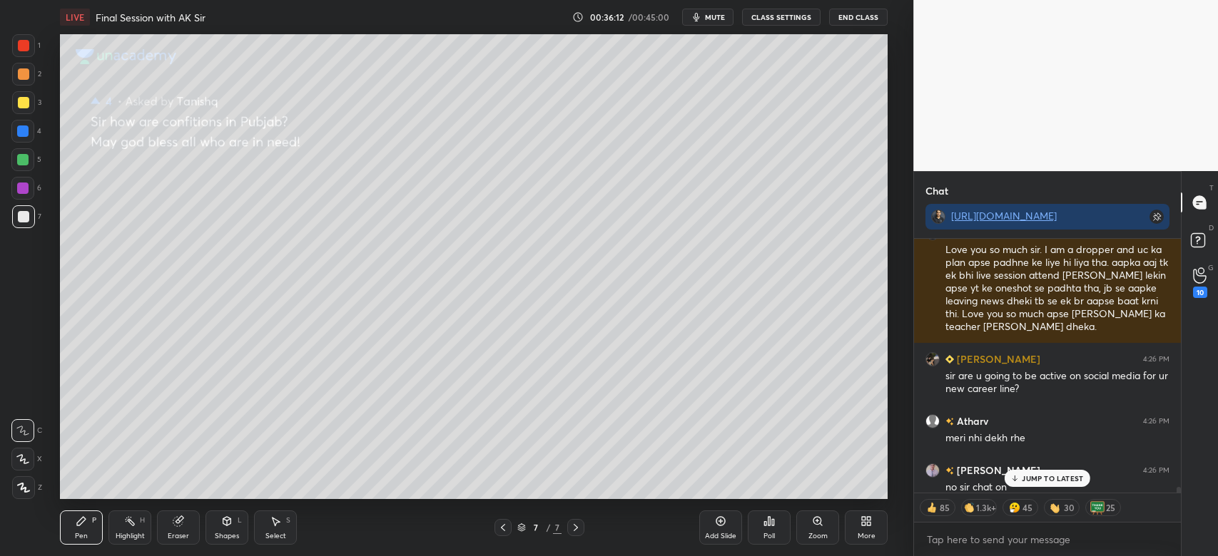
click at [1054, 479] on p "JUMP TO LATEST" at bounding box center [1051, 478] width 61 height 9
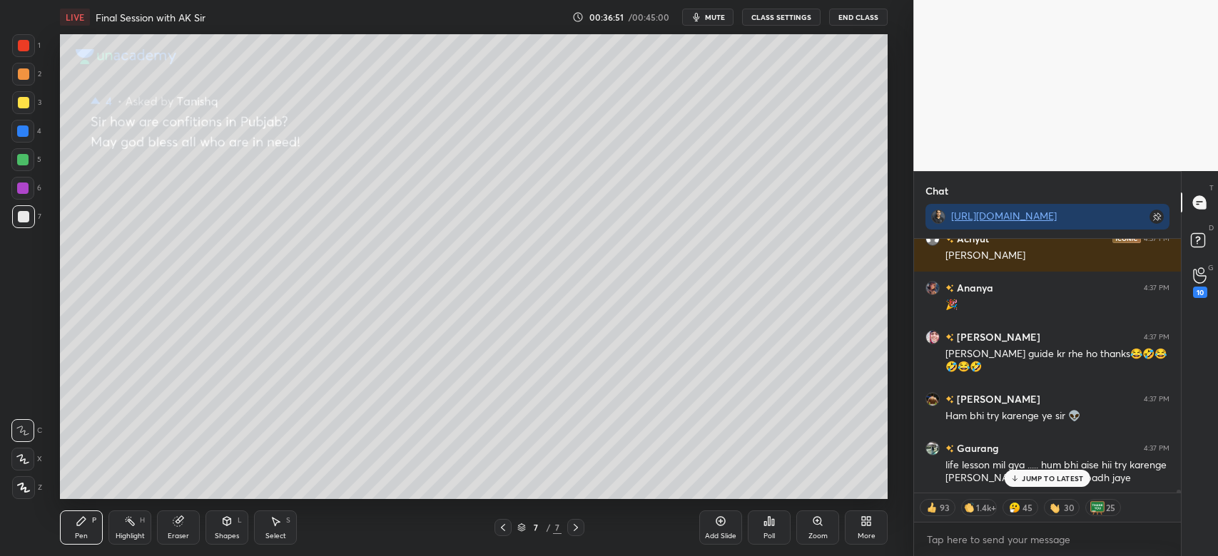
scroll to position [23450, 0]
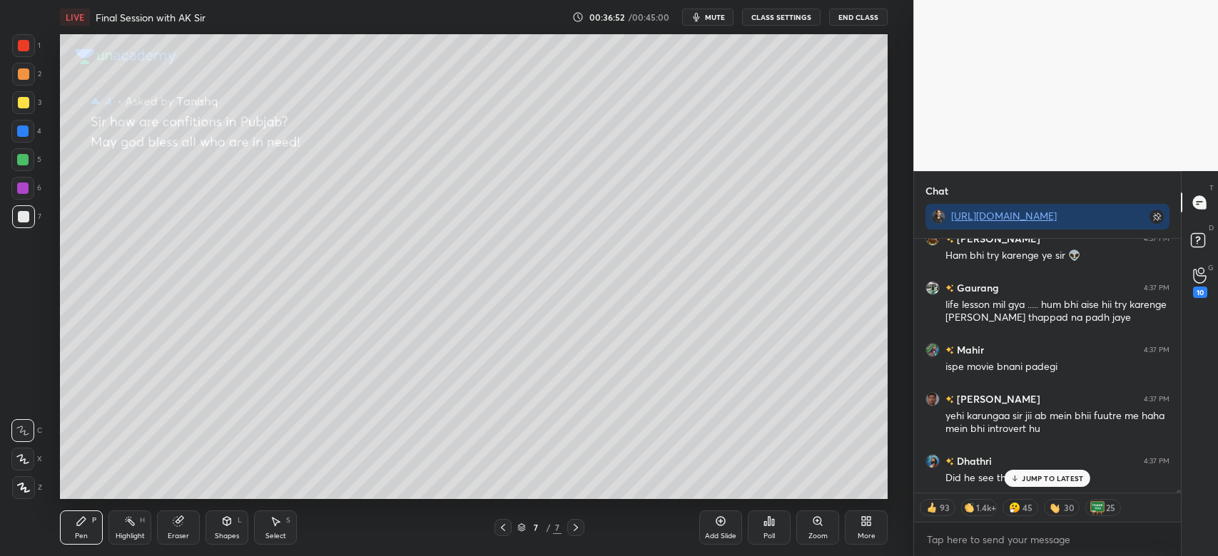
type textarea "x"
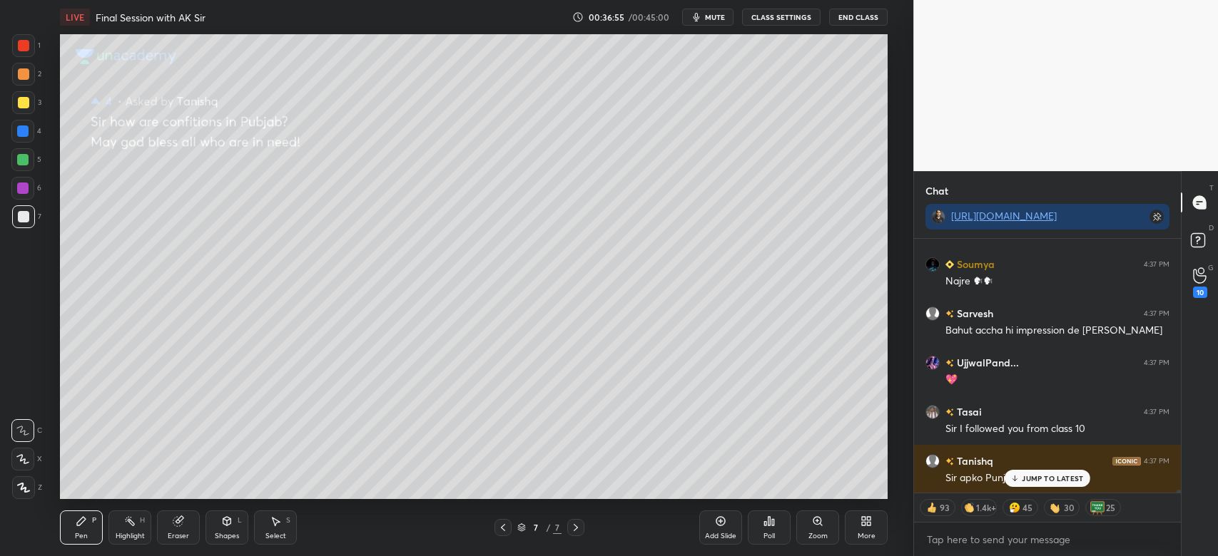
click at [769, 16] on button "CLASS SETTINGS" at bounding box center [781, 17] width 78 height 17
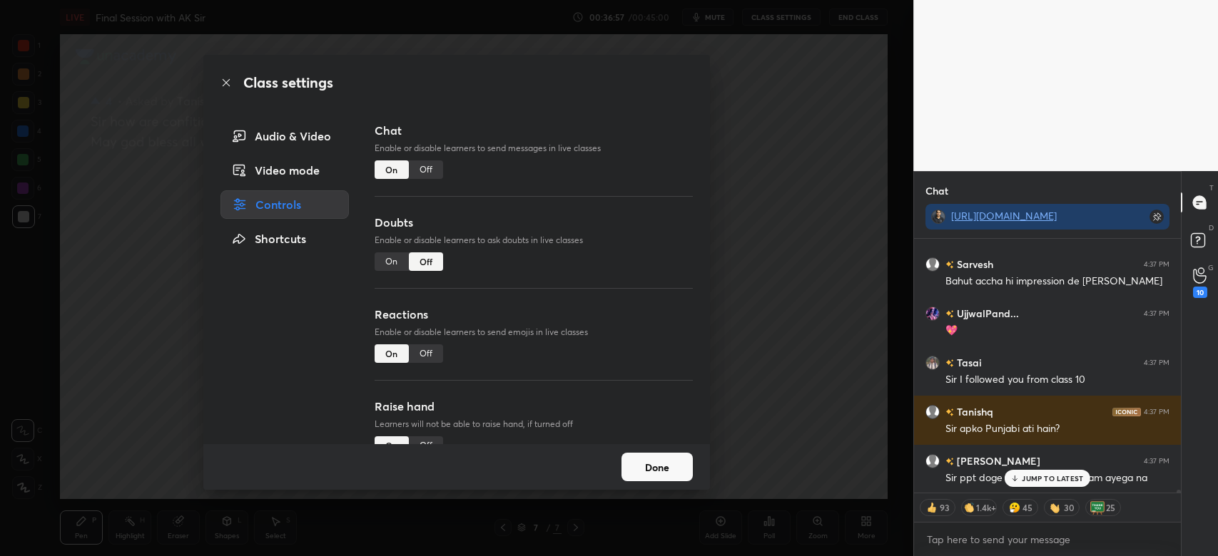
click at [427, 168] on div "Off" at bounding box center [426, 169] width 34 height 19
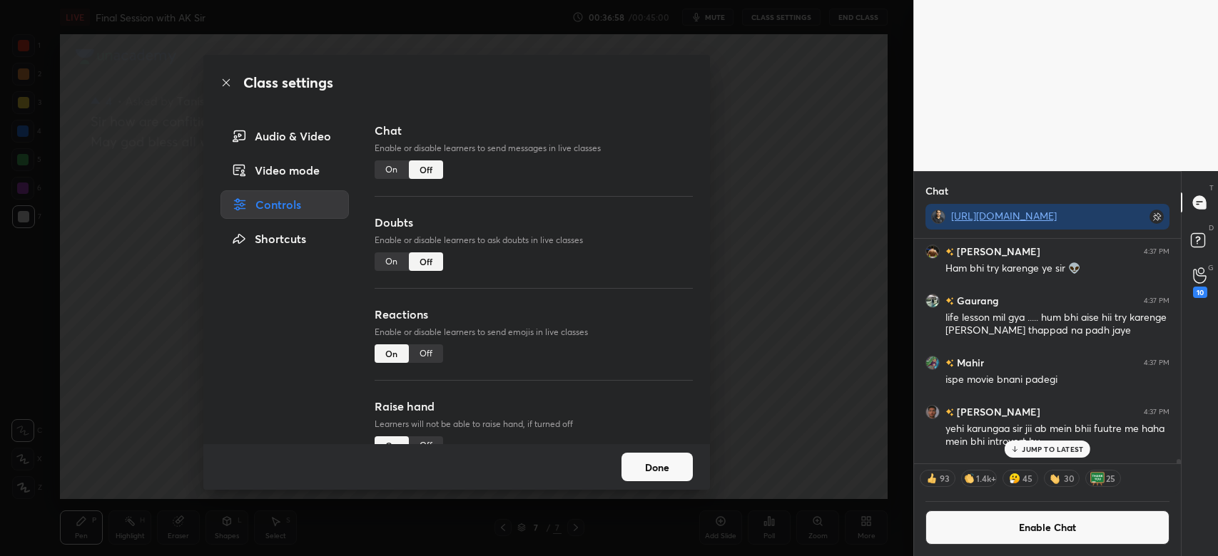
click at [644, 456] on button "Done" at bounding box center [656, 467] width 71 height 29
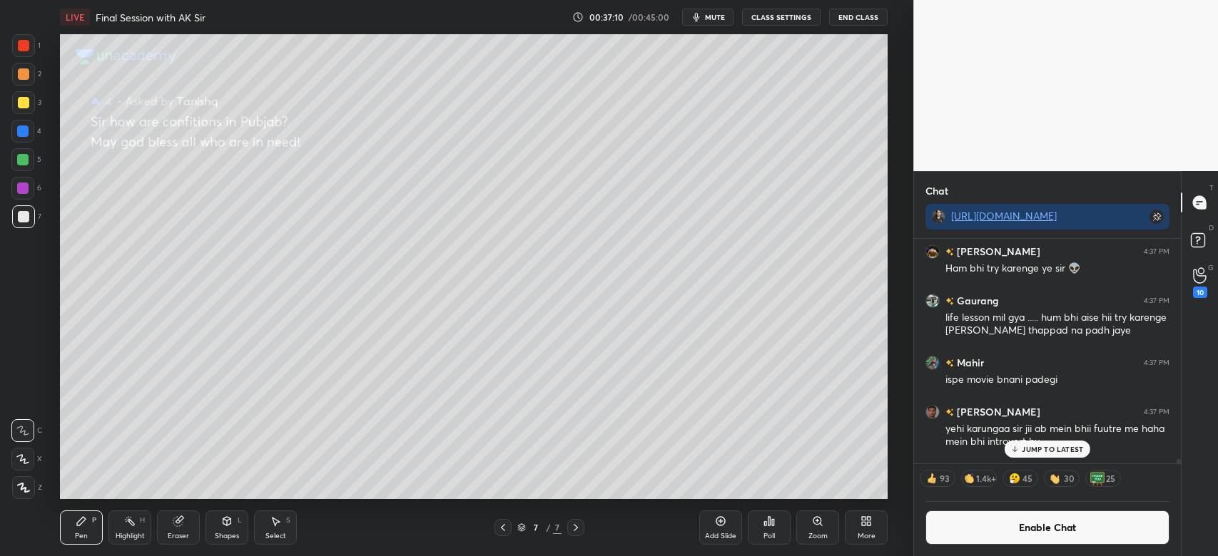
click at [1047, 455] on div "JUMP TO LATEST" at bounding box center [1047, 449] width 86 height 17
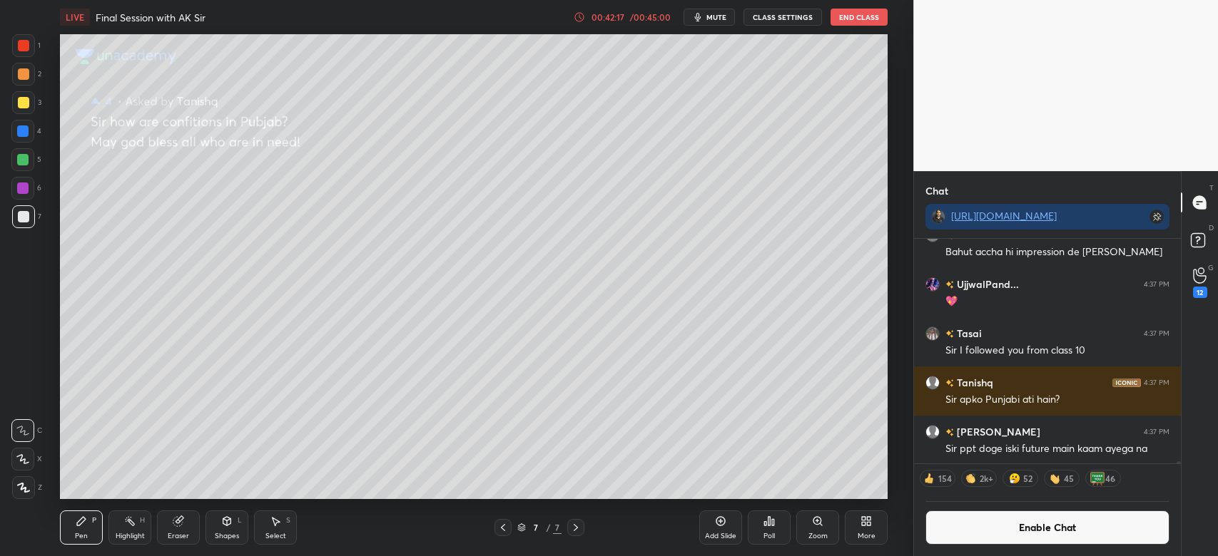
click at [1031, 532] on button "Enable Chat" at bounding box center [1047, 528] width 244 height 34
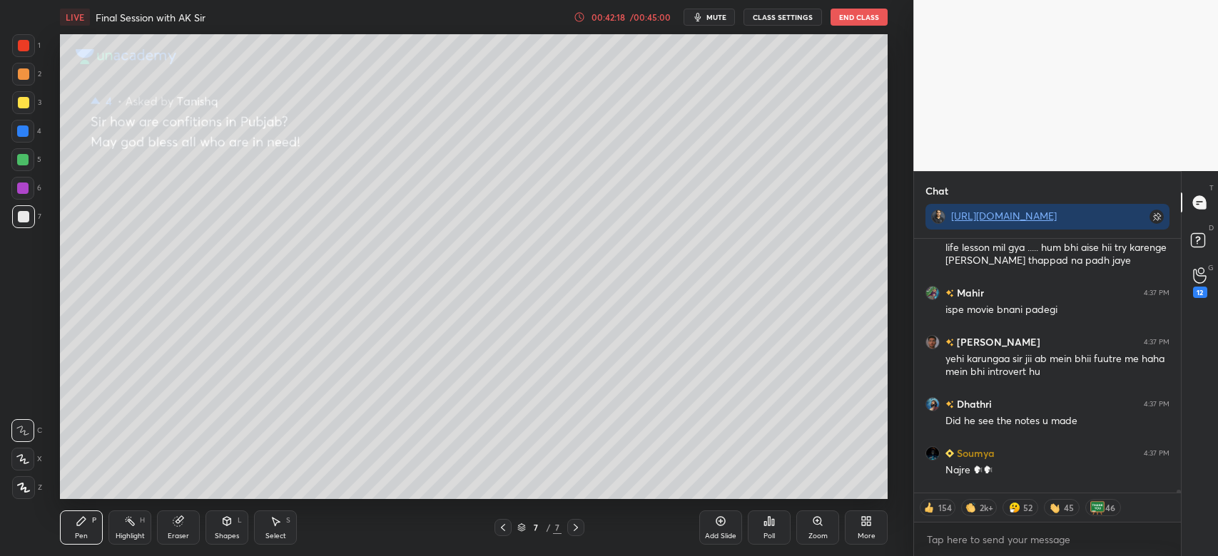
scroll to position [22328, 0]
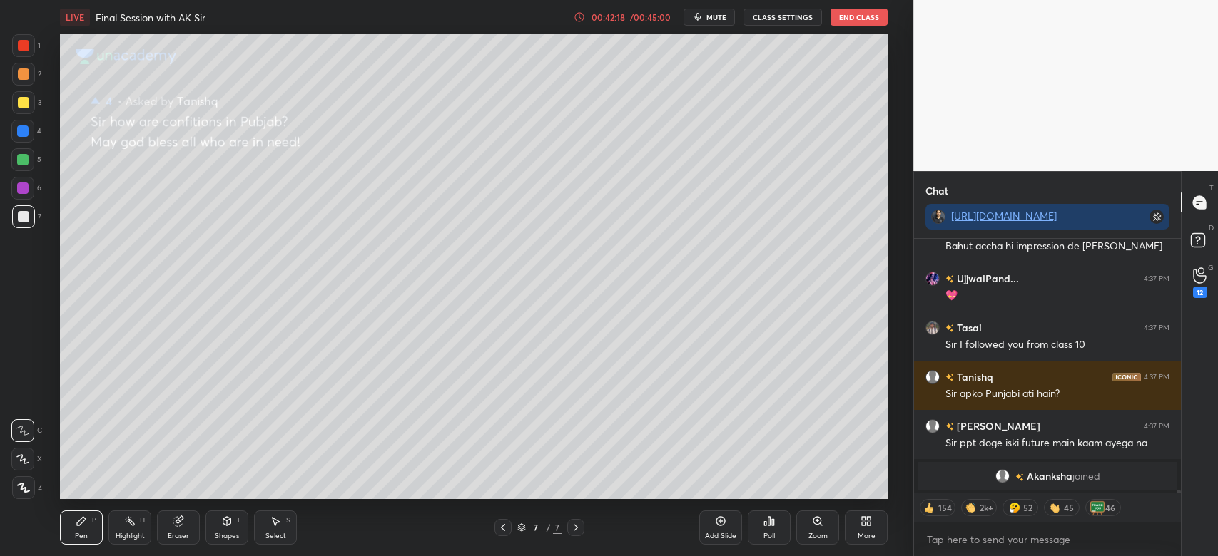
click at [1036, 476] on span "Akanksha" at bounding box center [1049, 476] width 46 height 11
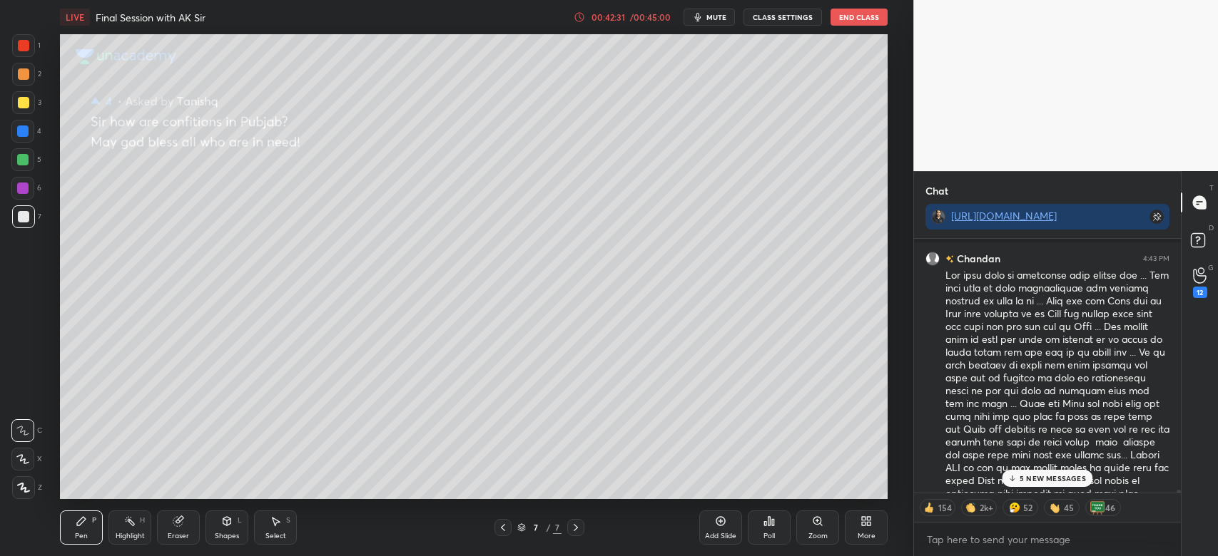
scroll to position [23214, 0]
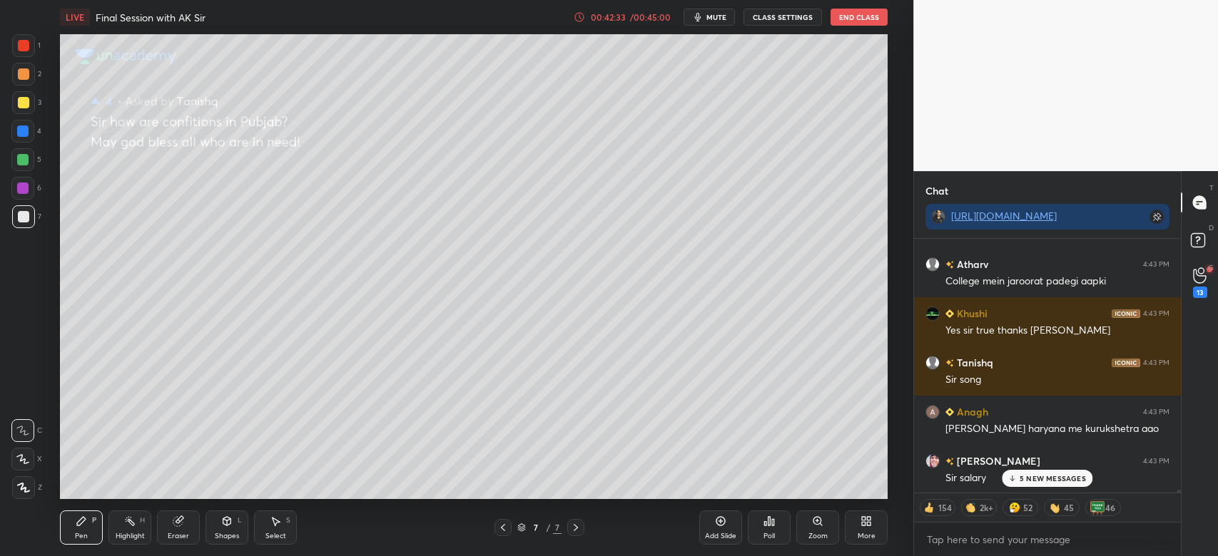
click at [1056, 483] on p "5 NEW MESSAGES" at bounding box center [1052, 478] width 66 height 9
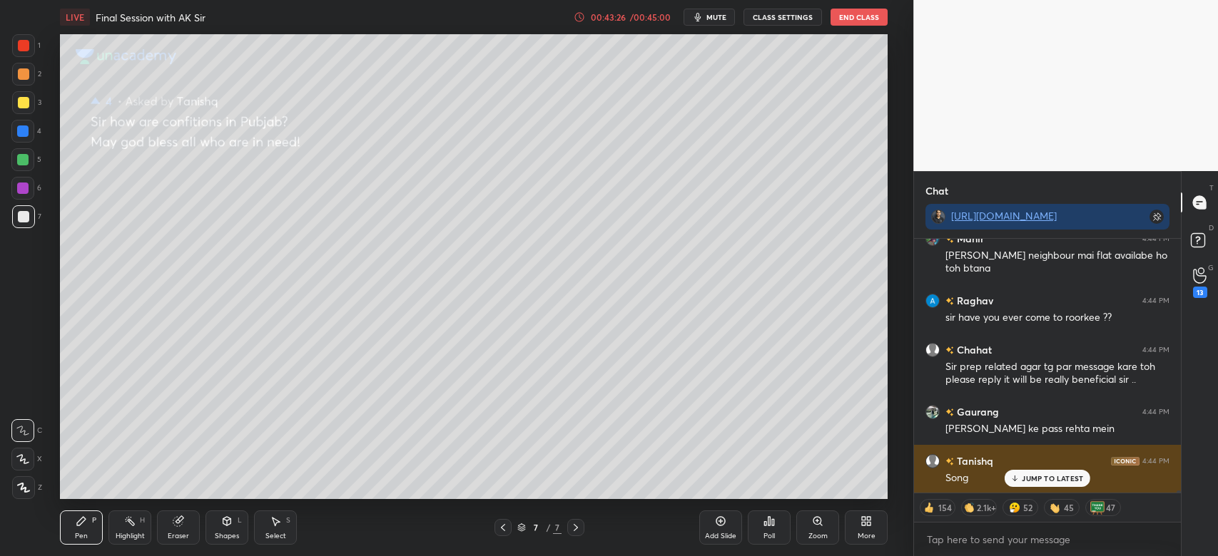
scroll to position [26434, 0]
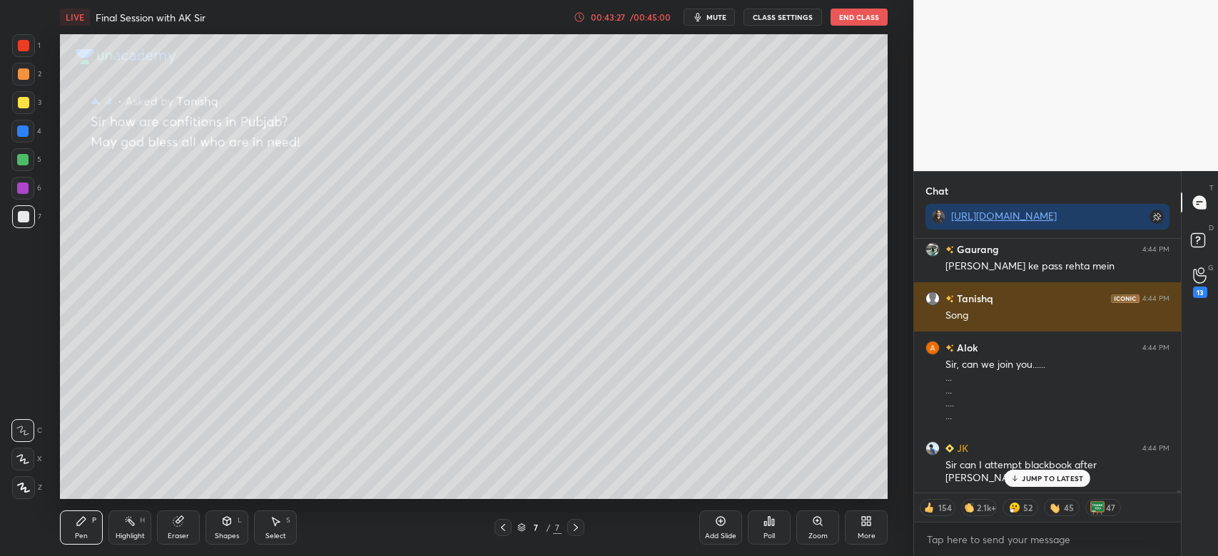
click at [1043, 488] on div "JK 4:44 PM Sir can I attempt blackbook after [PERSON_NAME]" at bounding box center [1047, 463] width 267 height 62
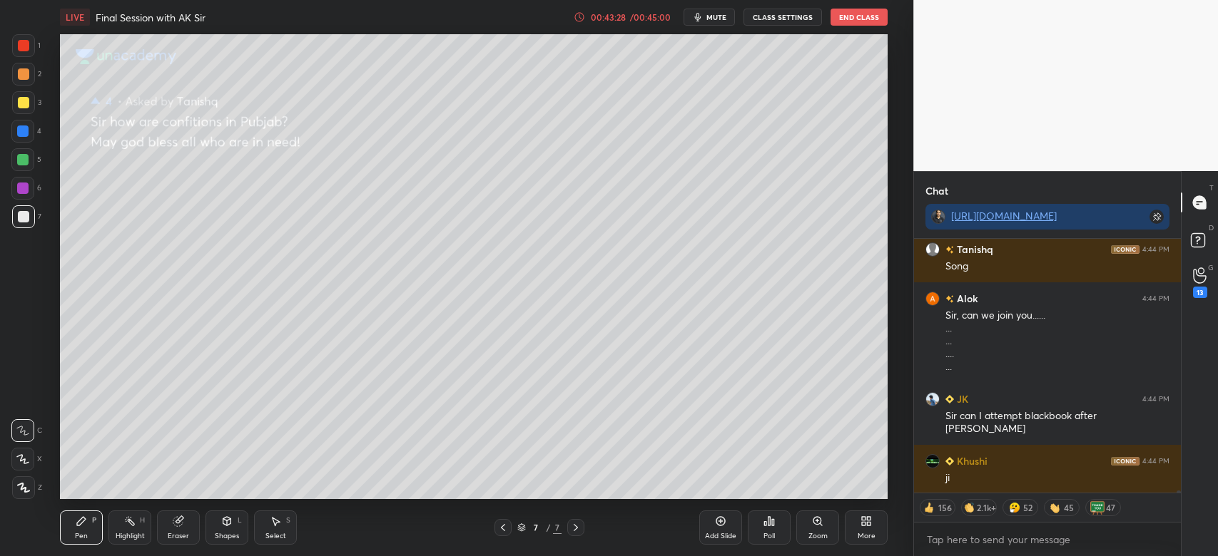
scroll to position [26533, 0]
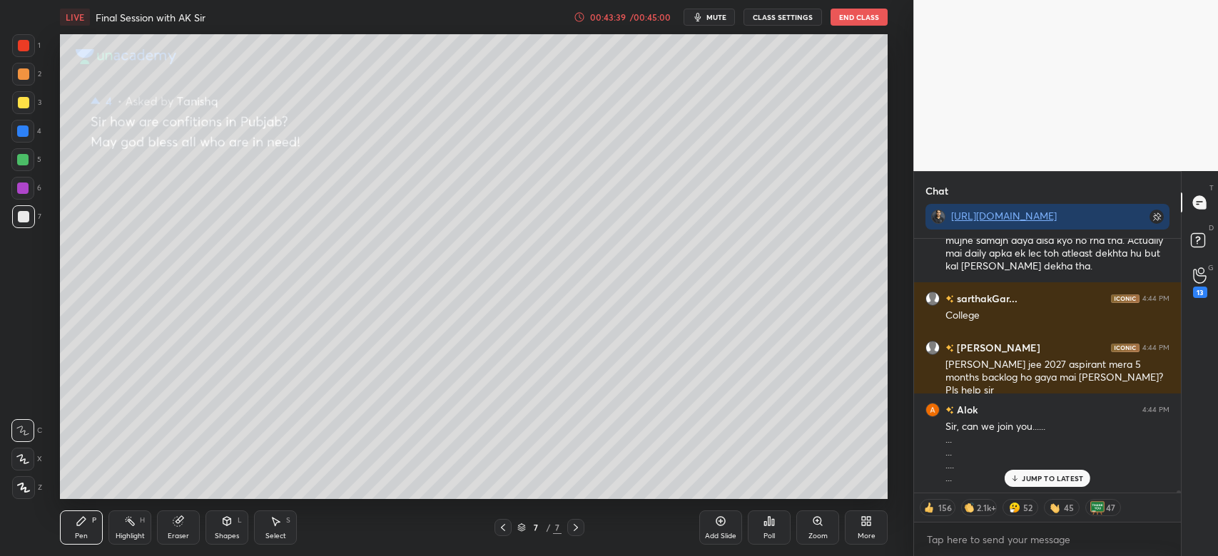
type textarea "x"
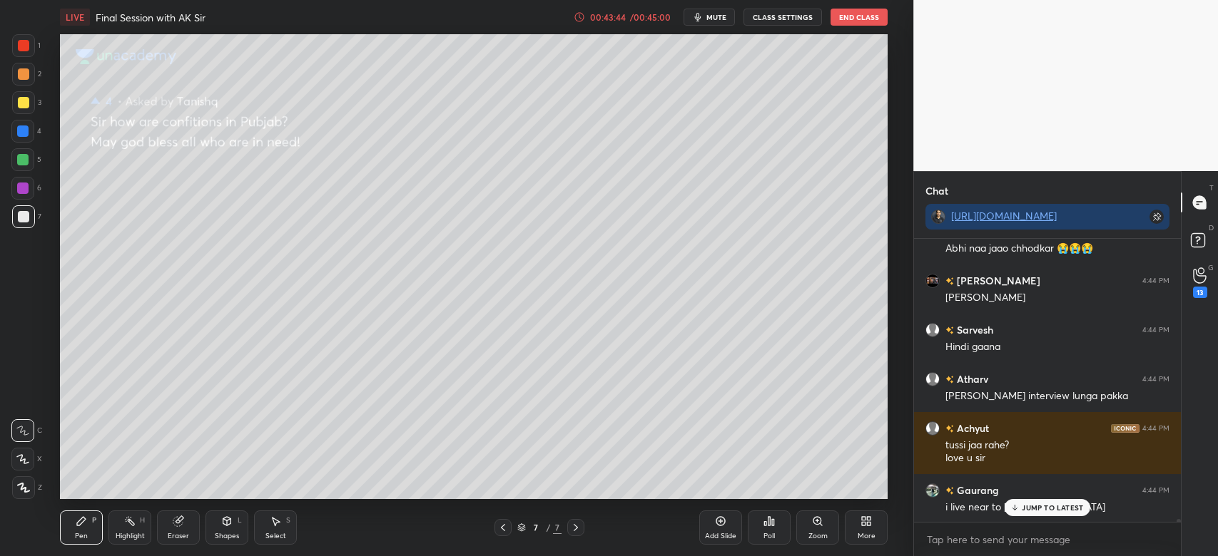
click at [776, 19] on button "CLASS SETTINGS" at bounding box center [782, 17] width 78 height 17
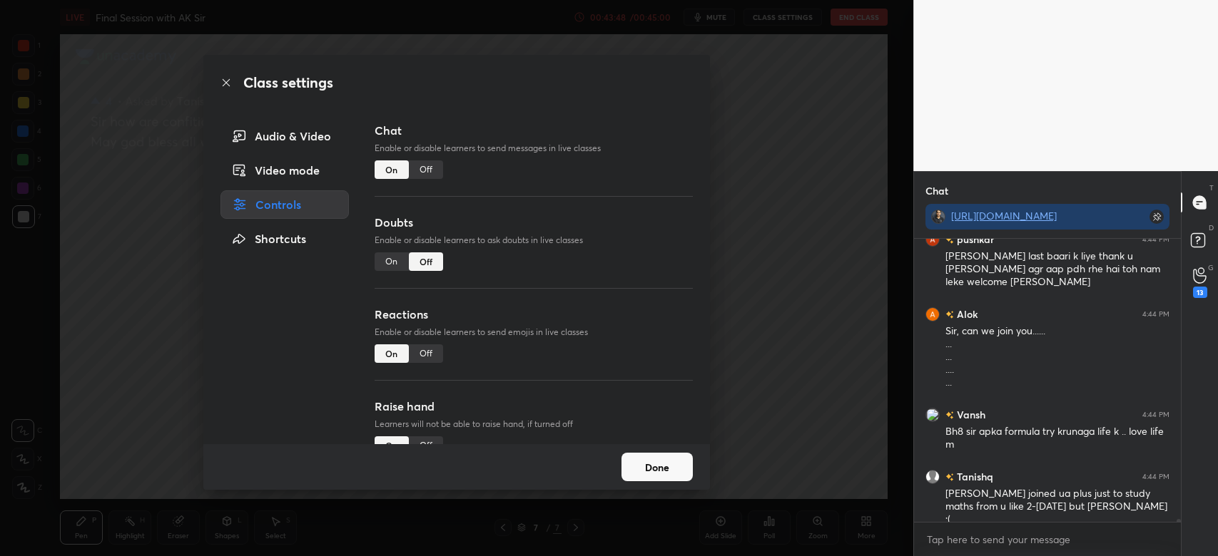
click at [420, 165] on div "Off" at bounding box center [426, 169] width 34 height 19
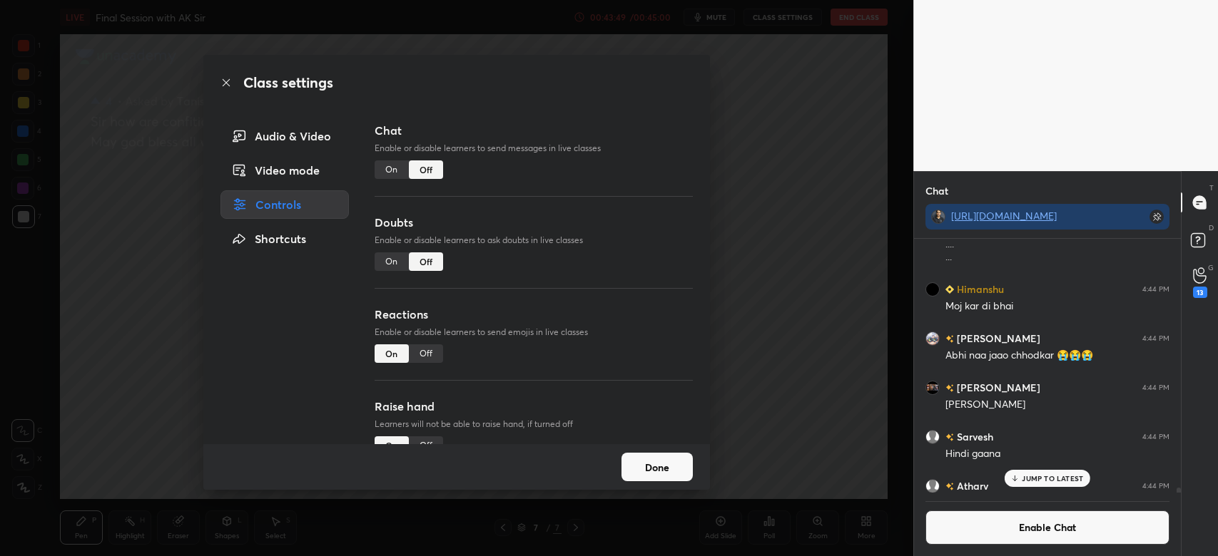
click at [673, 465] on button "Done" at bounding box center [656, 467] width 71 height 29
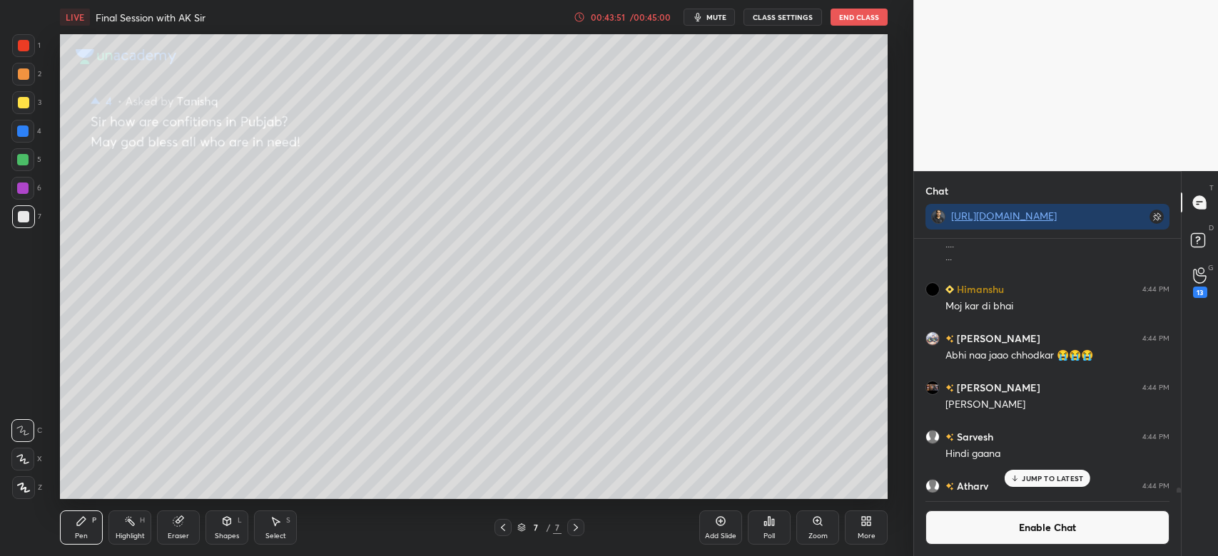
click at [1047, 471] on div "JUMP TO LATEST" at bounding box center [1047, 478] width 86 height 17
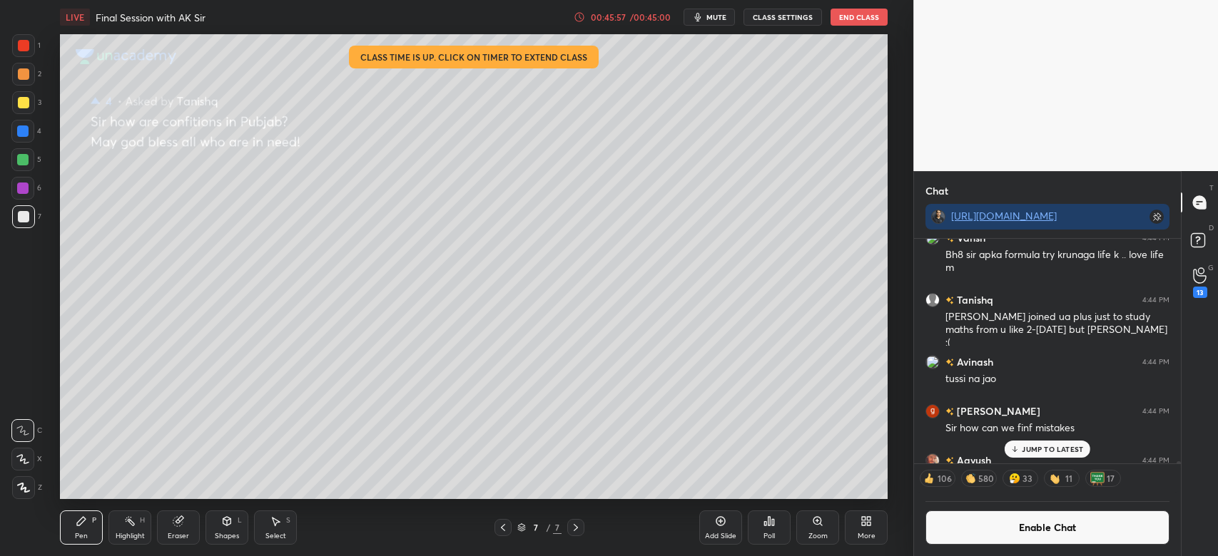
scroll to position [378, 0]
click at [1043, 454] on p "JUMP TO LATEST" at bounding box center [1051, 449] width 61 height 9
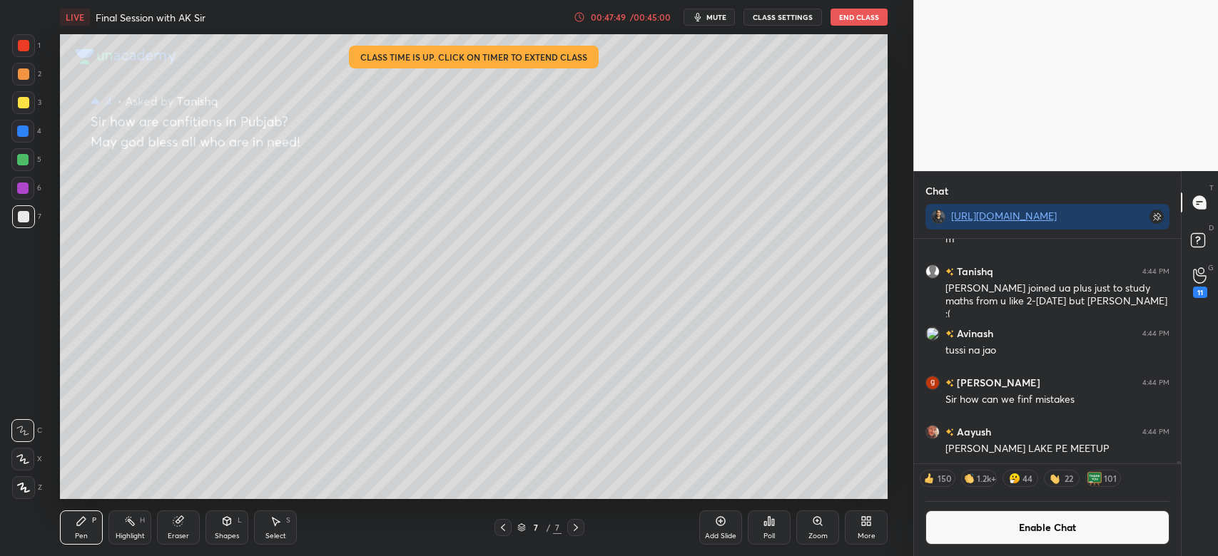
click at [1028, 539] on button "Enable Chat" at bounding box center [1047, 528] width 244 height 34
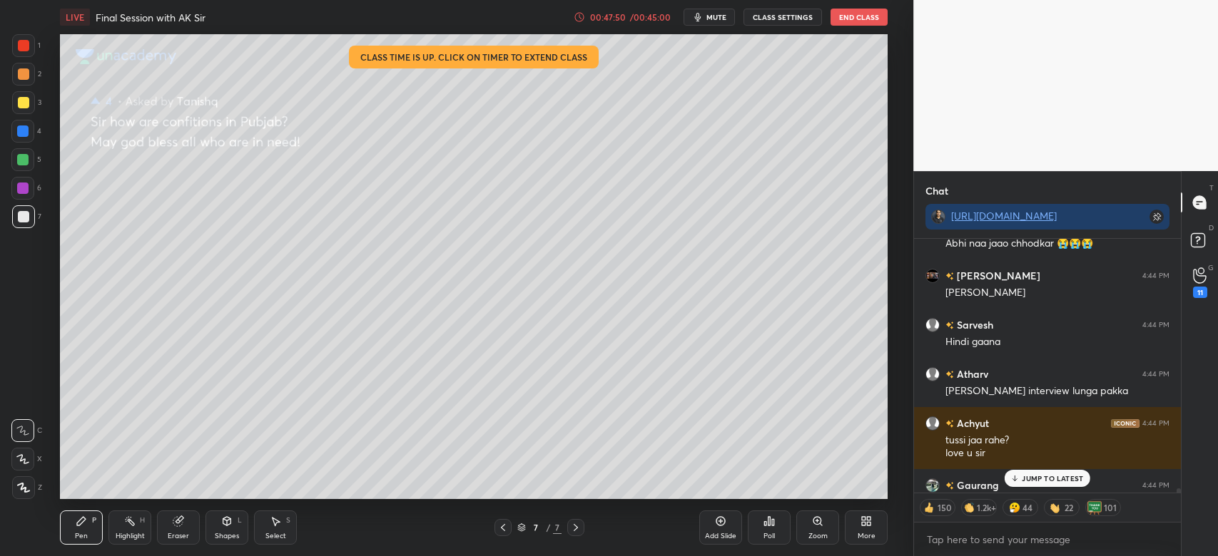
scroll to position [250, 262]
click at [1058, 484] on div "JUMP TO LATEST" at bounding box center [1047, 478] width 86 height 17
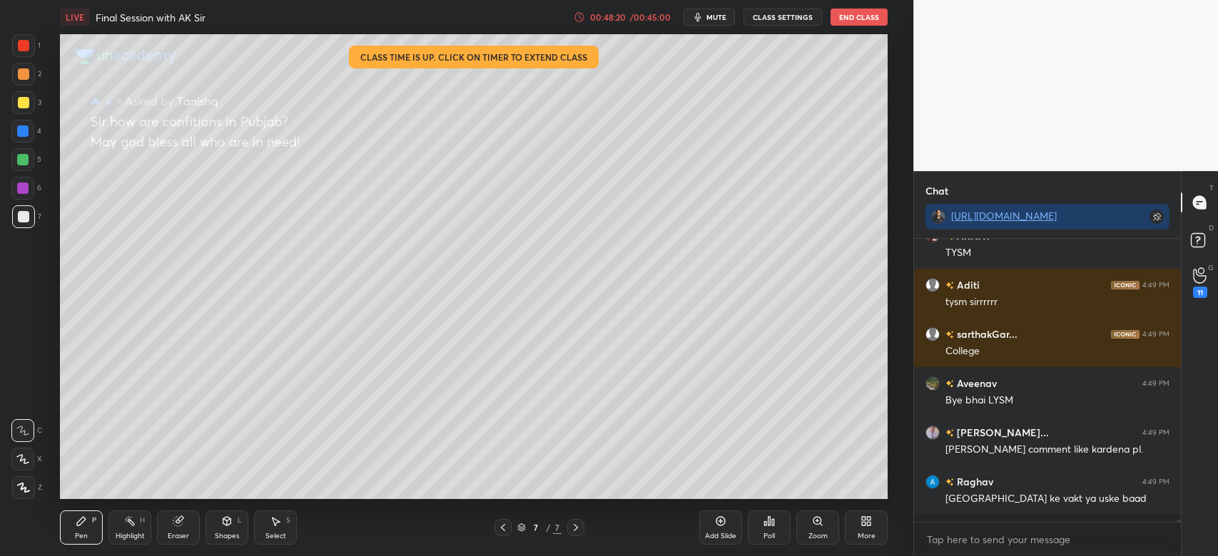
scroll to position [5, 4]
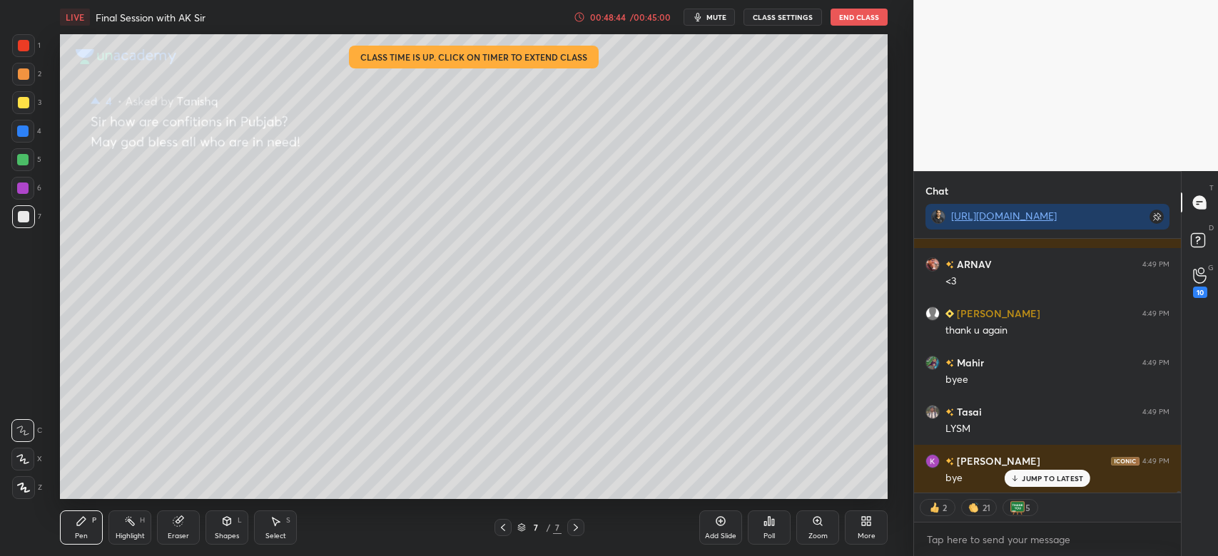
click at [855, 20] on button "End Class" at bounding box center [858, 17] width 57 height 17
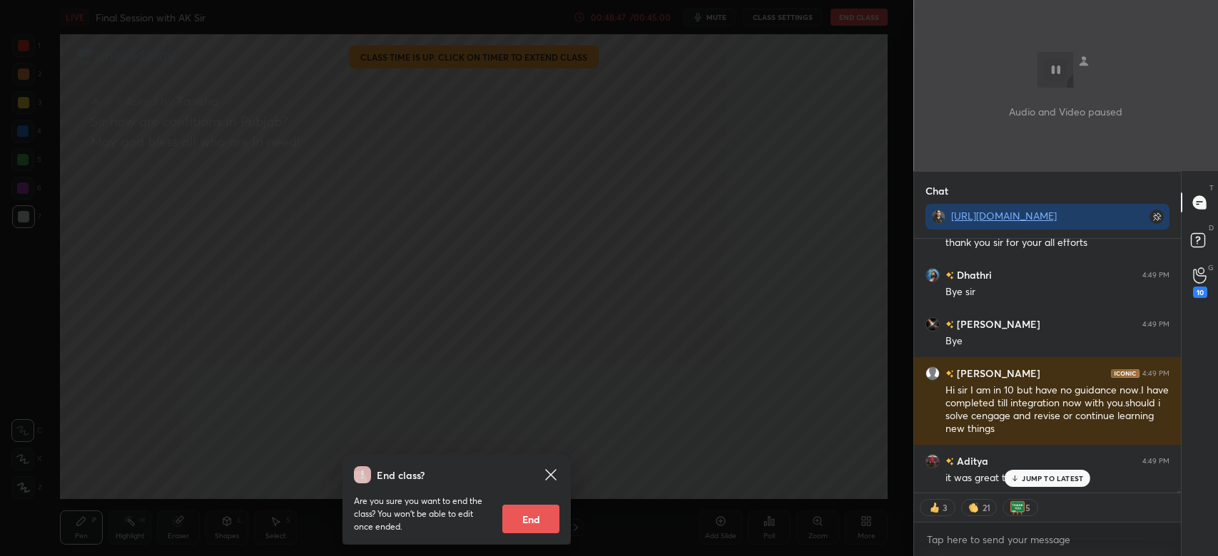
click at [520, 531] on button "End" at bounding box center [530, 519] width 57 height 29
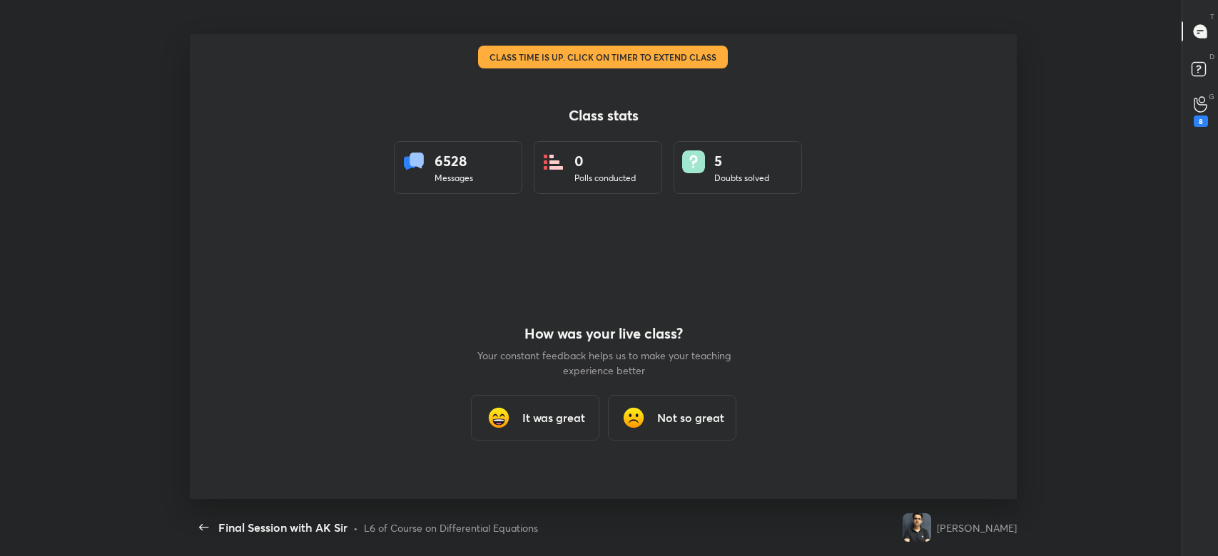
click at [517, 425] on div "It was great" at bounding box center [534, 418] width 128 height 46
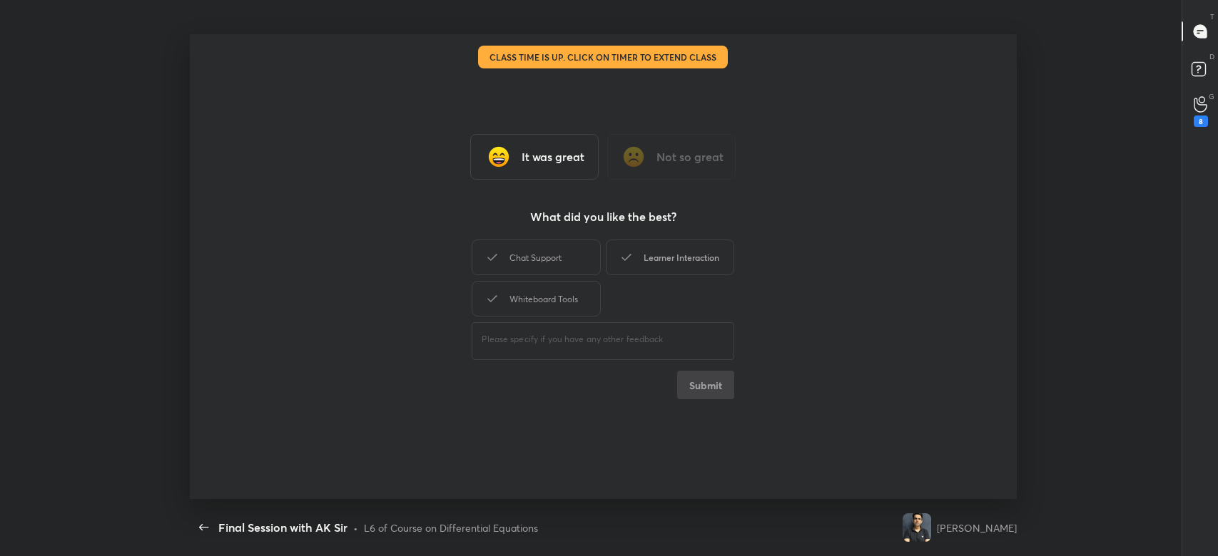
click at [688, 251] on div "Learner Interaction" at bounding box center [670, 258] width 128 height 36
click at [520, 308] on div "Whiteboard Tools" at bounding box center [535, 299] width 128 height 36
click at [705, 393] on button "Submit" at bounding box center [705, 385] width 57 height 29
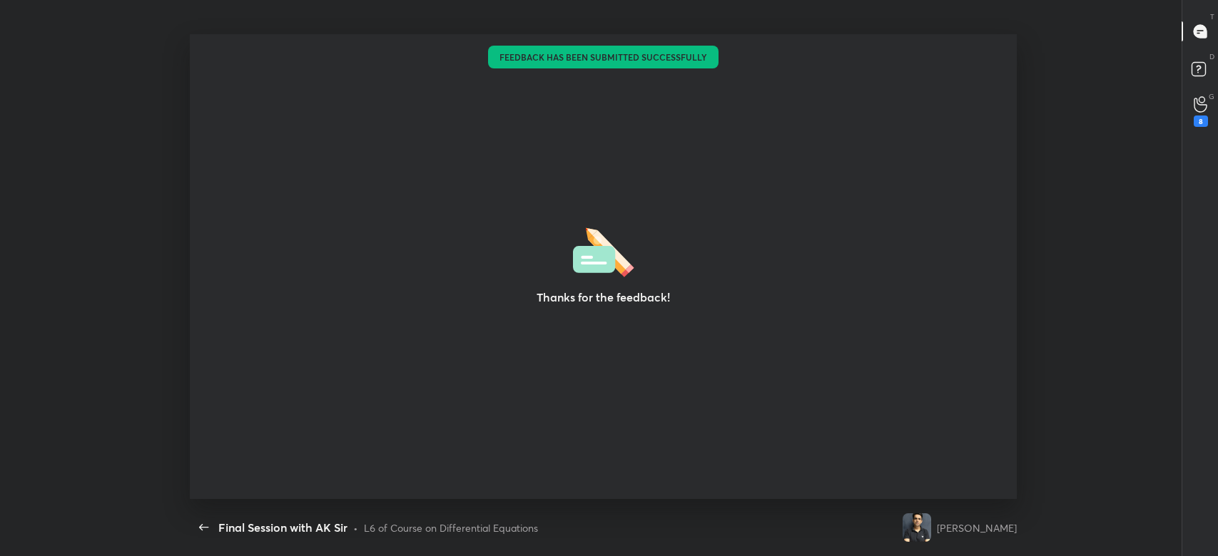
type textarea "x"
